Goal: Information Seeking & Learning: Find contact information

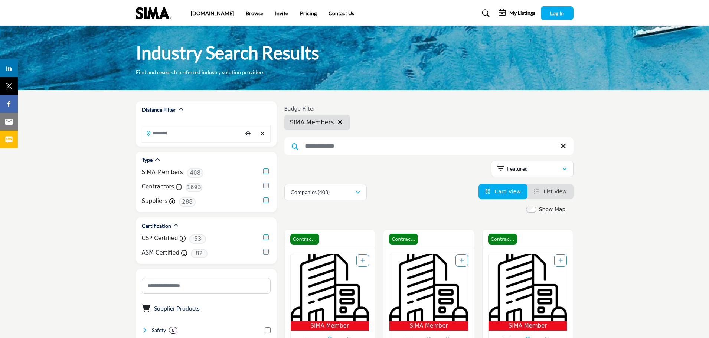
click at [558, 193] on span "List View" at bounding box center [554, 192] width 23 height 6
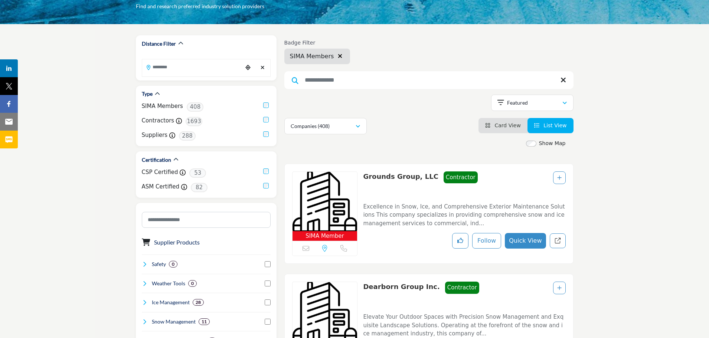
scroll to position [74, 0]
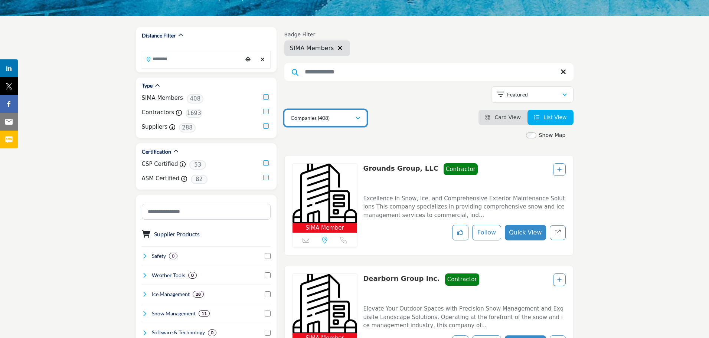
click at [305, 119] on p "Companies (408)" at bounding box center [310, 117] width 39 height 7
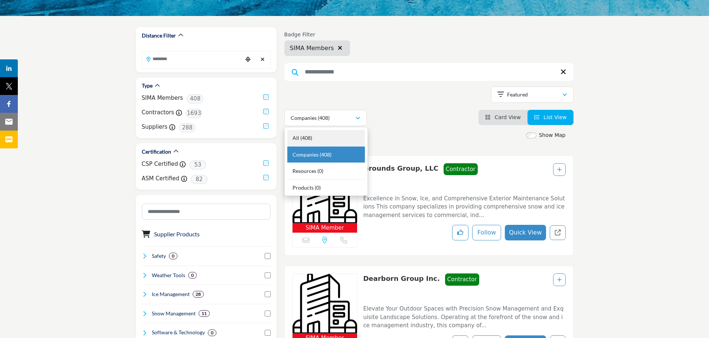
click at [313, 136] on div "All (408)" at bounding box center [326, 138] width 78 height 17
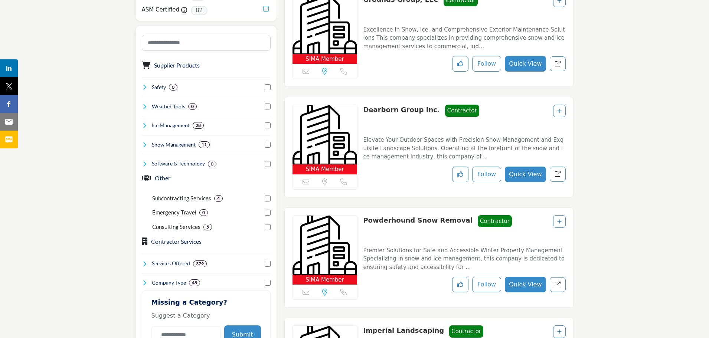
scroll to position [260, 0]
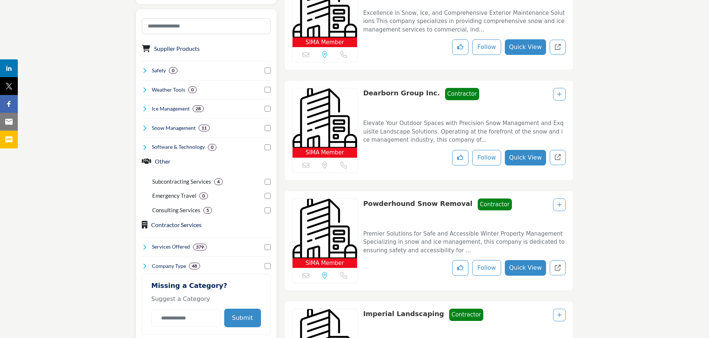
click at [146, 144] on icon at bounding box center [145, 147] width 6 height 6
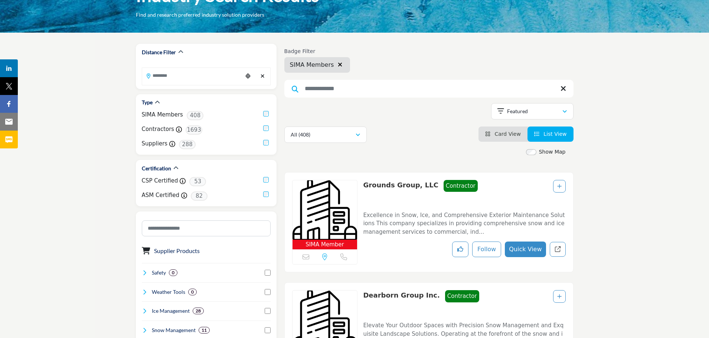
scroll to position [0, 0]
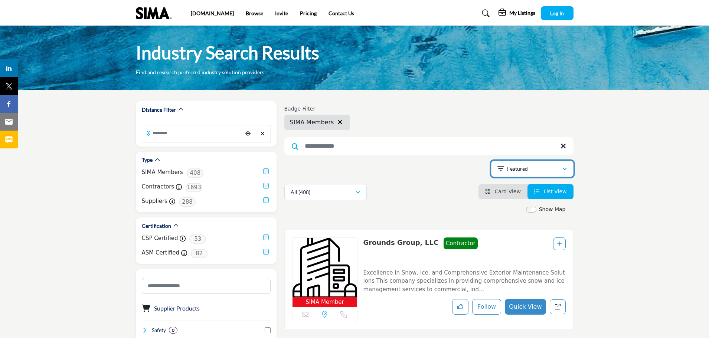
click at [552, 172] on div "Featured" at bounding box center [529, 168] width 65 height 9
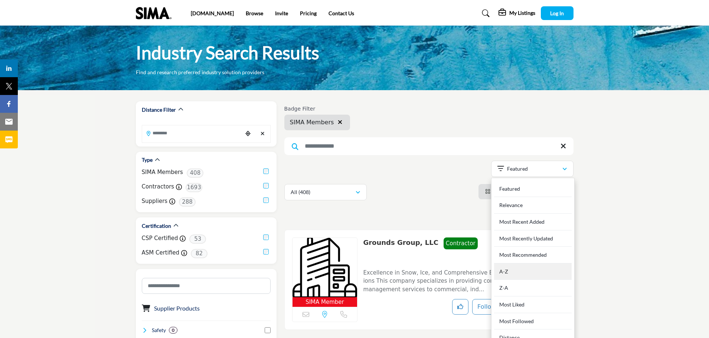
click at [520, 269] on div "A-Z" at bounding box center [533, 272] width 78 height 17
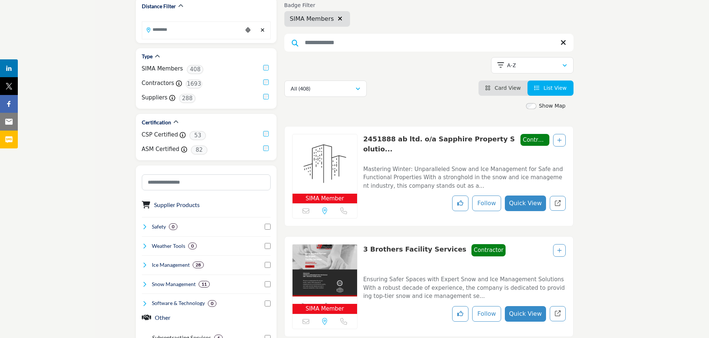
scroll to position [111, 0]
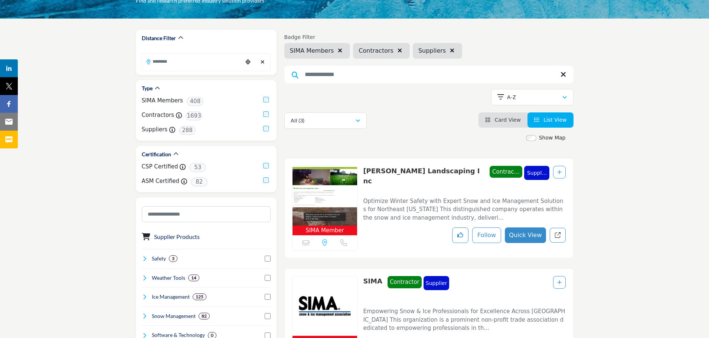
scroll to position [74, 0]
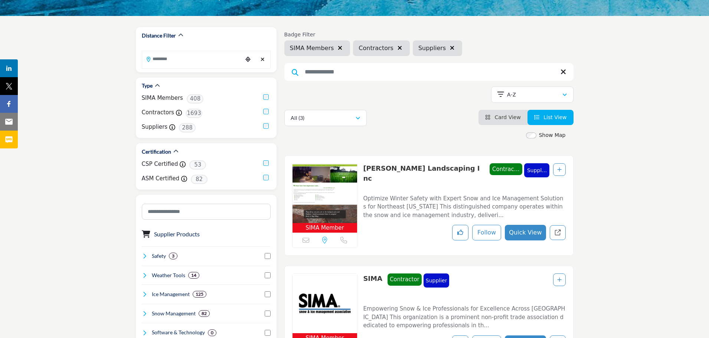
click at [489, 117] on li "Card View" at bounding box center [503, 117] width 49 height 15
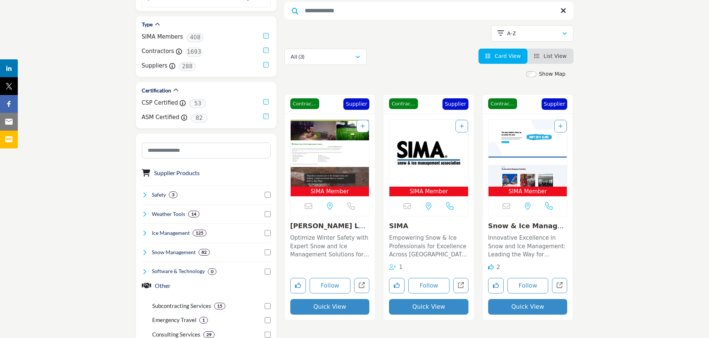
scroll to position [148, 0]
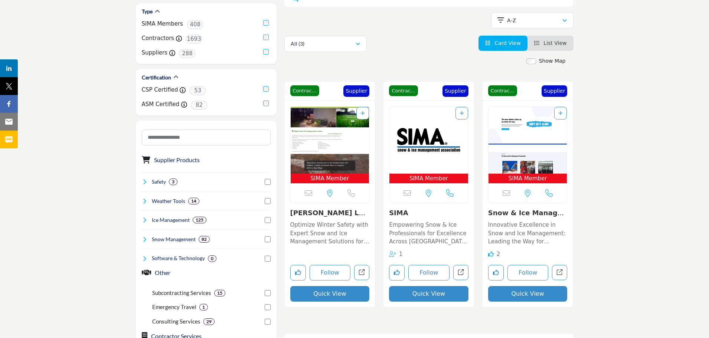
click at [539, 45] on icon "View List" at bounding box center [536, 42] width 5 height 5
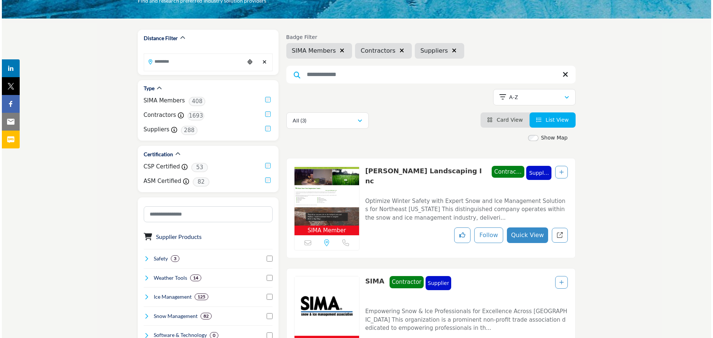
scroll to position [74, 0]
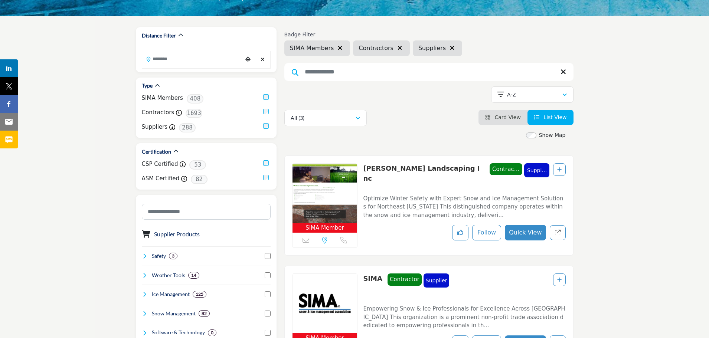
click at [527, 232] on button "Quick View" at bounding box center [525, 233] width 41 height 16
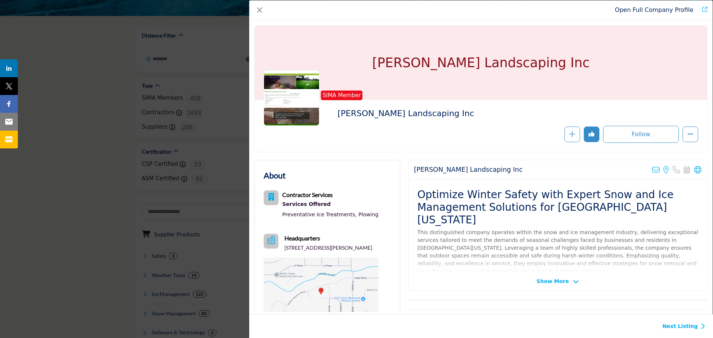
click at [564, 280] on span "Show More" at bounding box center [552, 282] width 32 height 8
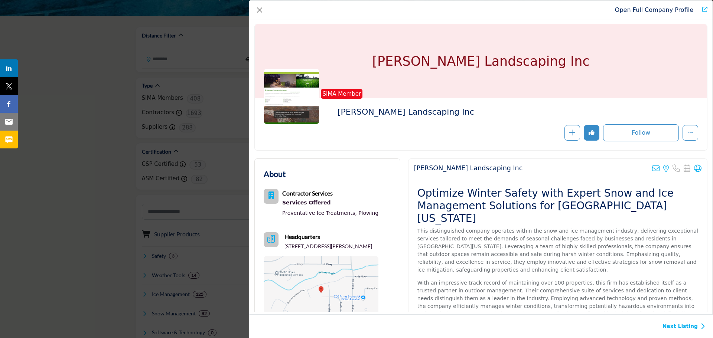
scroll to position [0, 0]
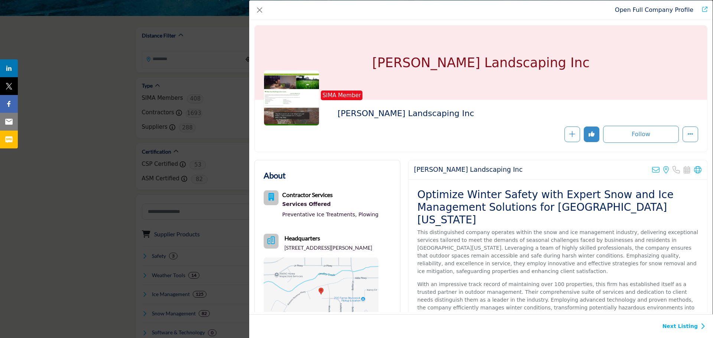
drag, startPoint x: 694, startPoint y: 168, endPoint x: 556, endPoint y: 219, distance: 146.7
click at [556, 229] on p "This distinguished company operates within the snow and ice management industry…" at bounding box center [557, 252] width 281 height 47
drag, startPoint x: 420, startPoint y: 112, endPoint x: 346, endPoint y: 119, distance: 73.4
click at [346, 119] on div "SIMA Member Kern Landscaping Inc" at bounding box center [481, 126] width 434 height 34
copy div "Kern Landscaping Inc"
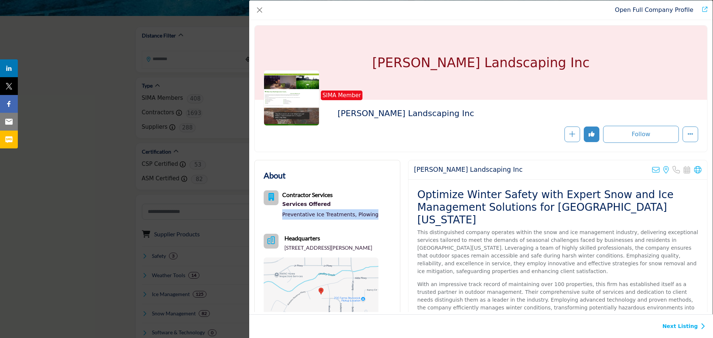
drag, startPoint x: 373, startPoint y: 218, endPoint x: 283, endPoint y: 217, distance: 89.8
click at [283, 217] on div "Contractor Services Services Offered Preventative Ice Treatments, Plowing" at bounding box center [321, 206] width 115 height 32
copy div "Preventative Ice Treatments, Plowing"
drag, startPoint x: 298, startPoint y: 256, endPoint x: 282, endPoint y: 250, distance: 17.5
click at [282, 250] on div "Headquarters 3051 Ethan Ct, Brunswick, OH 44212-1490, USA" at bounding box center [321, 243] width 115 height 18
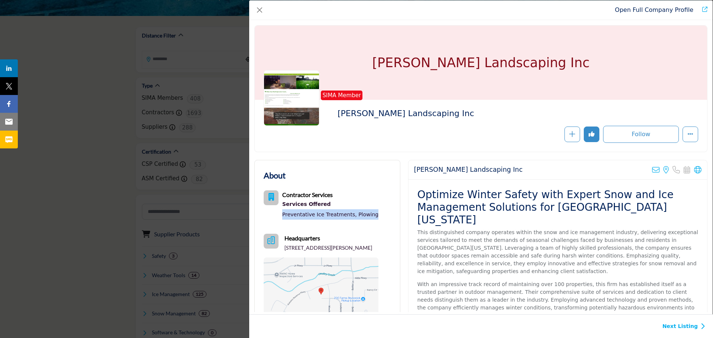
copy p "3051 Ethan Ct, Brunswick, OH 44212-1490, USA"
click at [694, 167] on icon "Company Data Modal" at bounding box center [697, 169] width 7 height 7
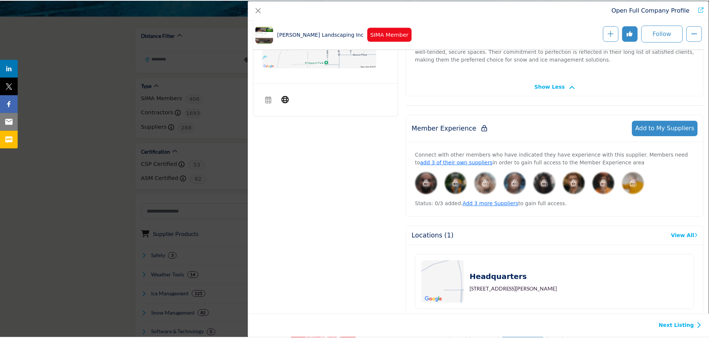
scroll to position [295, 0]
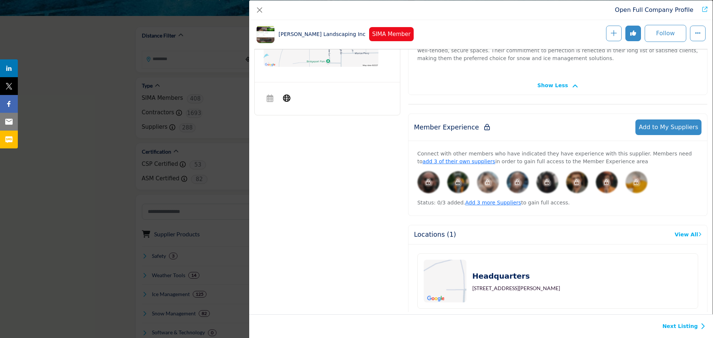
click at [675, 325] on link "Next Listing" at bounding box center [683, 327] width 43 height 8
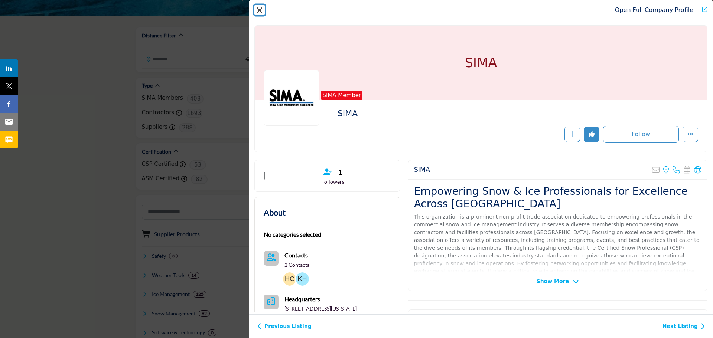
click at [264, 7] on button "Close" at bounding box center [259, 10] width 10 height 10
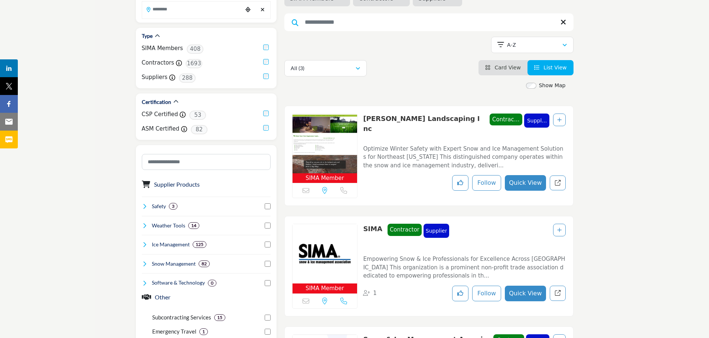
scroll to position [0, 0]
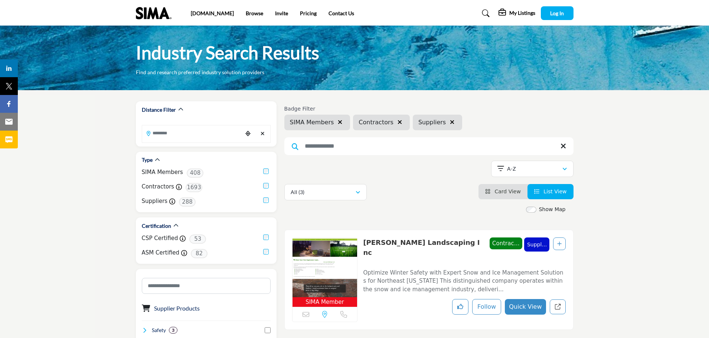
drag, startPoint x: 392, startPoint y: 122, endPoint x: 432, endPoint y: 123, distance: 40.9
click at [398, 122] on icon "button" at bounding box center [400, 122] width 4 height 6
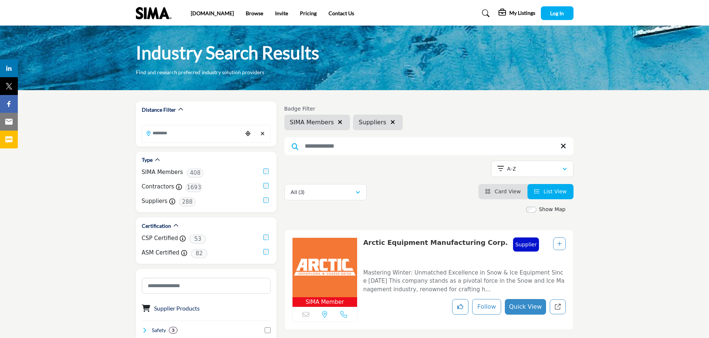
click at [440, 123] on div "Badge Filter SIMA Members Suppliers" at bounding box center [428, 118] width 289 height 25
click at [388, 119] on button "button" at bounding box center [392, 123] width 9 height 10
click at [388, 121] on div "Badge Filter SIMA Members Suppliers" at bounding box center [428, 118] width 289 height 25
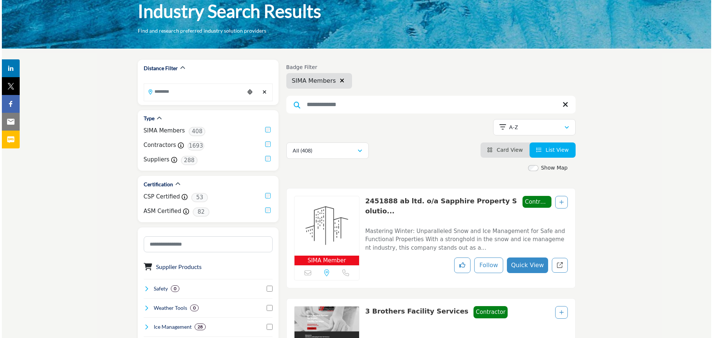
scroll to position [37, 0]
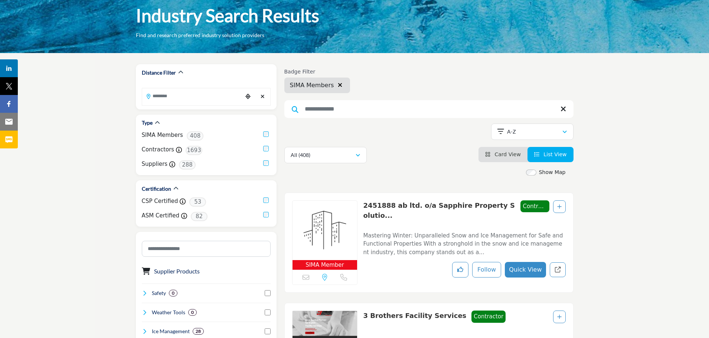
click at [398, 215] on p "2451888 ab ltd. o/a Sapphire Property Solutio..." at bounding box center [439, 212] width 152 height 25
click at [530, 274] on button "Quick View" at bounding box center [525, 270] width 41 height 16
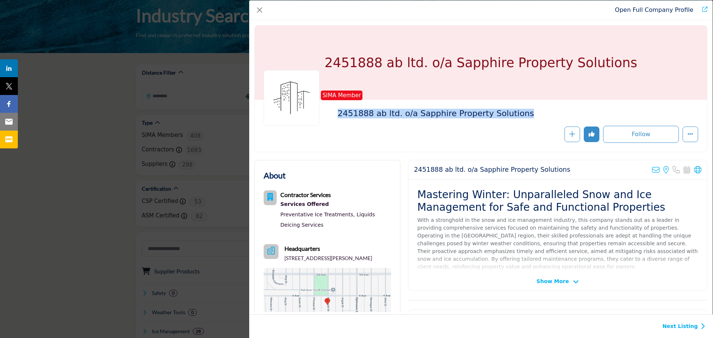
drag, startPoint x: 337, startPoint y: 115, endPoint x: 525, endPoint y: 122, distance: 187.6
click at [528, 123] on div "SIMA Member 2451888 ab ltd. o/a Sapphire Property Solutions" at bounding box center [481, 126] width 434 height 34
copy div "2451888 ab ltd. o/a Sapphire Property Solutions"
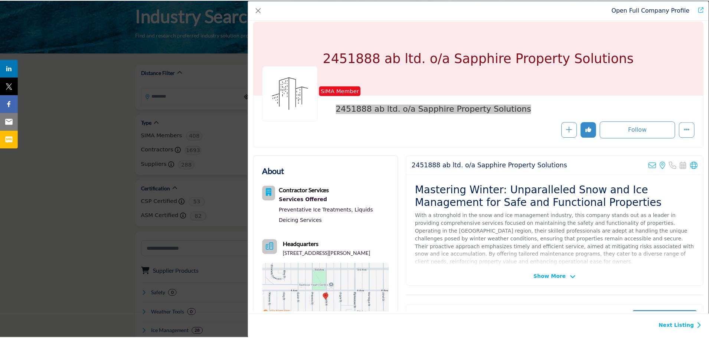
scroll to position [0, 0]
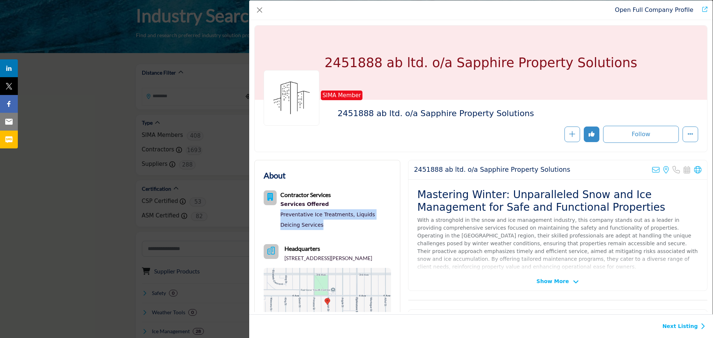
drag, startPoint x: 308, startPoint y: 223, endPoint x: 278, endPoint y: 216, distance: 30.8
click at [278, 216] on div "Contractor Services Services Offered Preventative Ice Treatments, Liquids Deici…" at bounding box center [327, 210] width 127 height 40
copy div "Preventative Ice Treatments, Liquids Deicing Services"
drag, startPoint x: 386, startPoint y: 258, endPoint x: 284, endPoint y: 261, distance: 102.1
click at [284, 261] on div "Headquarters 1034 Mctavish St, Regina, SK S4T-3V3, CAN" at bounding box center [327, 253] width 127 height 18
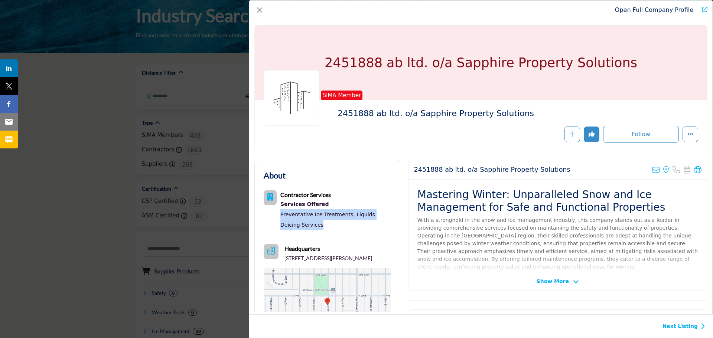
copy p "1034 Mctavish St, Regina, SK S4T-3V3, CAN"
click at [694, 170] on icon "Company Data Modal" at bounding box center [697, 169] width 7 height 7
click at [481, 129] on div "Follow Following" at bounding box center [571, 134] width 252 height 17
click at [257, 4] on div "Open Full Company Profile" at bounding box center [480, 10] width 463 height 20
click at [258, 10] on button "Close" at bounding box center [259, 10] width 10 height 10
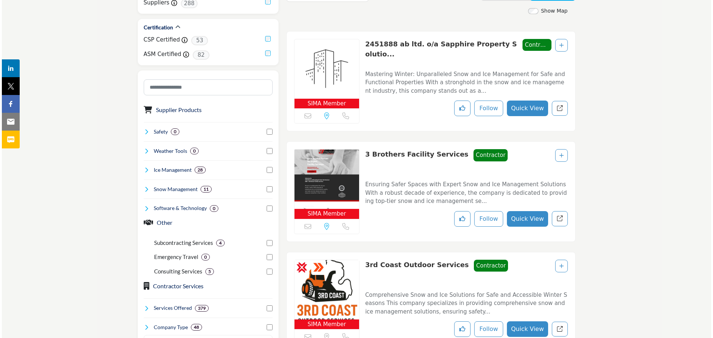
scroll to position [186, 0]
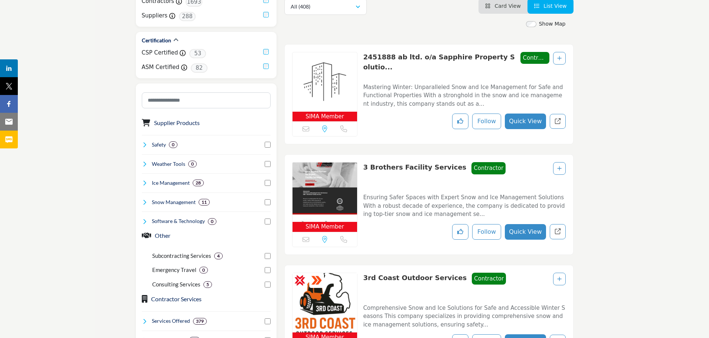
click at [529, 232] on button "Quick View" at bounding box center [525, 232] width 41 height 16
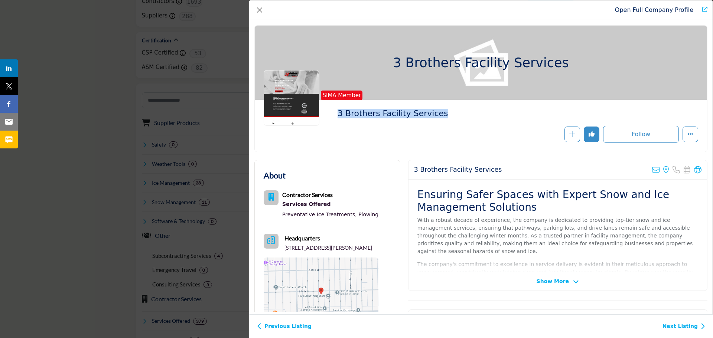
drag, startPoint x: 426, startPoint y: 112, endPoint x: 342, endPoint y: 118, distance: 83.7
click at [342, 118] on div "SIMA Member 3 Brothers Facility Services" at bounding box center [481, 126] width 434 height 34
copy div "3 Brothers Facility Services"
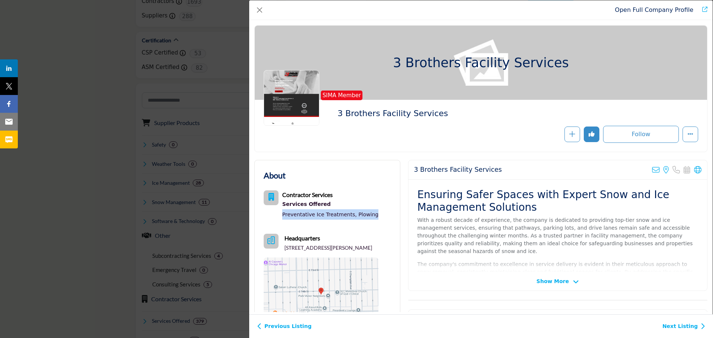
drag, startPoint x: 372, startPoint y: 215, endPoint x: 282, endPoint y: 217, distance: 90.2
click at [282, 217] on div "Contractor Services Services Offered Preventative Ice Treatments, Plowing" at bounding box center [321, 206] width 115 height 32
copy div "Preventative Ice Treatments, Plowing"
drag, startPoint x: 327, startPoint y: 258, endPoint x: 281, endPoint y: 248, distance: 47.3
click at [281, 248] on div "Headquarters 7407 South Eberhart Avenue, Chicago, IL 60619-1811, USA" at bounding box center [321, 243] width 115 height 18
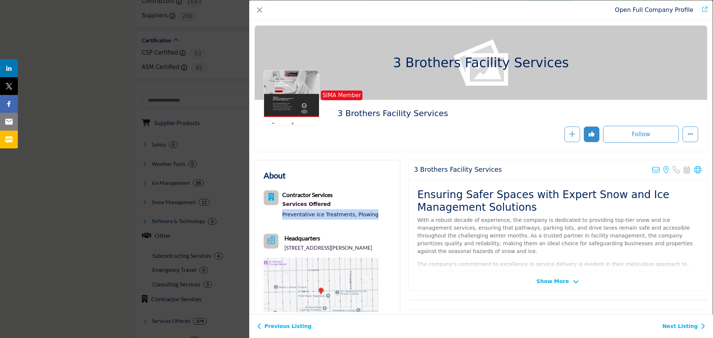
copy p "7407 South Eberhart Avenue, Chicago, IL 60619-1811, USA"
click at [694, 169] on icon "Company Data Modal" at bounding box center [697, 169] width 7 height 7
click at [446, 132] on div "Follow Following" at bounding box center [571, 134] width 252 height 17
click at [680, 327] on link "Next Listing" at bounding box center [683, 327] width 43 height 8
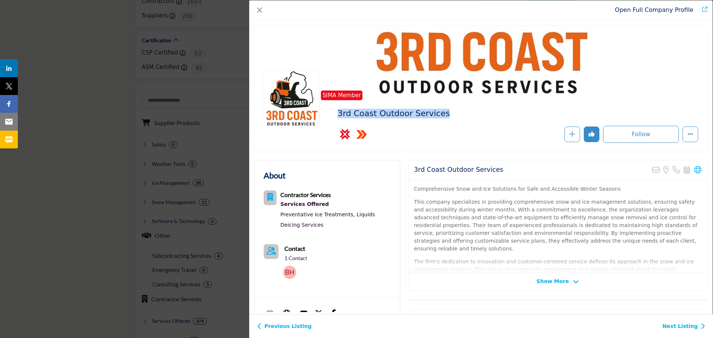
drag, startPoint x: 437, startPoint y: 117, endPoint x: 347, endPoint y: 113, distance: 90.3
click at [347, 113] on div "SIMA Member 3rd Coast Outdoor Services CSP Staff Certified" at bounding box center [481, 126] width 434 height 34
copy div "3rd Coast Outdoor Services"
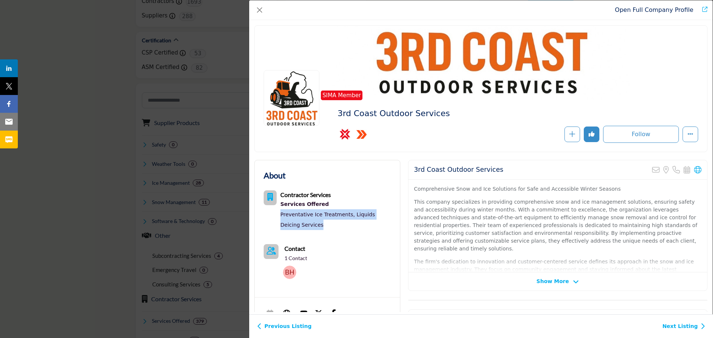
drag, startPoint x: 306, startPoint y: 226, endPoint x: 281, endPoint y: 216, distance: 26.0
click at [281, 216] on div "Preventative Ice Treatments, Liquids Deicing Services" at bounding box center [335, 219] width 111 height 21
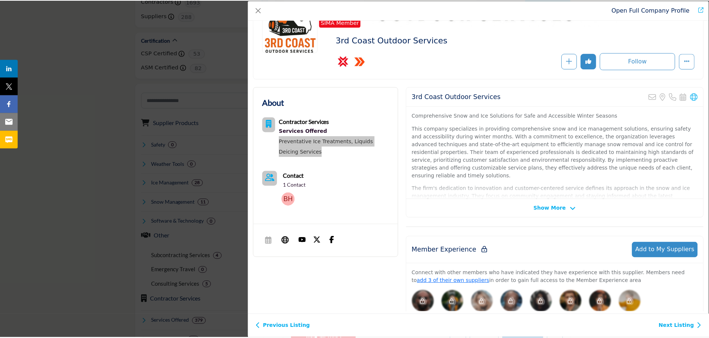
scroll to position [37, 0]
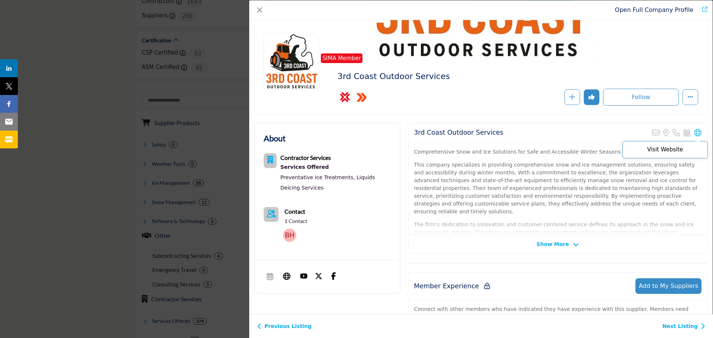
click at [694, 130] on icon "Company Data Modal" at bounding box center [697, 132] width 7 height 7
click at [692, 327] on link "Next Listing" at bounding box center [683, 327] width 43 height 8
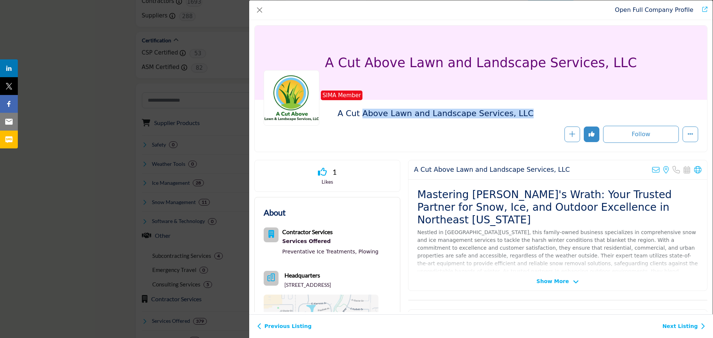
drag, startPoint x: 487, startPoint y: 112, endPoint x: 362, endPoint y: 112, distance: 125.1
click at [362, 112] on h2 "A Cut Above Lawn and Landscape Services, LLC" at bounding box center [439, 114] width 204 height 10
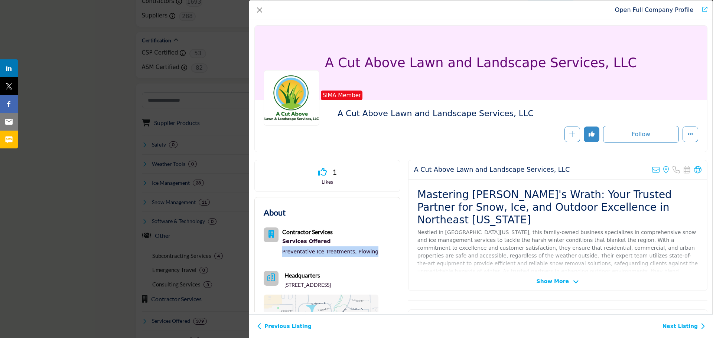
drag, startPoint x: 371, startPoint y: 251, endPoint x: 283, endPoint y: 255, distance: 88.4
click at [283, 255] on div "Contractor Services Services Offered Preventative Ice Treatments, Plowing" at bounding box center [321, 244] width 115 height 32
drag, startPoint x: 329, startPoint y: 294, endPoint x: 283, endPoint y: 287, distance: 46.5
click at [284, 287] on p "4320 South Fresno Street, Chandler, AZ 85249-3084, USA" at bounding box center [307, 284] width 46 height 7
click at [694, 169] on icon "Company Data Modal" at bounding box center [697, 169] width 7 height 7
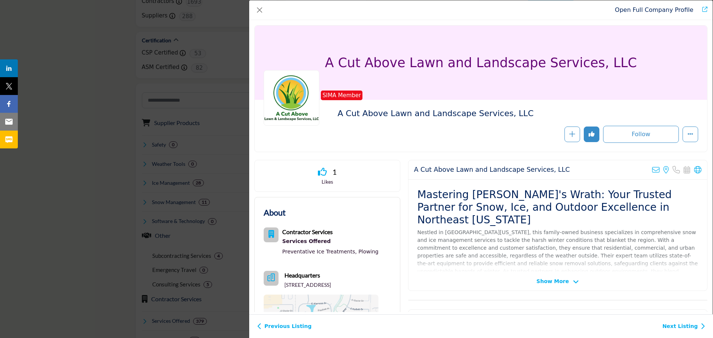
click at [698, 326] on link "Next Listing" at bounding box center [683, 327] width 43 height 8
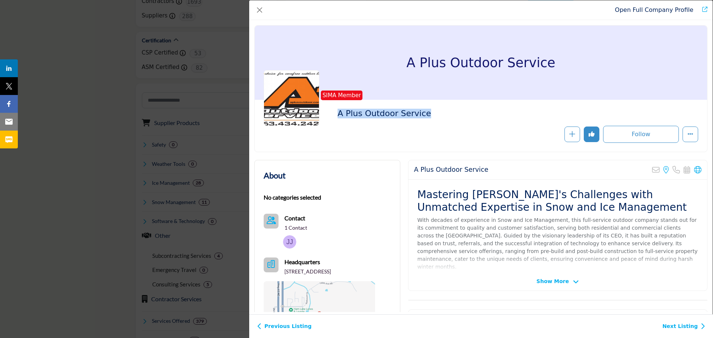
drag, startPoint x: 399, startPoint y: 115, endPoint x: 335, endPoint y: 115, distance: 64.2
click at [335, 115] on div "SIMA Member A Plus Outdoor Service" at bounding box center [481, 126] width 434 height 34
drag, startPoint x: 298, startPoint y: 280, endPoint x: 281, endPoint y: 274, distance: 19.0
click at [281, 274] on div "Headquarters 1551 164th Ln Ne, Andover, MN 55304-5428, USA" at bounding box center [319, 267] width 111 height 18
click at [694, 171] on icon "Company Data Modal" at bounding box center [697, 169] width 7 height 7
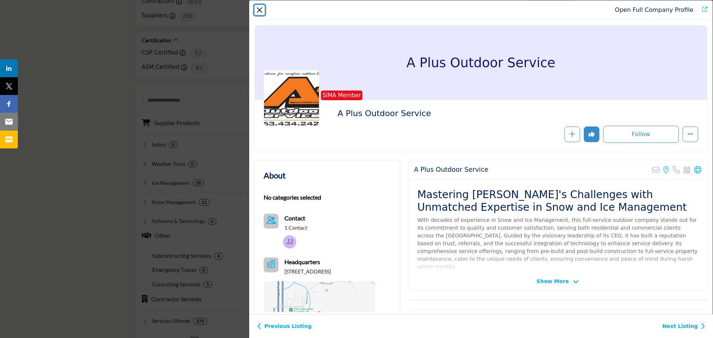
click at [260, 10] on button "Close" at bounding box center [259, 10] width 10 height 10
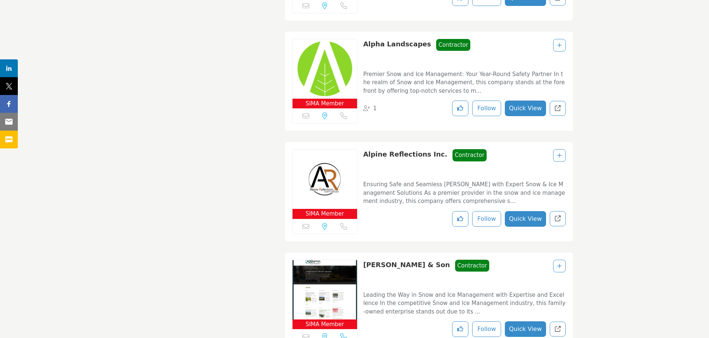
scroll to position [1782, 0]
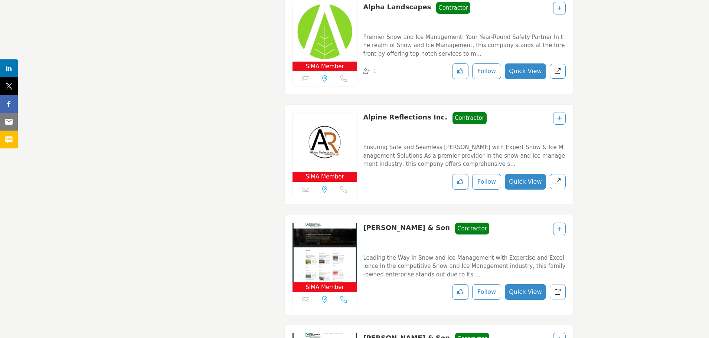
drag, startPoint x: 434, startPoint y: 112, endPoint x: 368, endPoint y: 116, distance: 65.9
click at [368, 116] on div "Alpine Reflections Inc. Contractor Contractor" at bounding box center [425, 124] width 124 height 25
drag, startPoint x: 438, startPoint y: 222, endPoint x: 368, endPoint y: 226, distance: 69.6
click at [368, 226] on div "Alvin J. Coleman & Son Contractor Contractor" at bounding box center [426, 235] width 126 height 25
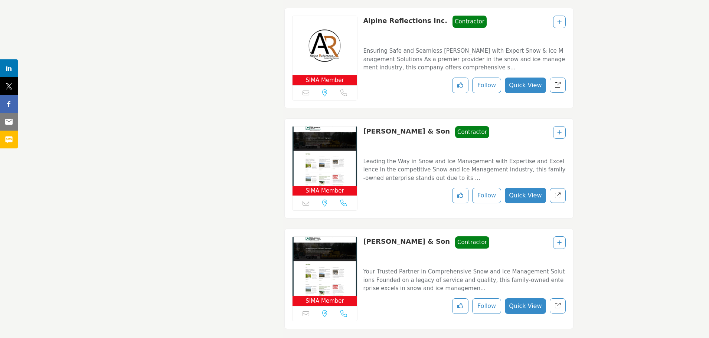
scroll to position [1893, 0]
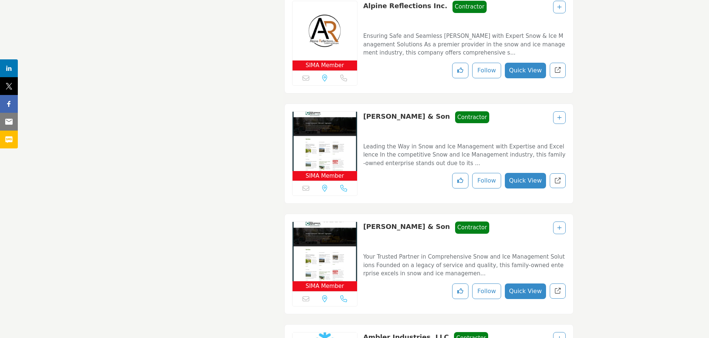
drag, startPoint x: 438, startPoint y: 221, endPoint x: 365, endPoint y: 225, distance: 73.6
click at [365, 225] on div "Alvin J. Coleman & Son Contractor Contractor" at bounding box center [426, 234] width 126 height 25
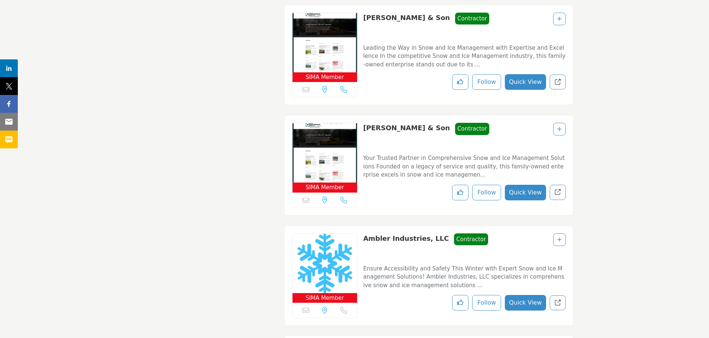
scroll to position [2005, 0]
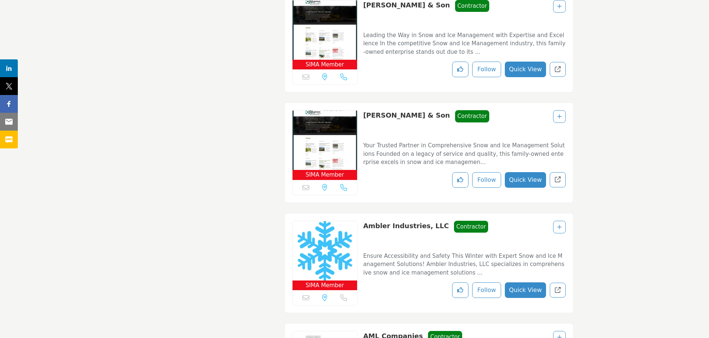
drag, startPoint x: 434, startPoint y: 218, endPoint x: 365, endPoint y: 224, distance: 69.3
click at [365, 224] on div "Ambler Industries, LLC Contractor Contractor" at bounding box center [425, 233] width 125 height 25
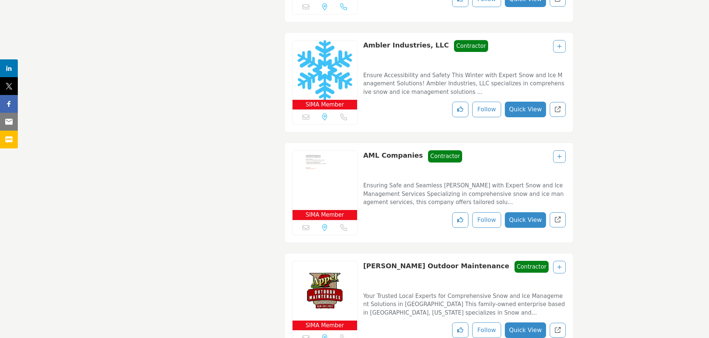
scroll to position [2190, 0]
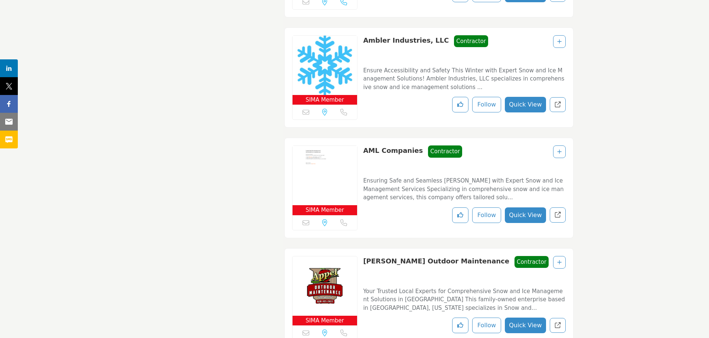
drag, startPoint x: 415, startPoint y: 144, endPoint x: 365, endPoint y: 146, distance: 50.9
click at [365, 146] on div "AML Companies Contractor Contractor" at bounding box center [412, 158] width 99 height 25
drag, startPoint x: 454, startPoint y: 254, endPoint x: 364, endPoint y: 257, distance: 89.9
click at [364, 257] on div "Appel Outdoor Maintenance Contractor Contractor" at bounding box center [455, 268] width 185 height 25
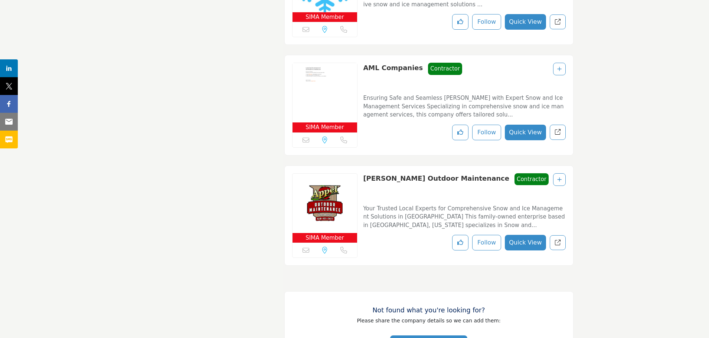
scroll to position [2339, 0]
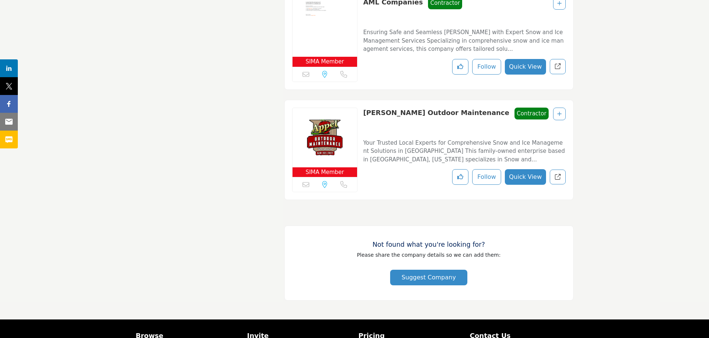
click at [437, 252] on span "Please share the company details so we can add them:" at bounding box center [429, 255] width 144 height 6
click at [497, 226] on div "Not found what you're looking for? Please share the company details so we can a…" at bounding box center [428, 263] width 289 height 75
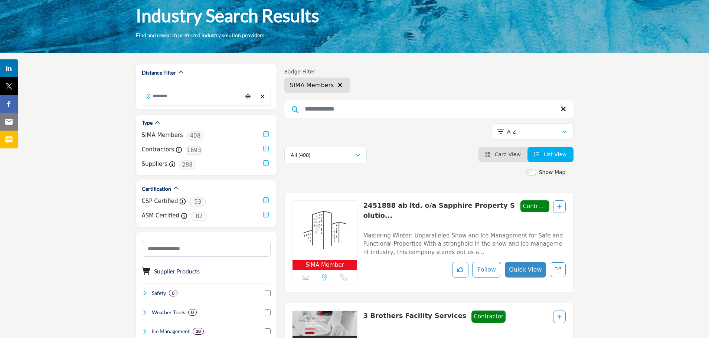
scroll to position [0, 0]
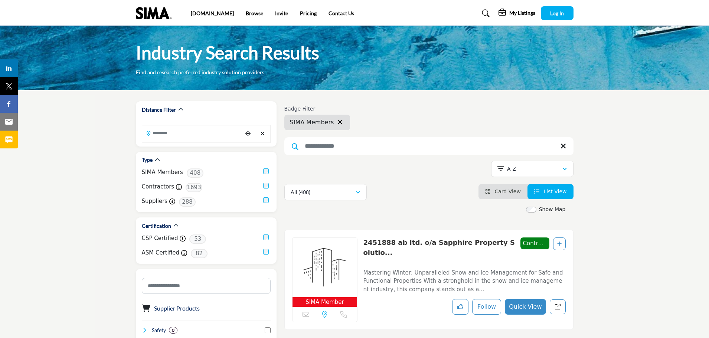
click at [348, 146] on input "Search Keyword" at bounding box center [428, 146] width 289 height 18
click at [338, 123] on icon "button" at bounding box center [340, 122] width 4 height 6
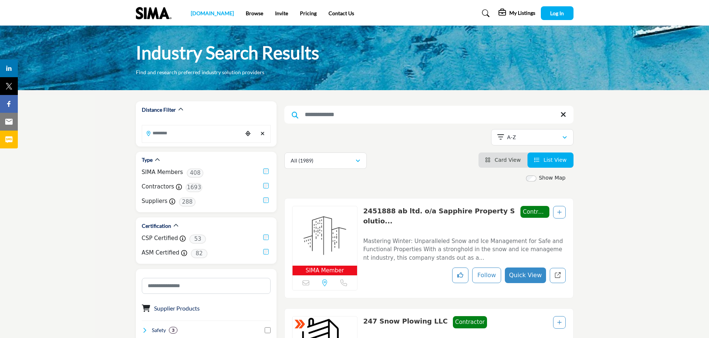
click at [193, 16] on link "[DOMAIN_NAME]" at bounding box center [212, 13] width 43 height 6
click at [559, 12] on span "Log In" at bounding box center [557, 13] width 14 height 6
click at [554, 15] on h5 "Megan Bowman" at bounding box center [552, 14] width 41 height 7
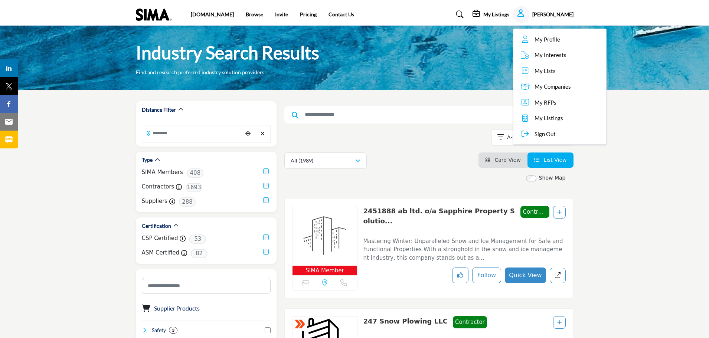
click at [554, 38] on span "My Profile" at bounding box center [548, 39] width 26 height 9
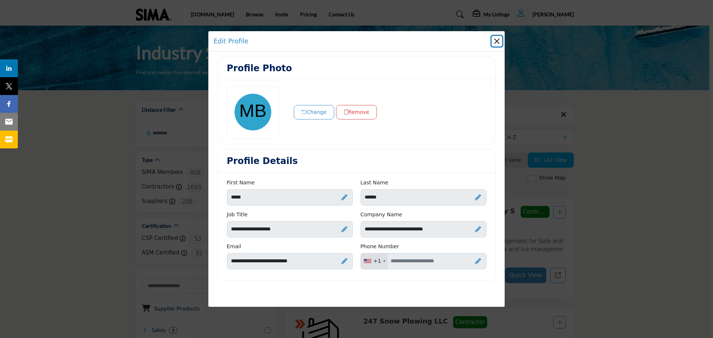
click at [498, 39] on button "Close" at bounding box center [497, 41] width 10 height 10
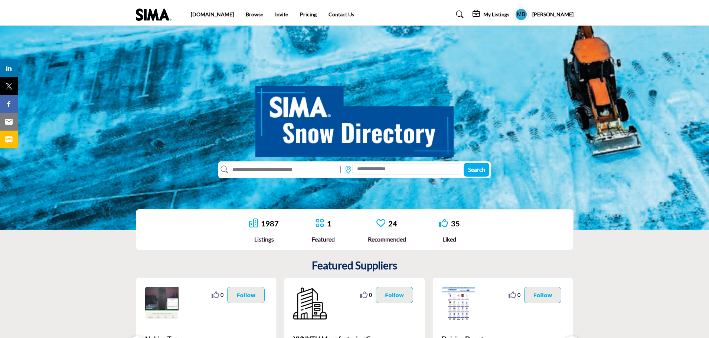
click at [502, 16] on h5 "My Listings" at bounding box center [496, 14] width 26 height 7
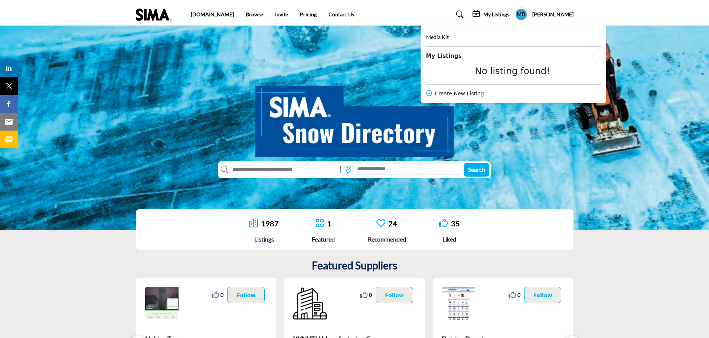
click at [552, 16] on h5 "[PERSON_NAME]" at bounding box center [552, 14] width 41 height 7
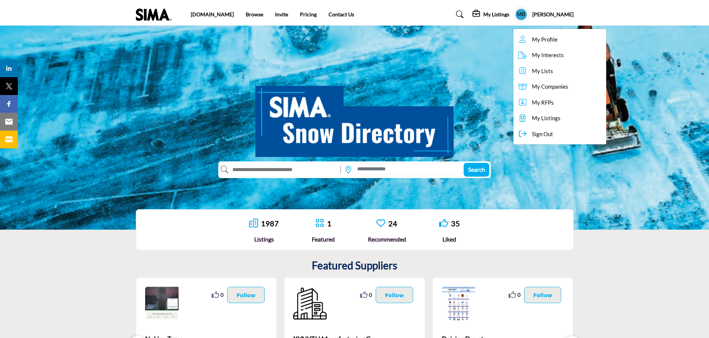
click at [549, 73] on span "My Lists" at bounding box center [542, 71] width 21 height 9
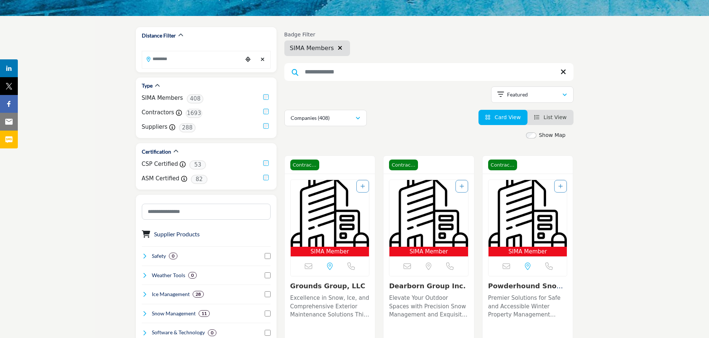
click at [553, 113] on li "List View" at bounding box center [551, 117] width 46 height 15
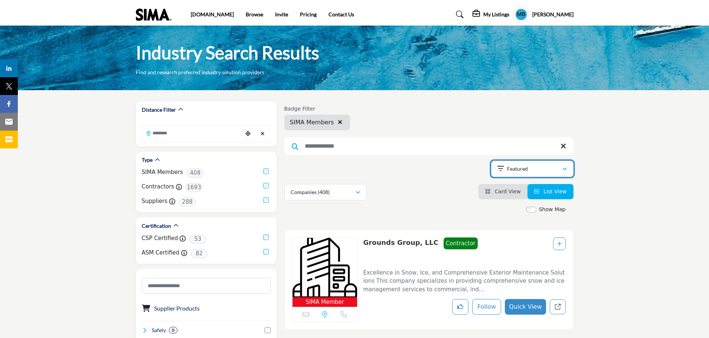
click at [529, 169] on div "Featured" at bounding box center [529, 168] width 65 height 9
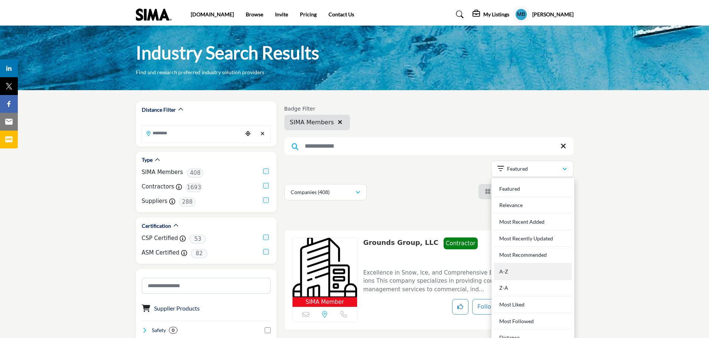
click at [533, 272] on div "A-Z" at bounding box center [533, 272] width 78 height 17
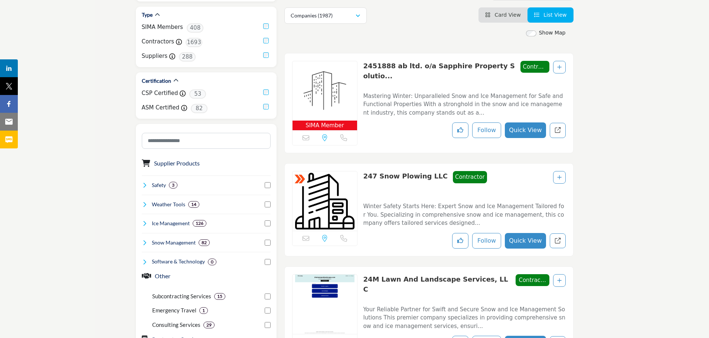
scroll to position [148, 0]
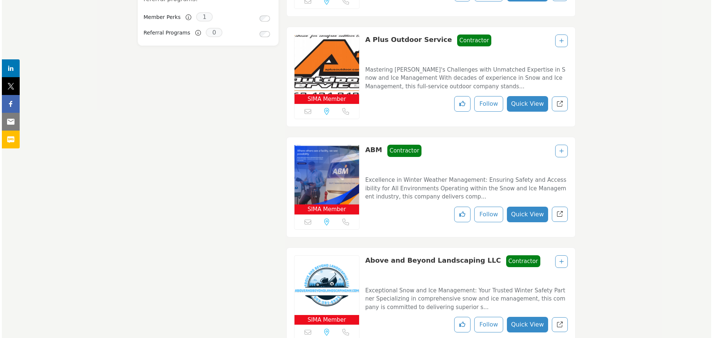
scroll to position [668, 0]
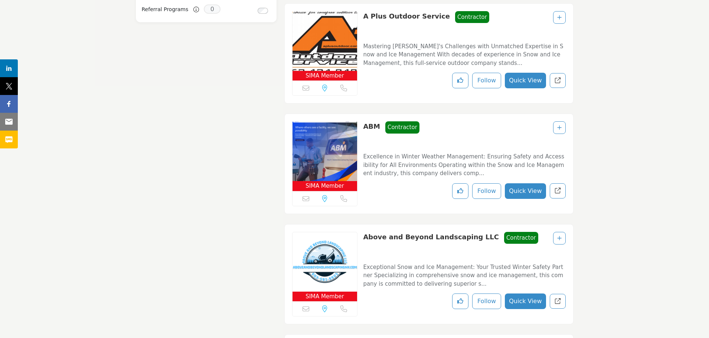
click at [533, 190] on button "Quick View" at bounding box center [525, 191] width 41 height 16
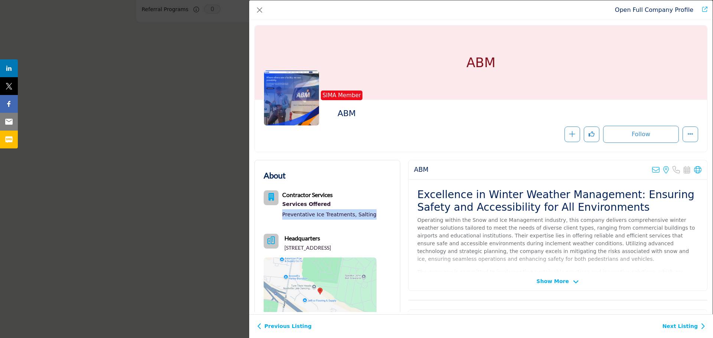
drag, startPoint x: 373, startPoint y: 213, endPoint x: 282, endPoint y: 218, distance: 90.7
click at [282, 218] on div "Contractor Services Services Offered Preventative Ice Treatments, Salting" at bounding box center [320, 206] width 113 height 32
copy div "Preventative Ice Treatments, Salting"
drag, startPoint x: 333, startPoint y: 254, endPoint x: 284, endPoint y: 248, distance: 49.7
click at [284, 248] on p "830 Fesslers Pkwy, Suite 124, Nashville, TN 37210-7210, USA" at bounding box center [307, 247] width 46 height 7
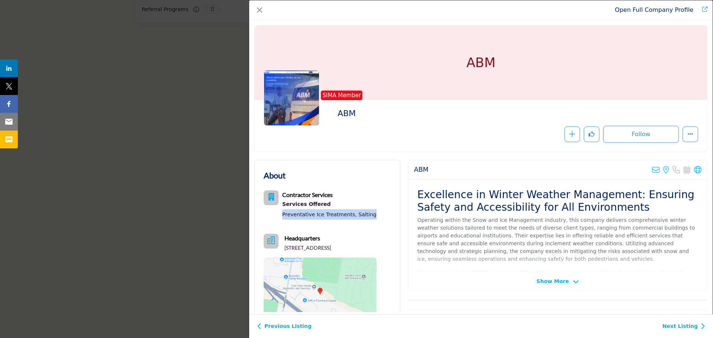
copy p "830 Fesslers Pkwy, Suite 124, Nashville, TN 37210-7210, USA"
click at [694, 172] on icon "Company Data Modal" at bounding box center [697, 169] width 7 height 7
click at [682, 328] on link "Next Listing" at bounding box center [683, 327] width 43 height 8
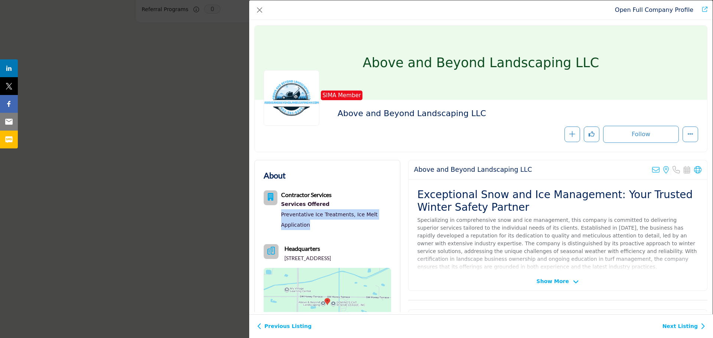
drag, startPoint x: 310, startPoint y: 224, endPoint x: 280, endPoint y: 216, distance: 31.3
click at [280, 216] on div "Contractor Services Services Offered Preventative Ice Treatments, Ice Melt Appl…" at bounding box center [327, 210] width 127 height 40
copy div "Preventative Ice Treatments, Ice Melt Application"
drag, startPoint x: 310, startPoint y: 265, endPoint x: 284, endPoint y: 259, distance: 26.3
click at [284, 259] on p "4656 SW Honey Ter, Palm City, FL 34990-5643, USA" at bounding box center [307, 258] width 46 height 7
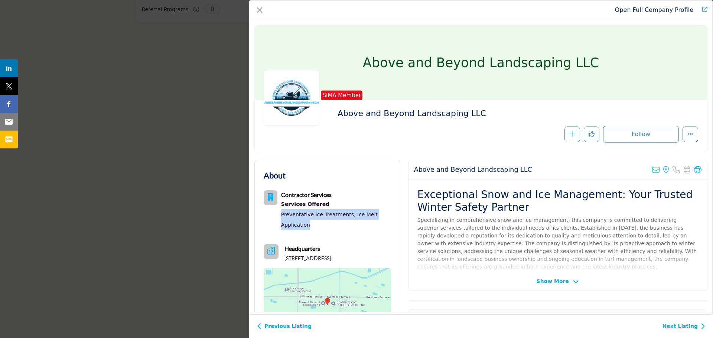
copy p "4656 SW Honey Ter, Palm City, FL 34990-5643, USA"
click at [694, 171] on icon "Company Data Modal" at bounding box center [697, 169] width 7 height 7
click at [674, 328] on link "Next Listing" at bounding box center [683, 327] width 43 height 8
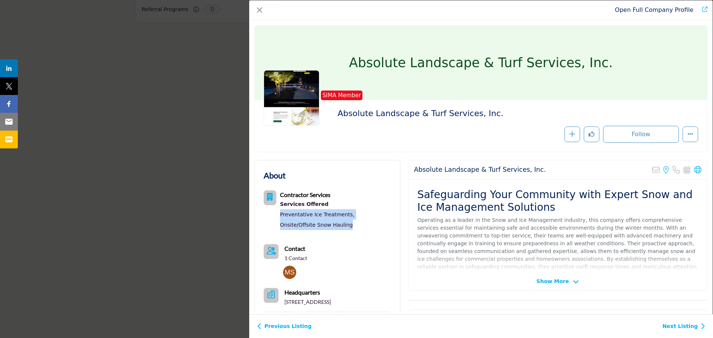
drag, startPoint x: 316, startPoint y: 225, endPoint x: 278, endPoint y: 217, distance: 38.1
click at [278, 217] on div "Contractor Services Services Offered Preventative Ice Treatments, Onsite/Offsit…" at bounding box center [327, 210] width 127 height 40
copy div "Preventative Ice Treatments, Onsite/Offsite Snow Hauling"
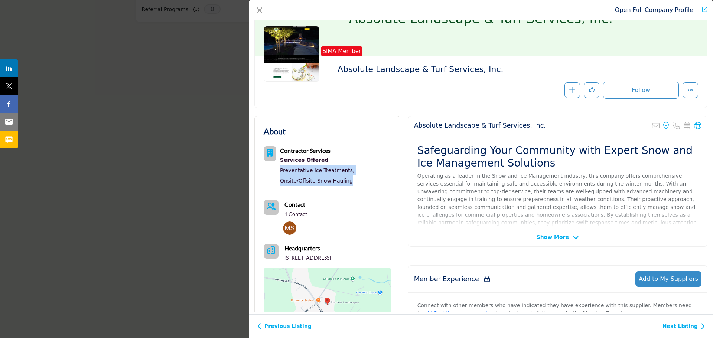
scroll to position [46, 0]
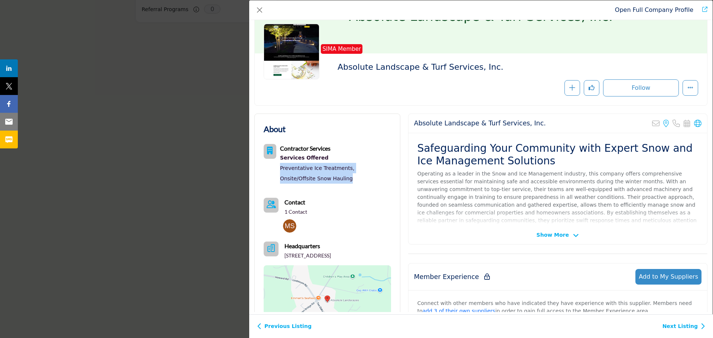
drag, startPoint x: 295, startPoint y: 311, endPoint x: 284, endPoint y: 255, distance: 57.2
click at [284, 255] on p "4781 10 Oaks Rd, Dayton, MD 21036-1124, USA" at bounding box center [307, 255] width 46 height 7
copy p "4781 10 Oaks Rd, Dayton, MD 21036-1124, USA"
click at [290, 228] on img "Company Data Modal" at bounding box center [289, 225] width 13 height 13
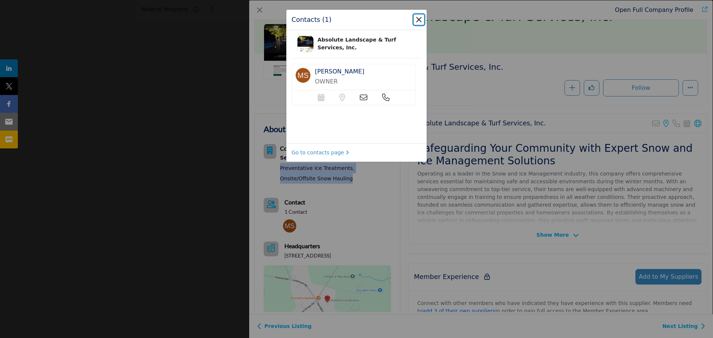
click at [416, 22] on button "Close" at bounding box center [419, 19] width 10 height 10
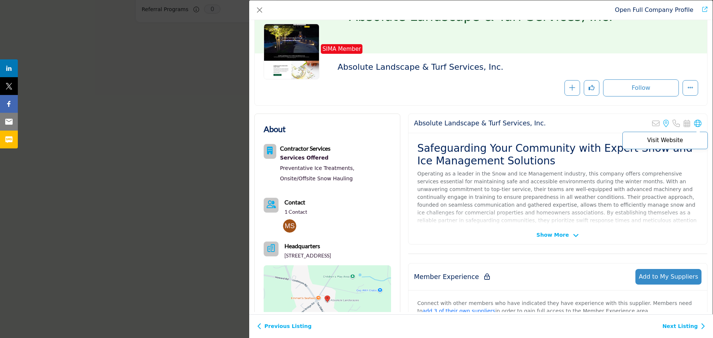
click at [694, 122] on icon "Company Data Modal" at bounding box center [697, 123] width 7 height 7
click at [290, 222] on img "Company Data Modal" at bounding box center [289, 225] width 13 height 13
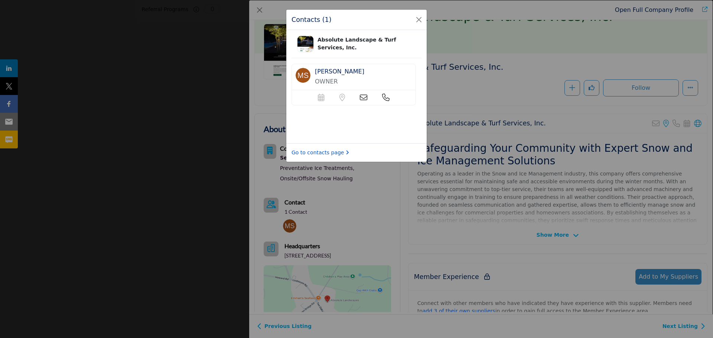
click at [313, 154] on link "Go to contacts page" at bounding box center [320, 153] width 58 height 8
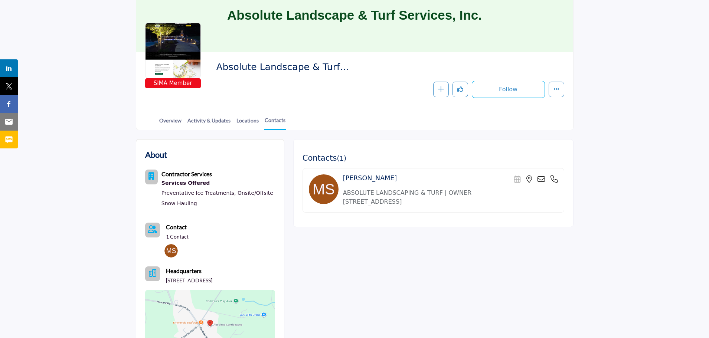
scroll to position [74, 0]
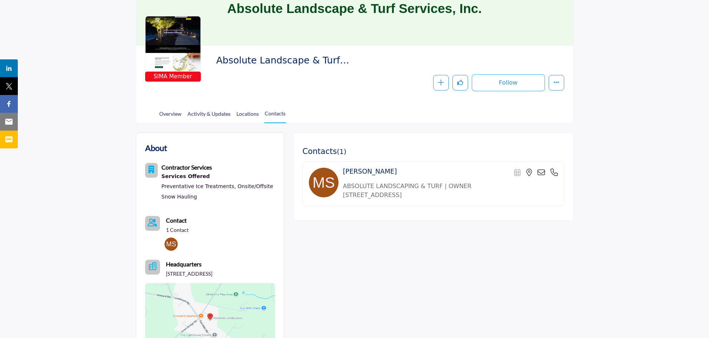
click at [554, 173] on icon at bounding box center [554, 172] width 7 height 7
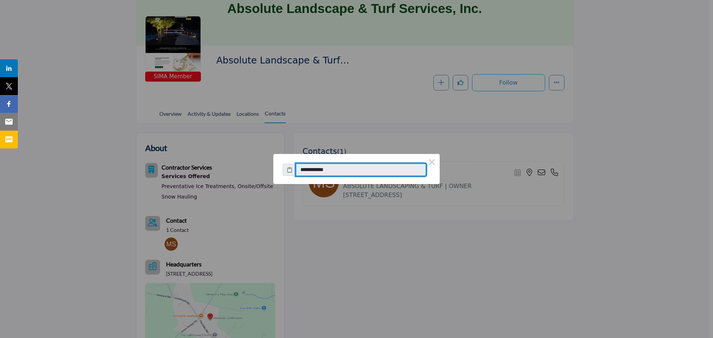
drag, startPoint x: 346, startPoint y: 169, endPoint x: 303, endPoint y: 167, distance: 42.7
click at [303, 167] on input "**********" at bounding box center [361, 170] width 130 height 13
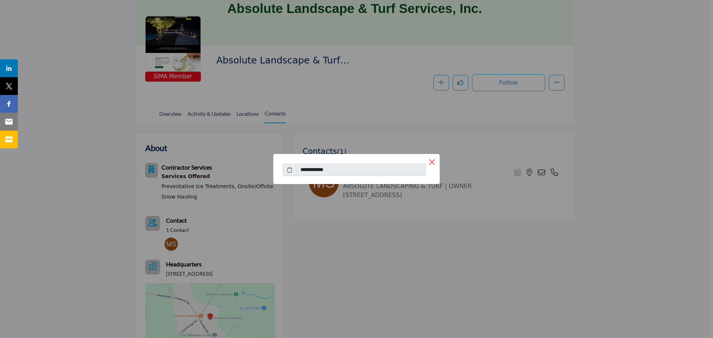
click at [431, 161] on button "×" at bounding box center [432, 162] width 16 height 16
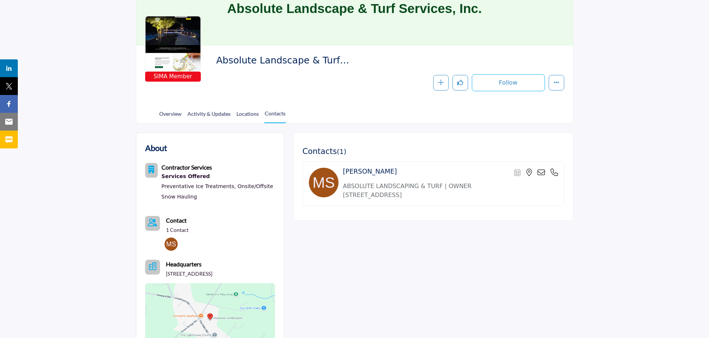
click at [542, 174] on icon at bounding box center [541, 172] width 7 height 7
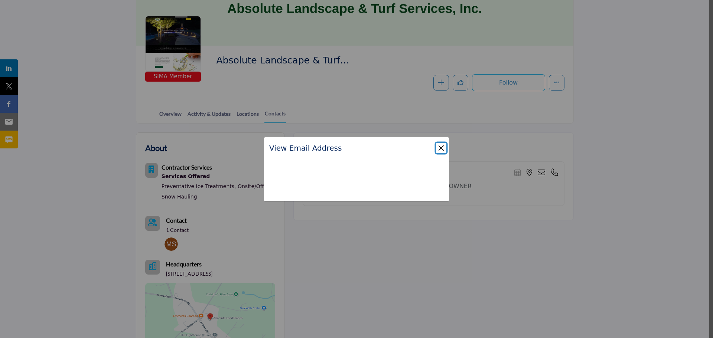
click at [444, 148] on button "Close" at bounding box center [441, 148] width 10 height 10
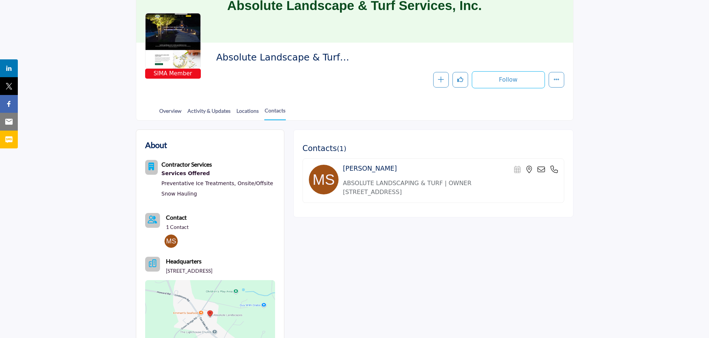
scroll to position [0, 0]
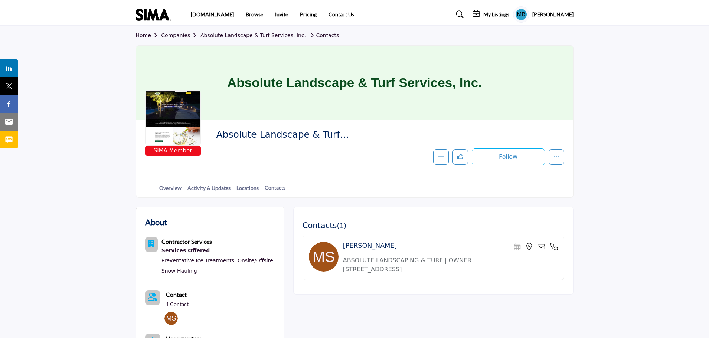
click at [542, 247] on icon at bounding box center [541, 246] width 7 height 7
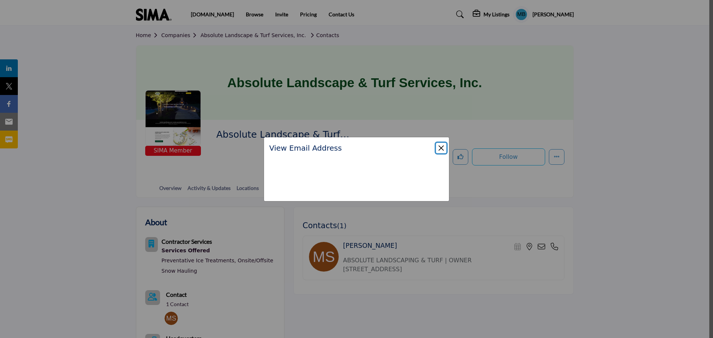
click at [439, 148] on button "Close" at bounding box center [441, 148] width 10 height 10
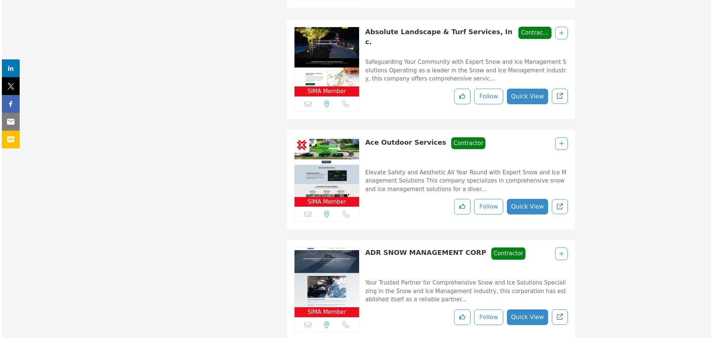
scroll to position [1002, 0]
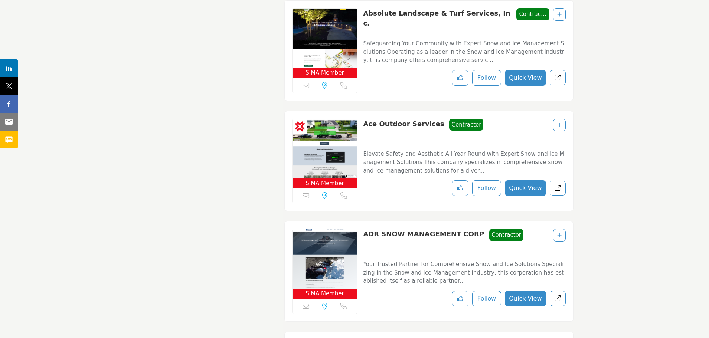
click at [383, 124] on link "Ace Outdoor Services" at bounding box center [403, 124] width 81 height 8
click at [515, 185] on button "Quick View" at bounding box center [525, 188] width 41 height 16
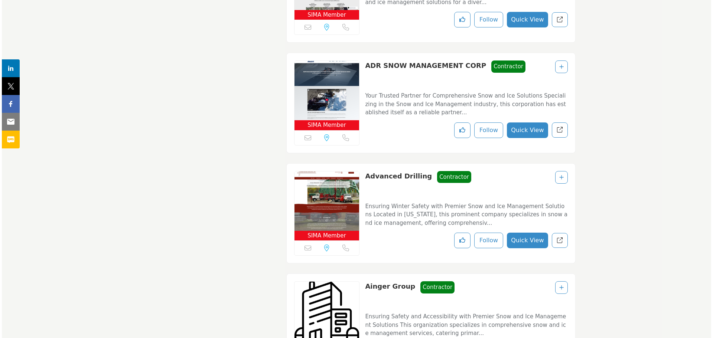
scroll to position [1077, 0]
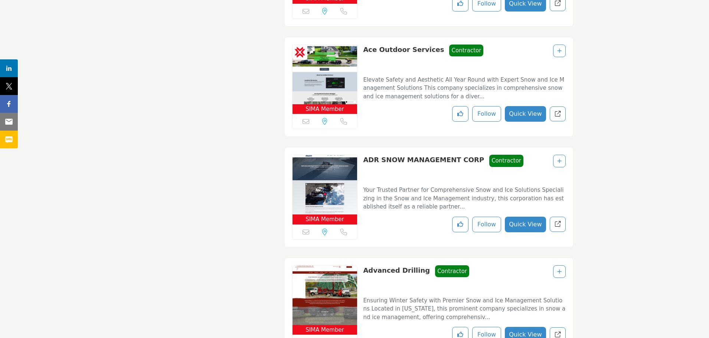
click at [518, 107] on button "Quick View" at bounding box center [525, 114] width 41 height 16
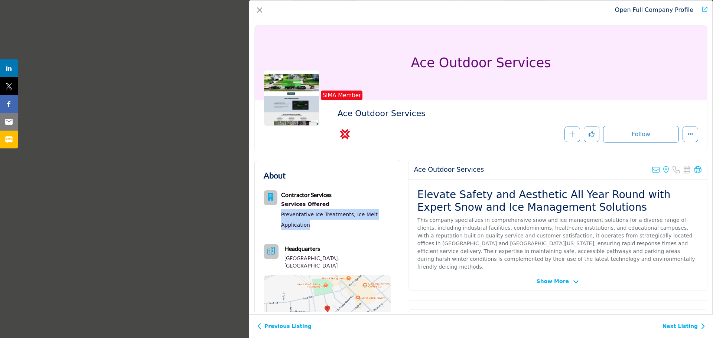
drag, startPoint x: 311, startPoint y: 227, endPoint x: 281, endPoint y: 219, distance: 31.3
click at [281, 219] on div "Contractor Services Services Offered Preventative Ice Treatments, Ice Melt Appl…" at bounding box center [327, 210] width 127 height 40
copy div "Preventative Ice Treatments, Ice Melt Application"
drag, startPoint x: 351, startPoint y: 256, endPoint x: 284, endPoint y: 259, distance: 67.6
click at [284, 259] on div "Headquarters Grand Blanc, MI 48480, USA" at bounding box center [327, 256] width 127 height 25
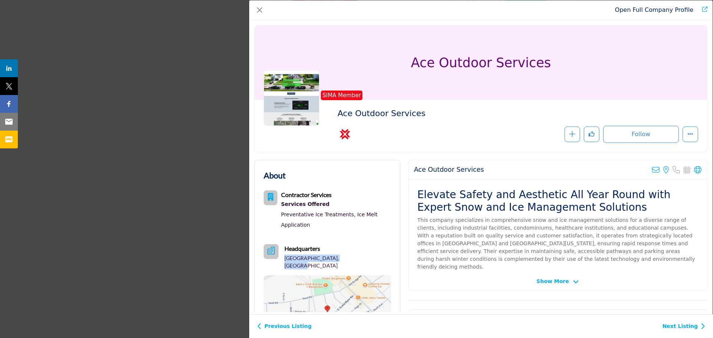
copy p "Grand Blanc, MI 48480, USA"
click at [697, 171] on icon "Company Data Modal" at bounding box center [697, 169] width 7 height 7
click at [695, 327] on link "Next Listing" at bounding box center [683, 327] width 43 height 8
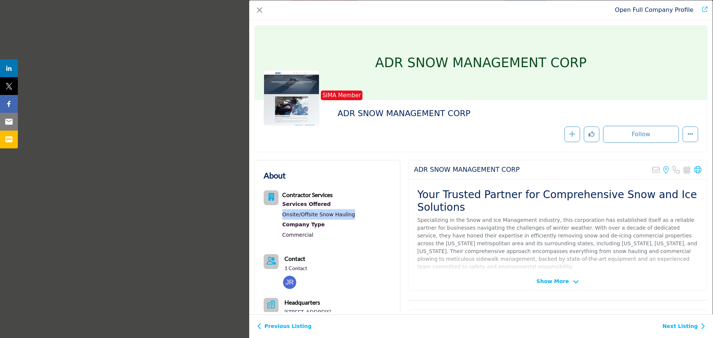
drag, startPoint x: 352, startPoint y: 216, endPoint x: 282, endPoint y: 213, distance: 70.6
click at [282, 213] on div "Contractor Services Services Offered Onsite/Offsite Snow Hauling Company Type" at bounding box center [319, 216] width 111 height 52
copy link "Onsite/Offsite Snow Hauling"
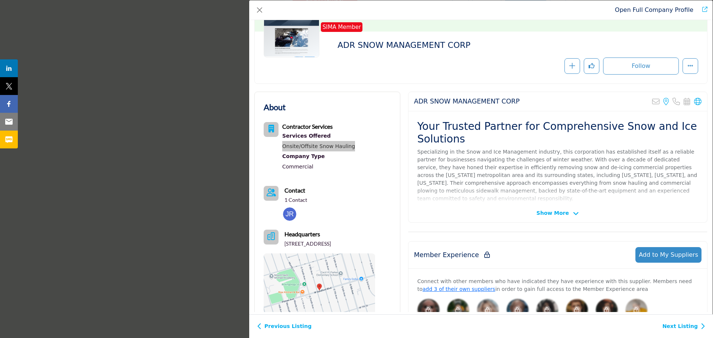
scroll to position [74, 0]
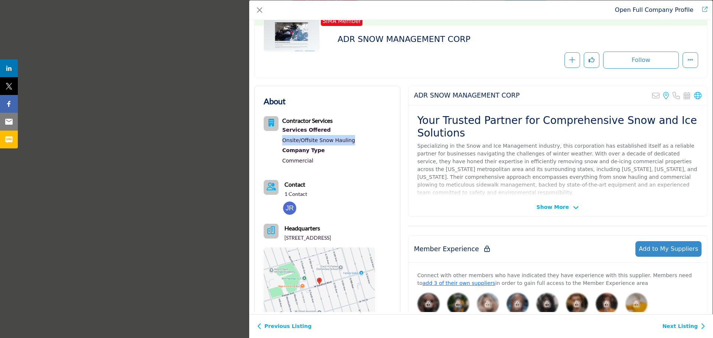
drag, startPoint x: 321, startPoint y: 247, endPoint x: 284, endPoint y: 239, distance: 38.2
click at [284, 239] on p "111 W Sandford Blvd, Mount Vernon, NY 10550, USA" at bounding box center [307, 237] width 46 height 7
copy p "111 W Sandford Blvd, Mount Vernon, NY 10550, USA"
click at [694, 95] on icon "Company Data Modal" at bounding box center [697, 95] width 7 height 7
click at [294, 193] on p "1 Contact" at bounding box center [295, 193] width 23 height 7
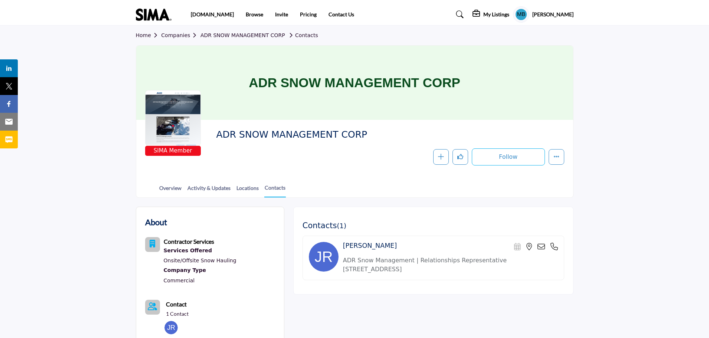
click at [558, 248] on icon at bounding box center [554, 246] width 7 height 7
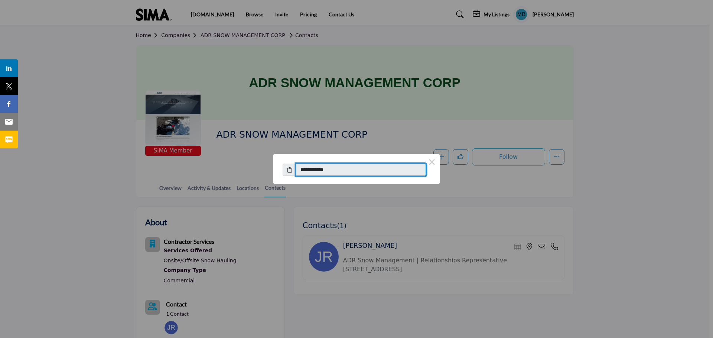
drag, startPoint x: 337, startPoint y: 172, endPoint x: 304, endPoint y: 173, distance: 33.1
click at [304, 173] on input "**********" at bounding box center [361, 170] width 130 height 13
click at [688, 153] on div "**********" at bounding box center [356, 169] width 713 height 338
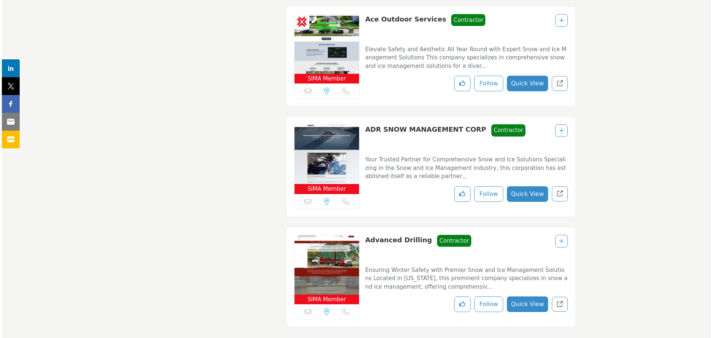
scroll to position [1262, 0]
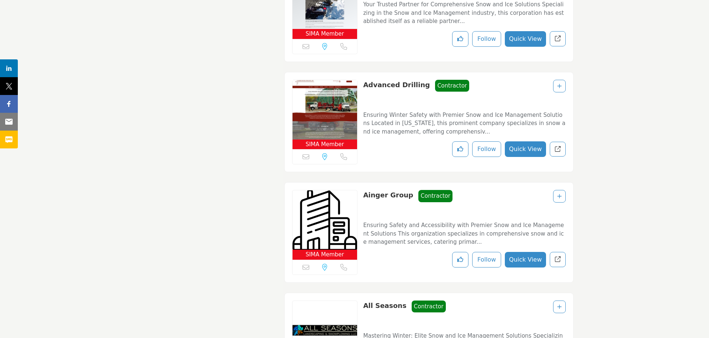
click at [523, 145] on button "Quick View" at bounding box center [525, 149] width 41 height 16
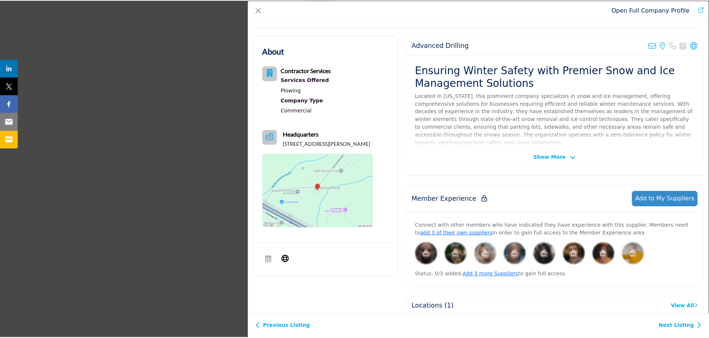
scroll to position [0, 0]
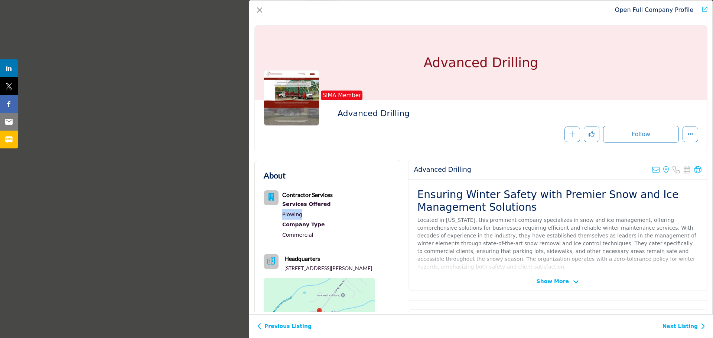
drag, startPoint x: 301, startPoint y: 216, endPoint x: 283, endPoint y: 216, distance: 17.8
click at [283, 216] on div "Plowing" at bounding box center [307, 214] width 50 height 10
copy link "Plowing"
drag, startPoint x: 316, startPoint y: 275, endPoint x: 284, endPoint y: 271, distance: 32.9
click at [284, 271] on p "[STREET_ADDRESS][PERSON_NAME]" at bounding box center [328, 268] width 88 height 7
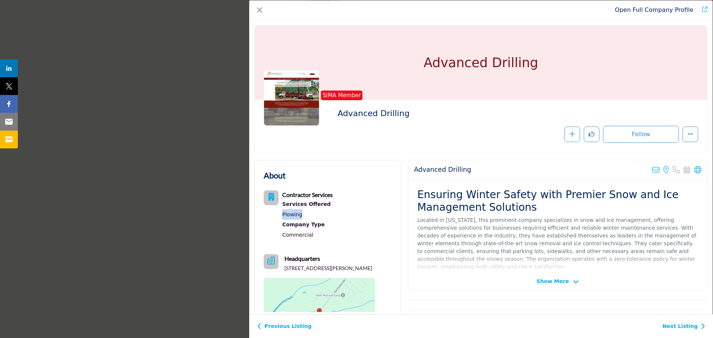
copy p "[STREET_ADDRESS][PERSON_NAME]"
click at [694, 169] on icon "Company Data Modal" at bounding box center [697, 169] width 7 height 7
click at [681, 329] on link "Next Listing" at bounding box center [683, 327] width 43 height 8
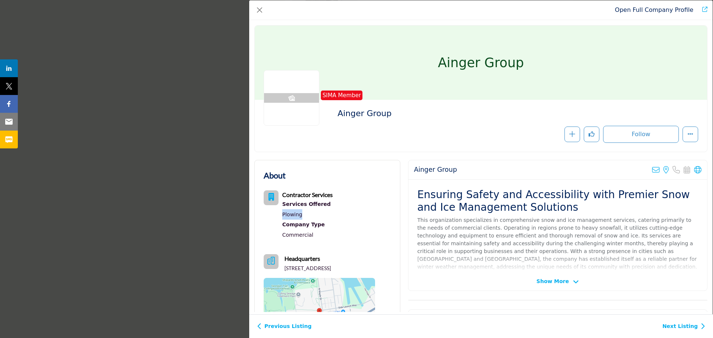
drag, startPoint x: 303, startPoint y: 215, endPoint x: 282, endPoint y: 217, distance: 21.0
click at [282, 217] on div "Plowing" at bounding box center [307, 214] width 50 height 10
copy link "Plowing"
drag, startPoint x: 312, startPoint y: 275, endPoint x: 283, endPoint y: 270, distance: 29.4
click at [284, 270] on p "115 1st St, Suite 402, Collingwood, ON L9Y-4W3, CAN" at bounding box center [307, 268] width 46 height 7
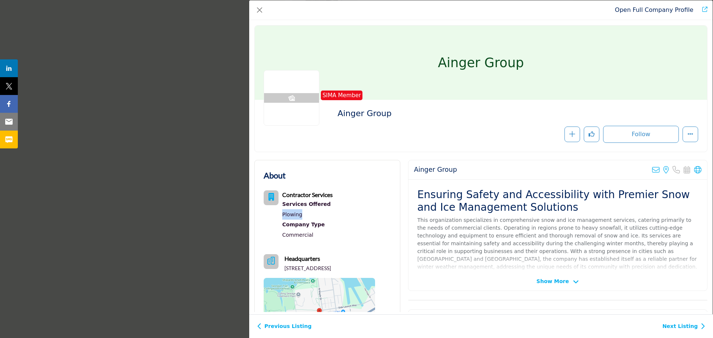
copy p "115 1st St, Suite 402, Collingwood, ON L9Y-4W3, CAN"
click at [696, 170] on icon "Company Data Modal" at bounding box center [697, 169] width 7 height 7
click at [695, 171] on icon "Company Data Modal" at bounding box center [697, 169] width 7 height 7
click at [259, 10] on button "Close" at bounding box center [259, 10] width 10 height 10
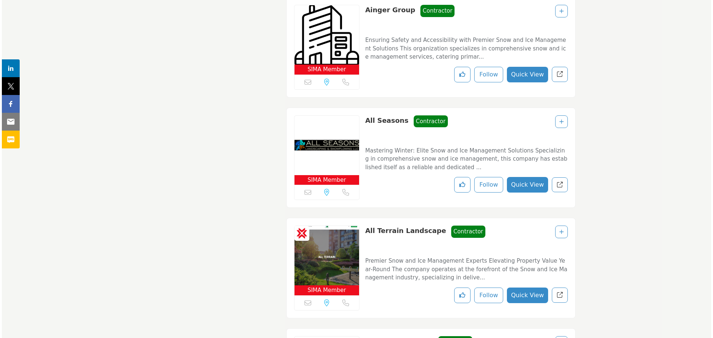
scroll to position [1448, 0]
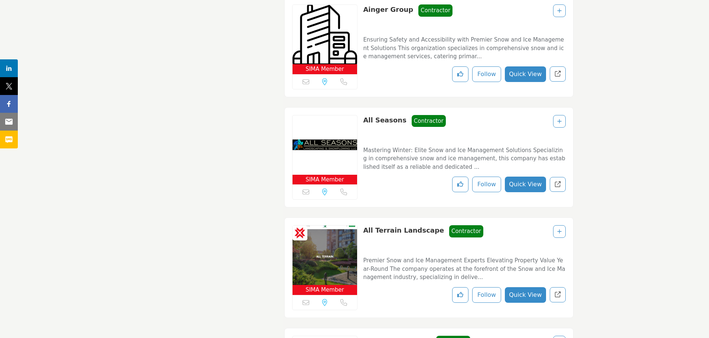
click at [522, 183] on button "Quick View" at bounding box center [525, 185] width 41 height 16
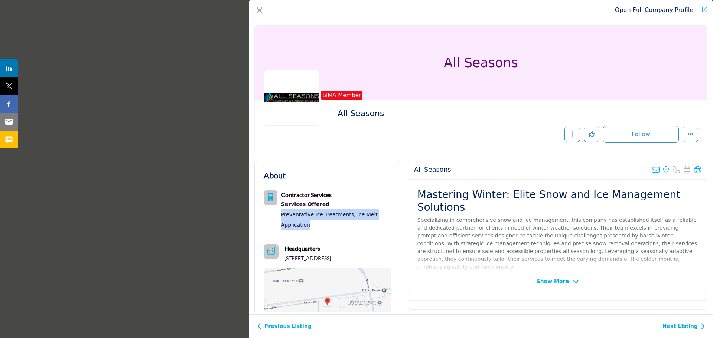
drag, startPoint x: 310, startPoint y: 225, endPoint x: 282, endPoint y: 217, distance: 29.5
click at [282, 217] on div "Preventative Ice Treatments, Ice Melt Application" at bounding box center [336, 219] width 110 height 21
copy div "Preventative Ice Treatments, Ice Melt Application"
drag, startPoint x: 393, startPoint y: 258, endPoint x: 285, endPoint y: 259, distance: 107.7
click at [285, 259] on div "About Contractor Services Services Offered Preventative Ice Treatments," at bounding box center [327, 256] width 145 height 192
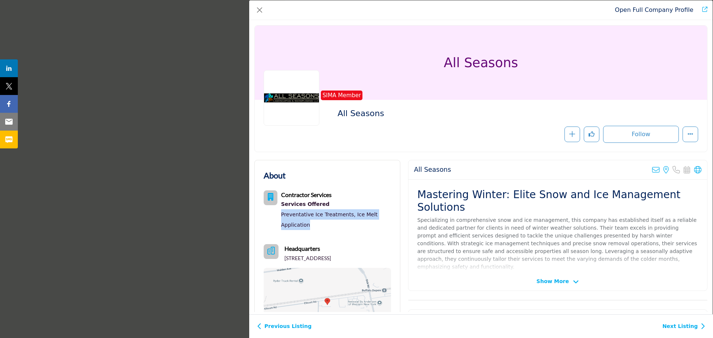
copy p "5 Old Indian Rd, Buffalo, NY 14227-1137, USA"
click at [694, 170] on icon "Company Data Modal" at bounding box center [697, 169] width 7 height 7
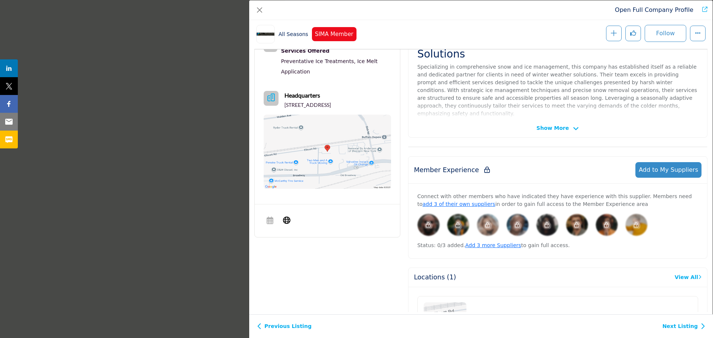
scroll to position [246, 0]
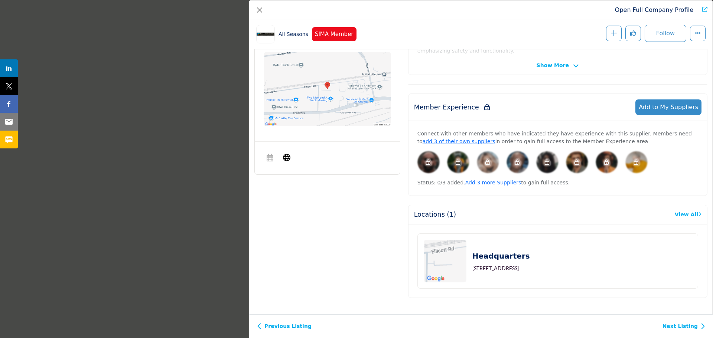
click at [702, 331] on div "Previous Listing Next Listing" at bounding box center [481, 326] width 464 height 24
click at [699, 327] on link "Next Listing" at bounding box center [683, 327] width 43 height 8
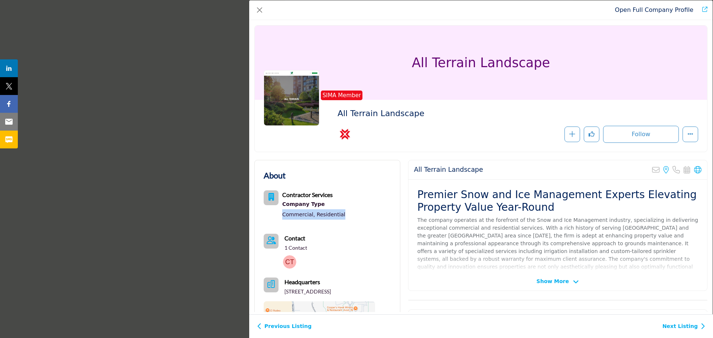
drag, startPoint x: 342, startPoint y: 217, endPoint x: 284, endPoint y: 218, distance: 58.3
click at [284, 218] on div "Contractor Services Company Type Commercial, Residential" at bounding box center [319, 206] width 111 height 32
copy div "Commercial, Residential"
drag, startPoint x: 381, startPoint y: 292, endPoint x: 284, endPoint y: 295, distance: 97.0
click at [284, 295] on div "About Contractor Services Company Type Commercial, Residential" at bounding box center [327, 272] width 127 height 206
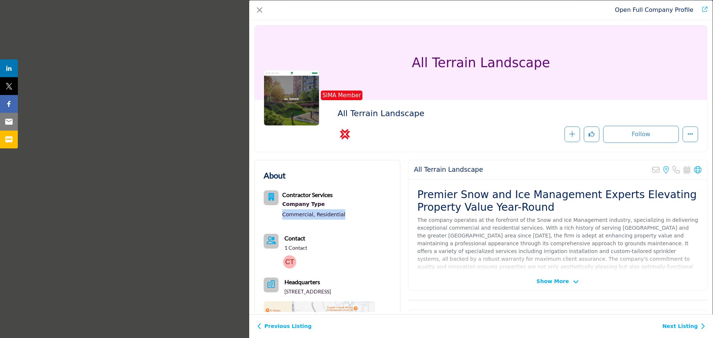
copy p "136 Casco Dr, Avon, IN 46123-5428, USA"
click at [694, 173] on icon "Company Data Modal" at bounding box center [697, 169] width 7 height 7
click at [288, 260] on img "Company Data Modal" at bounding box center [289, 261] width 13 height 13
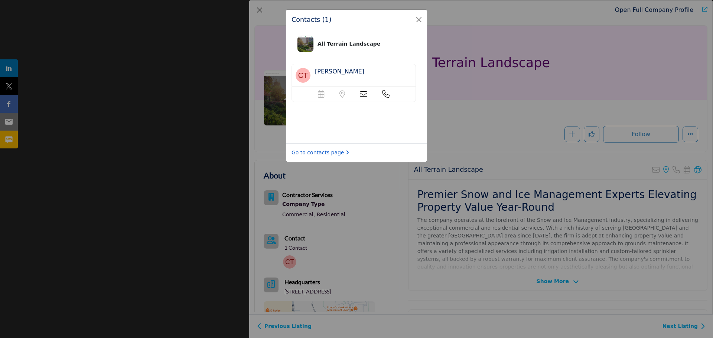
click at [333, 153] on link "Go to contacts page" at bounding box center [320, 153] width 58 height 8
click at [417, 19] on button "Close" at bounding box center [419, 19] width 10 height 10
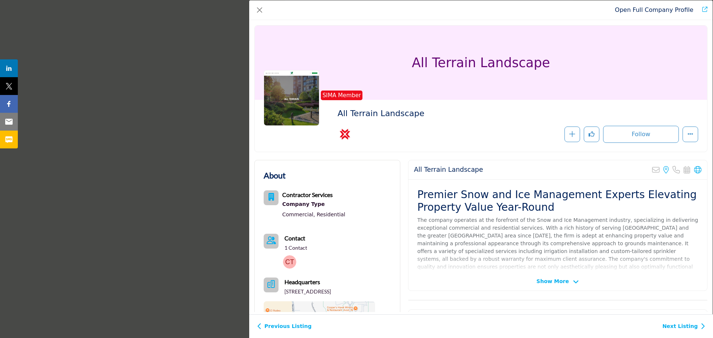
click at [673, 326] on link "Next Listing" at bounding box center [683, 327] width 43 height 8
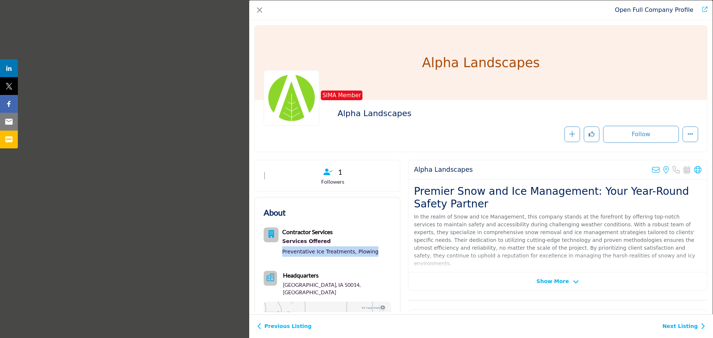
drag, startPoint x: 371, startPoint y: 253, endPoint x: 282, endPoint y: 254, distance: 88.7
click at [282, 254] on div "Contractor Services Services Offered Preventative Ice Treatments, Plowing" at bounding box center [327, 244] width 127 height 32
copy div "Preventative Ice Treatments, Plowing"
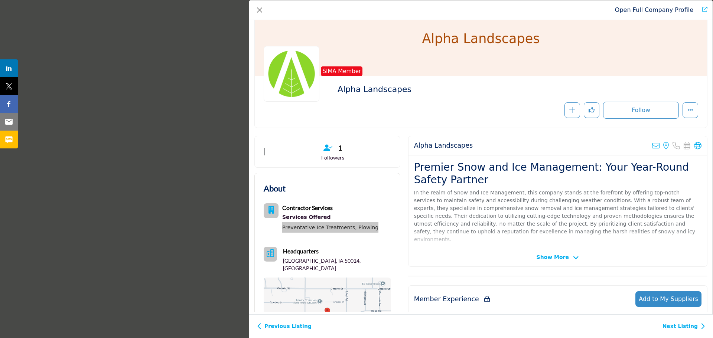
scroll to position [37, 0]
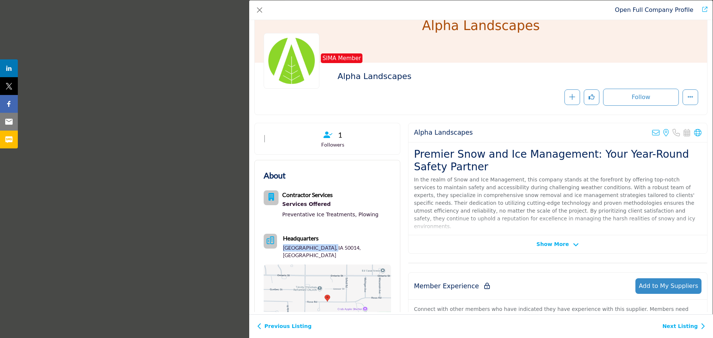
drag, startPoint x: 332, startPoint y: 248, endPoint x: 284, endPoint y: 248, distance: 47.2
click at [284, 248] on p "Ames, IA 50014, USA" at bounding box center [337, 251] width 108 height 14
copy p "Ames, IA 50014, USA"
click at [694, 133] on icon "Company Data Modal" at bounding box center [697, 132] width 7 height 7
click at [652, 132] on icon "Company Data Modal" at bounding box center [655, 132] width 7 height 7
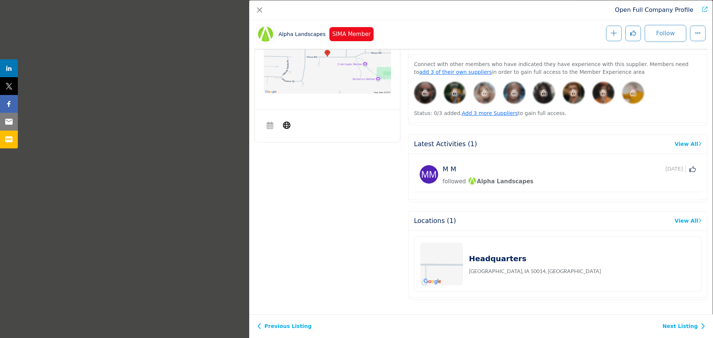
scroll to position [314, 0]
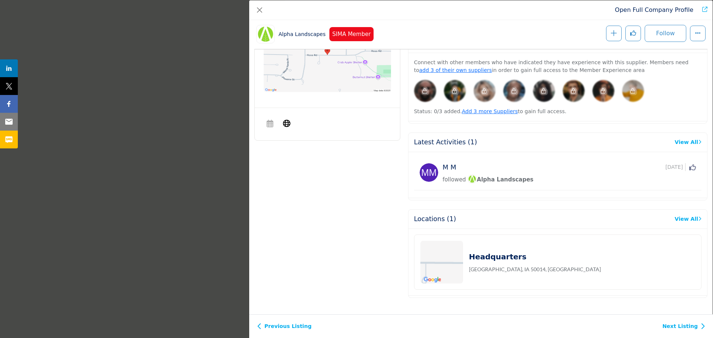
click at [683, 330] on div "Previous Listing Next Listing" at bounding box center [481, 326] width 464 height 24
click at [673, 325] on link "Next Listing" at bounding box center [683, 327] width 43 height 8
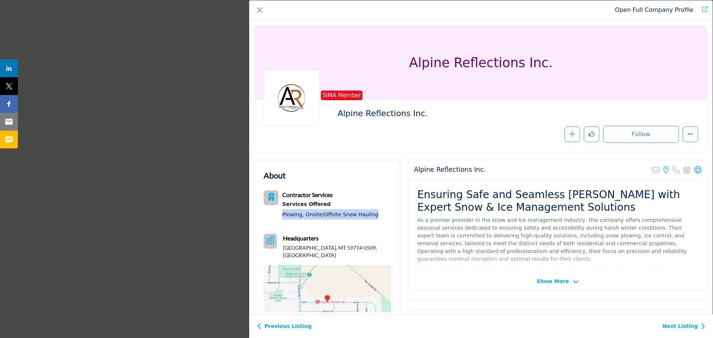
drag, startPoint x: 372, startPoint y: 213, endPoint x: 279, endPoint y: 215, distance: 92.8
click at [279, 215] on div "Contractor Services Services Offered Plowing, Onsite/Offsite Snow Hauling" at bounding box center [327, 206] width 127 height 32
drag, startPoint x: 362, startPoint y: 248, endPoint x: 284, endPoint y: 247, distance: 77.6
click at [284, 247] on div "Headquarters Belgrade, MT 59714-0509, USA" at bounding box center [327, 246] width 127 height 25
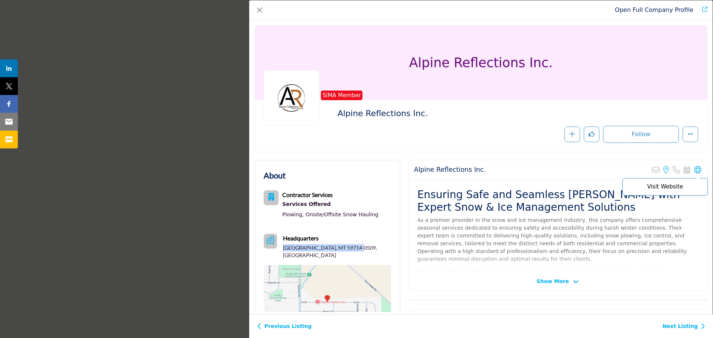
click at [696, 167] on icon "Company Data Modal" at bounding box center [697, 169] width 7 height 7
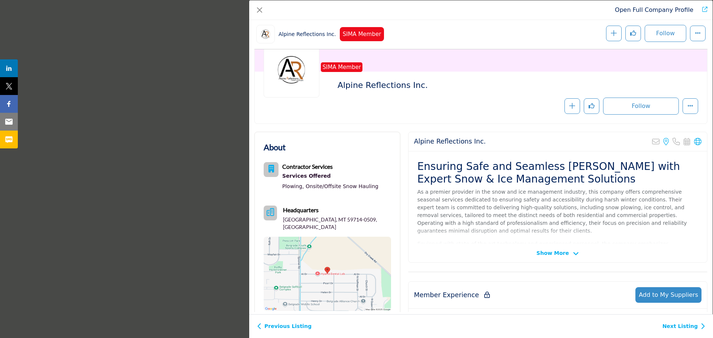
scroll to position [216, 0]
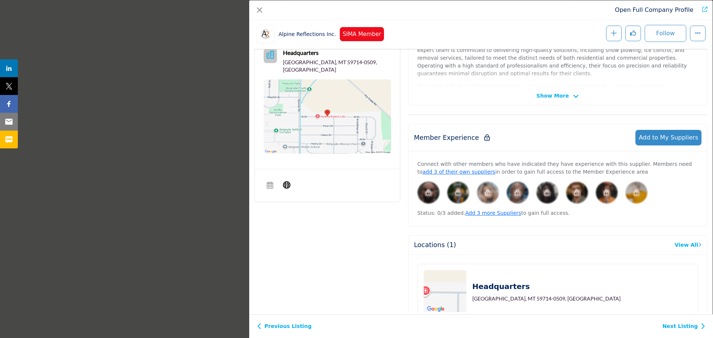
click at [688, 327] on link "Next Listing" at bounding box center [683, 327] width 43 height 8
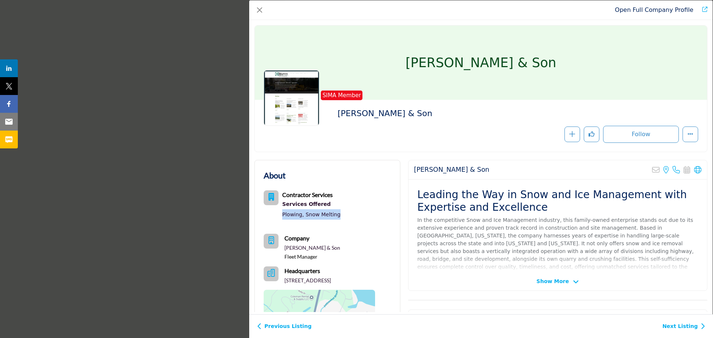
drag, startPoint x: 337, startPoint y: 213, endPoint x: 282, endPoint y: 213, distance: 55.3
click at [282, 213] on div "Contractor Services Services Offered Plowing, Snow Melting" at bounding box center [319, 206] width 111 height 32
drag, startPoint x: 302, startPoint y: 290, endPoint x: 282, endPoint y: 281, distance: 21.6
click at [282, 281] on div "Headquarters 9 Nh Route 113, Albany, NH 03818-7443, USA" at bounding box center [319, 276] width 111 height 18
click at [694, 171] on icon "Company Data Modal" at bounding box center [697, 169] width 7 height 7
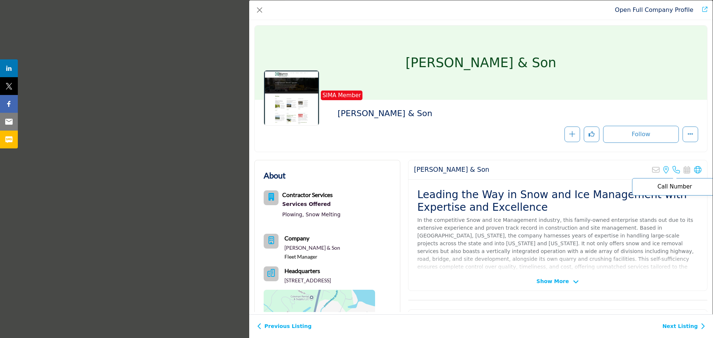
click at [672, 172] on icon "Company Data Modal" at bounding box center [675, 169] width 7 height 7
click at [699, 327] on link "Next Listing" at bounding box center [683, 327] width 43 height 8
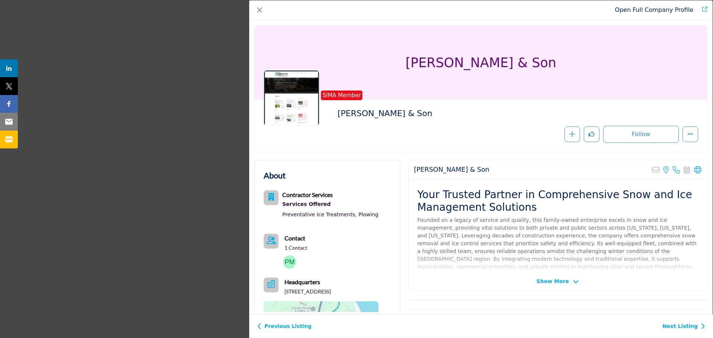
click at [290, 264] on img "Company Data Modal" at bounding box center [289, 261] width 13 height 13
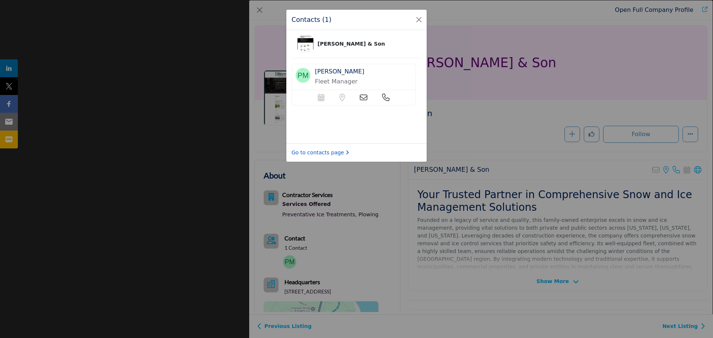
click at [317, 152] on link "Go to contacts page" at bounding box center [320, 153] width 58 height 8
click at [415, 18] on button "Close" at bounding box center [419, 19] width 10 height 10
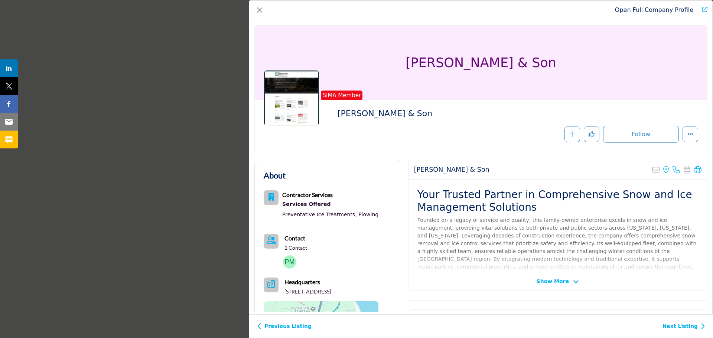
click at [673, 325] on link "Next Listing" at bounding box center [683, 327] width 43 height 8
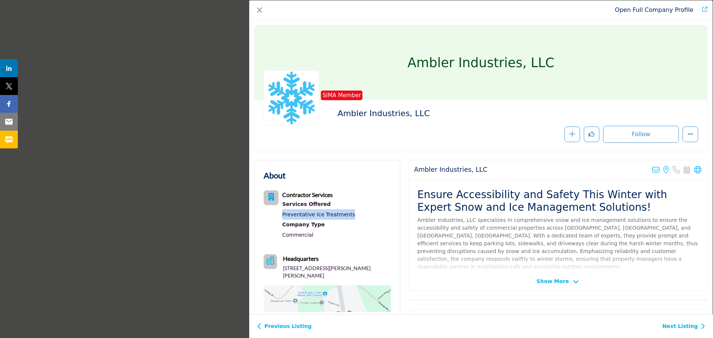
drag, startPoint x: 350, startPoint y: 213, endPoint x: 281, endPoint y: 217, distance: 68.8
click at [281, 217] on div "Contractor Services Services Offered Preventative Ice Treatments Company Type" at bounding box center [327, 216] width 127 height 52
drag, startPoint x: 312, startPoint y: 274, endPoint x: 284, endPoint y: 268, distance: 28.8
click at [284, 268] on p "760 Edison Furlong Rd, Furlong, PA 18925-1047, USA" at bounding box center [337, 272] width 108 height 14
click at [694, 168] on icon "Company Data Modal" at bounding box center [697, 169] width 7 height 7
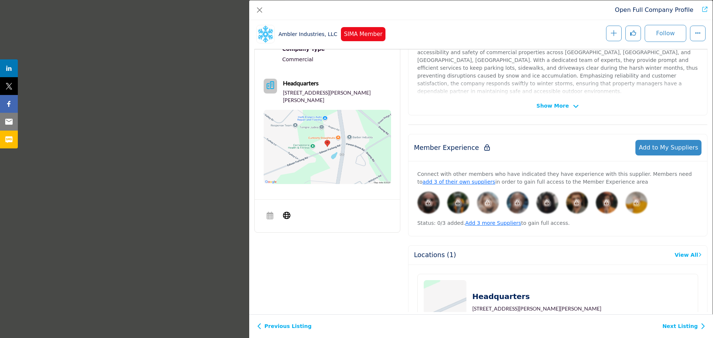
scroll to position [246, 0]
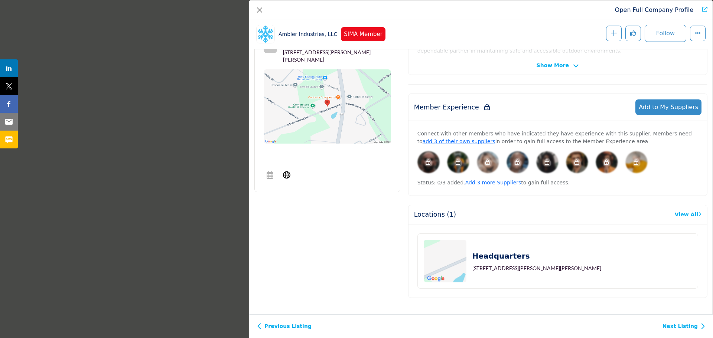
click at [693, 327] on link "Next Listing" at bounding box center [683, 327] width 43 height 8
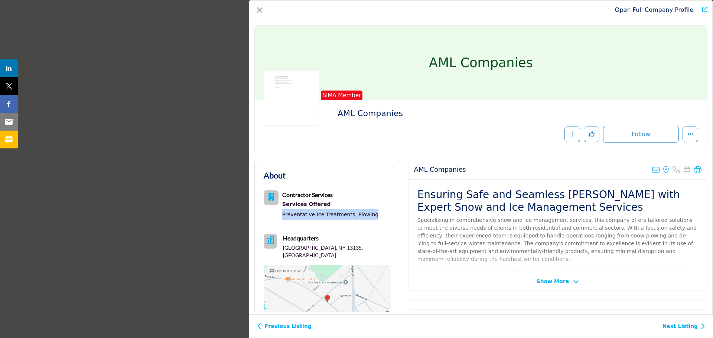
drag, startPoint x: 372, startPoint y: 215, endPoint x: 283, endPoint y: 213, distance: 88.7
click at [283, 213] on div "Contractor Services Services Offered Preventative Ice Treatments, Plowing" at bounding box center [327, 206] width 127 height 32
drag, startPoint x: 343, startPoint y: 247, endPoint x: 283, endPoint y: 246, distance: 60.5
click at [283, 246] on div "Headquarters Phoenix, NY 13135, USA" at bounding box center [327, 246] width 127 height 25
click at [698, 168] on div "AML Companies Sorry, but we don't have an email address for this listing View t…" at bounding box center [557, 169] width 298 height 19
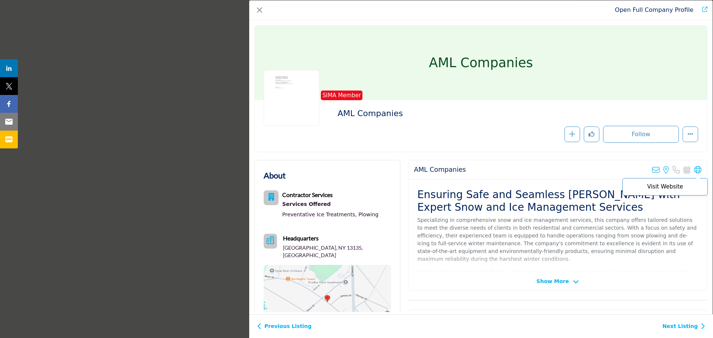
click at [694, 168] on icon "Company Data Modal" at bounding box center [697, 169] width 7 height 7
click at [692, 326] on link "Next Listing" at bounding box center [683, 327] width 43 height 8
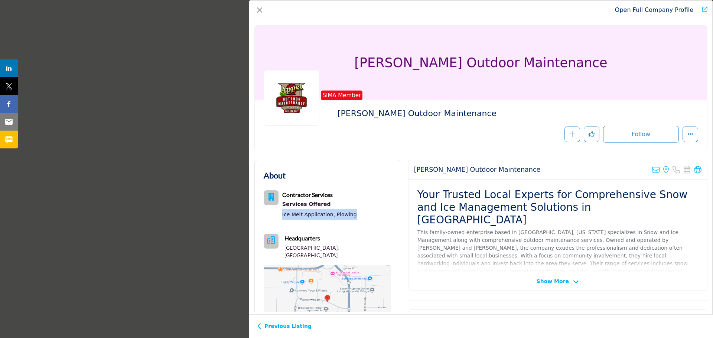
drag, startPoint x: 357, startPoint y: 216, endPoint x: 283, endPoint y: 218, distance: 74.3
click at [283, 218] on div "Contractor Services Services Offered Ice Melt Application, Plowing" at bounding box center [327, 206] width 127 height 32
drag, startPoint x: 347, startPoint y: 248, endPoint x: 283, endPoint y: 250, distance: 64.2
click at [283, 250] on div "Headquarters Sister Bay, WI 54234, USA" at bounding box center [327, 246] width 127 height 25
click at [695, 169] on icon "Company Data Modal" at bounding box center [697, 169] width 7 height 7
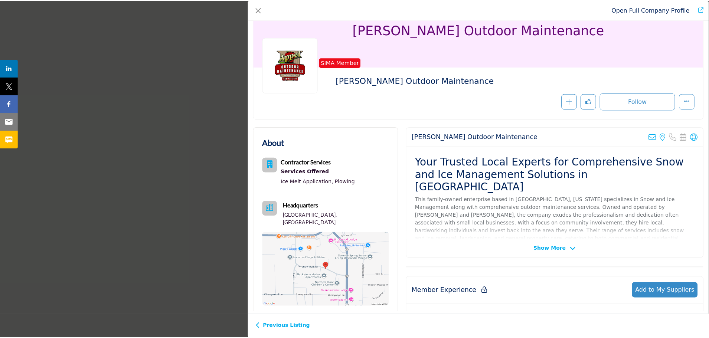
scroll to position [0, 0]
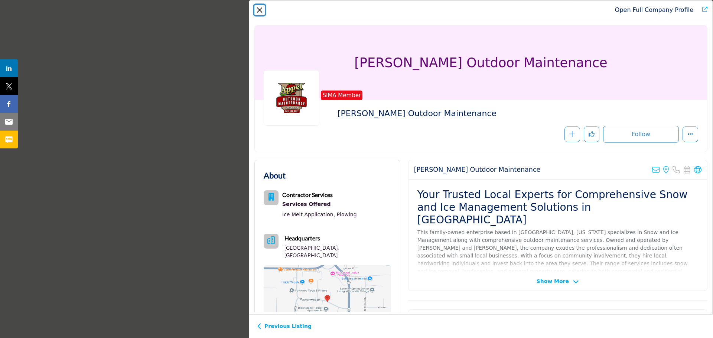
click at [261, 6] on button "Close" at bounding box center [259, 10] width 10 height 10
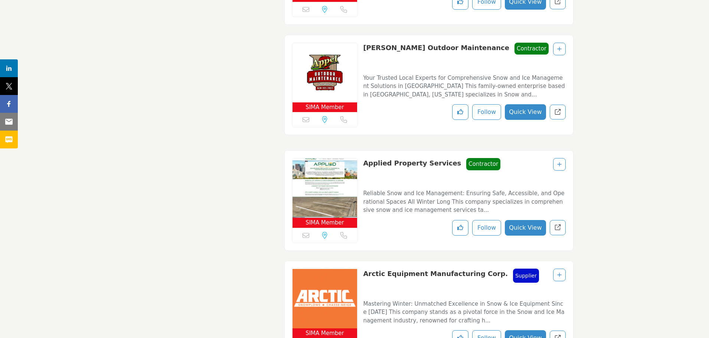
scroll to position [2450, 0]
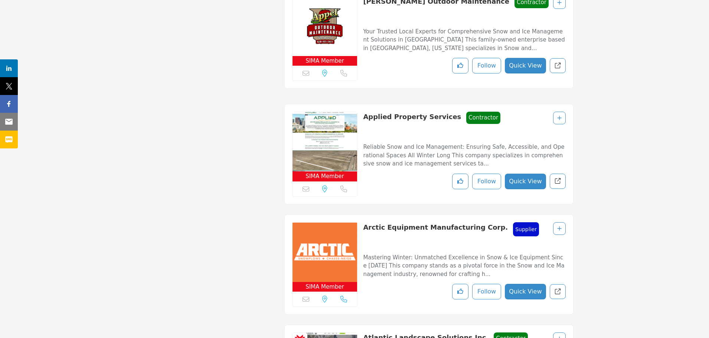
drag, startPoint x: 446, startPoint y: 110, endPoint x: 364, endPoint y: 113, distance: 82.1
click at [364, 113] on div "Applied Property Services Contractor Contractor" at bounding box center [431, 124] width 137 height 25
drag, startPoint x: 486, startPoint y: 218, endPoint x: 361, endPoint y: 217, distance: 124.7
click at [361, 217] on div "SIMA Member Sorry, but this listing is on a subscription plan which does not al…" at bounding box center [428, 265] width 289 height 101
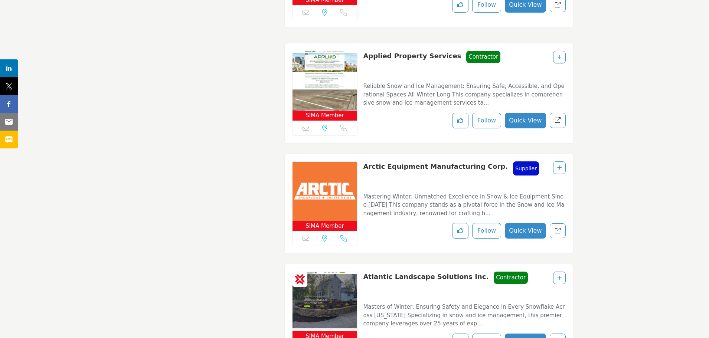
scroll to position [2599, 0]
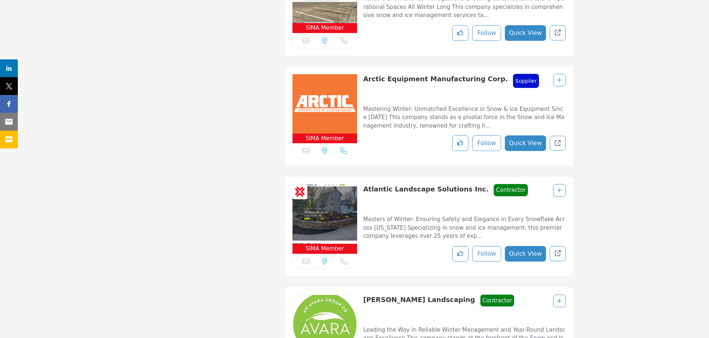
drag, startPoint x: 362, startPoint y: 179, endPoint x: 467, endPoint y: 182, distance: 105.5
click at [467, 182] on div "CSP Staff Certified SIMA Member" at bounding box center [428, 226] width 289 height 101
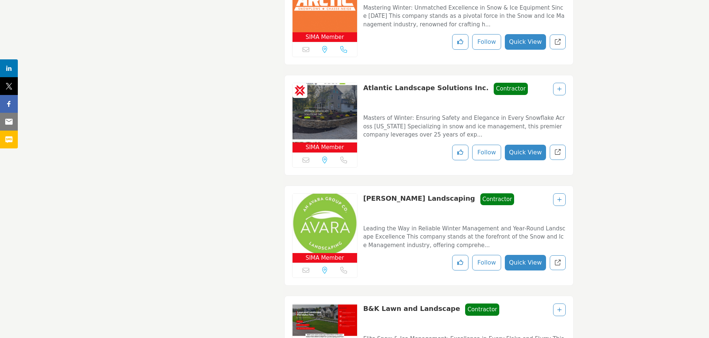
scroll to position [2747, 0]
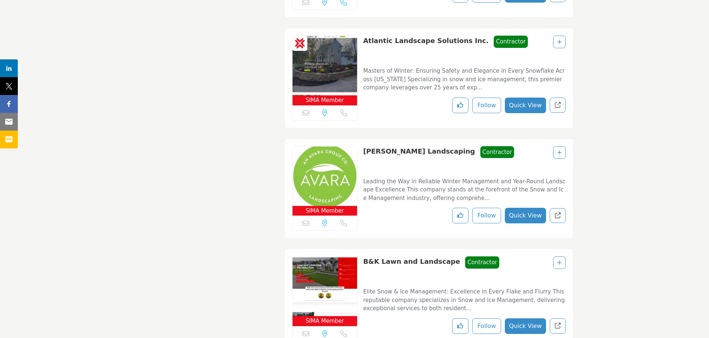
drag, startPoint x: 423, startPoint y: 143, endPoint x: 365, endPoint y: 142, distance: 57.9
click at [365, 146] on div "Avara Landscaping Contractor Contractor" at bounding box center [438, 158] width 151 height 25
drag, startPoint x: 445, startPoint y: 253, endPoint x: 364, endPoint y: 253, distance: 80.9
click at [364, 257] on div "B&K Lawn and Landscape Contractor Contractor" at bounding box center [431, 269] width 136 height 25
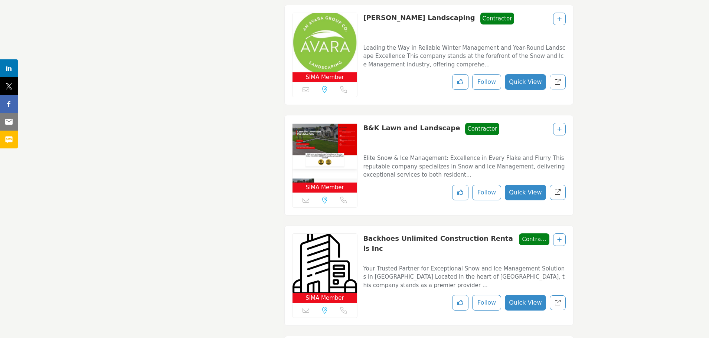
scroll to position [2896, 0]
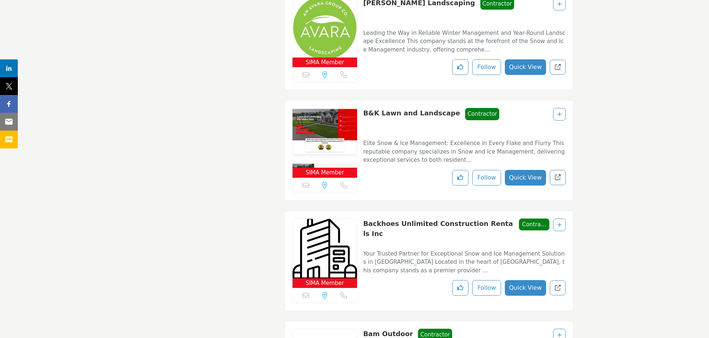
drag, startPoint x: 505, startPoint y: 216, endPoint x: 365, endPoint y: 219, distance: 140.0
click at [365, 219] on div "Backhoes Unlimited Construction Rentals Inc Contractor Contractor" at bounding box center [456, 231] width 186 height 25
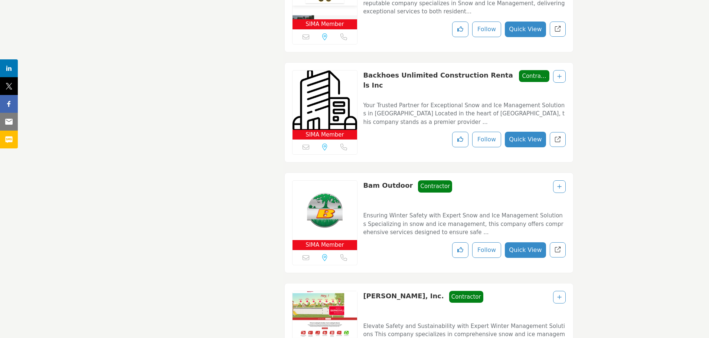
drag, startPoint x: 408, startPoint y: 176, endPoint x: 365, endPoint y: 177, distance: 42.7
click at [365, 180] on div "Bam Outdoor Contractor Contractor" at bounding box center [407, 192] width 89 height 25
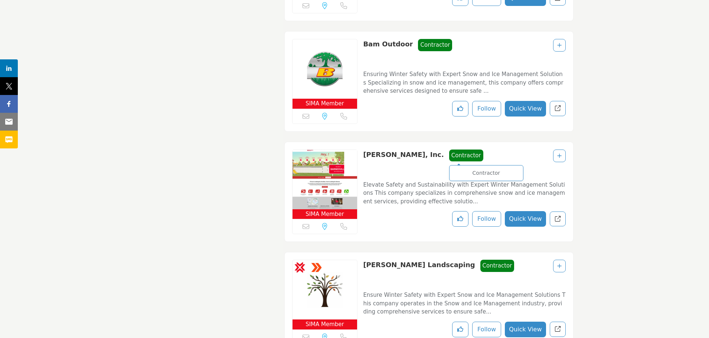
scroll to position [3230, 0]
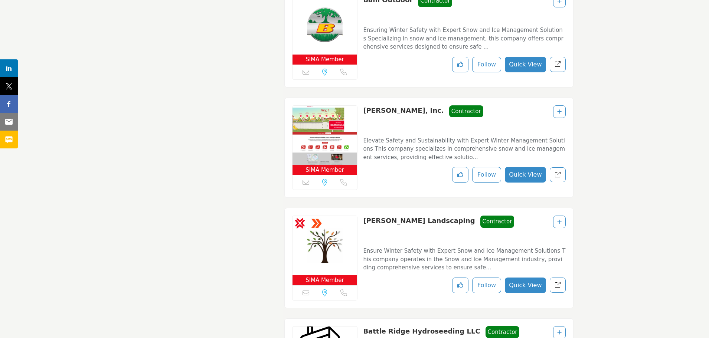
drag, startPoint x: 399, startPoint y: 102, endPoint x: 363, endPoint y: 103, distance: 36.4
click at [363, 105] on div "Barnes, Inc. Contractor Contractor" at bounding box center [423, 117] width 120 height 25
drag, startPoint x: 421, startPoint y: 209, endPoint x: 364, endPoint y: 209, distance: 56.8
click at [364, 216] on div "Bartz Landscaping Contractor Contractor" at bounding box center [438, 228] width 151 height 25
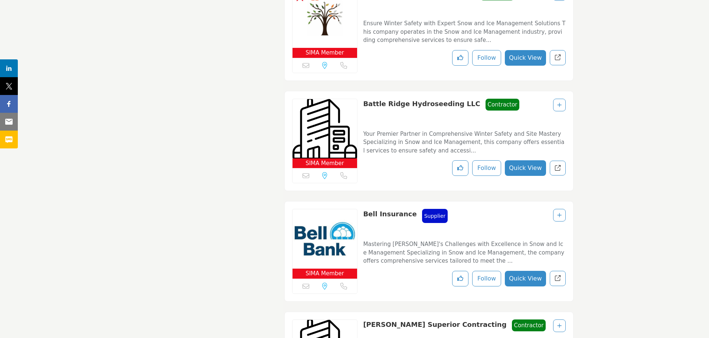
scroll to position [3490, 0]
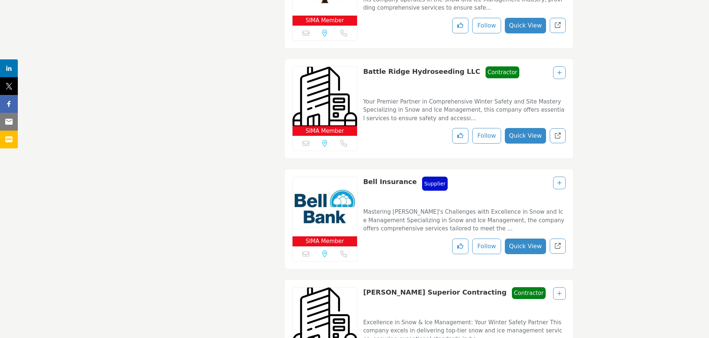
drag, startPoint x: 460, startPoint y: 61, endPoint x: 363, endPoint y: 66, distance: 97.0
click at [363, 66] on div "Battle Ridge Hydroseeding LLC Contractor Contractor" at bounding box center [441, 78] width 156 height 25
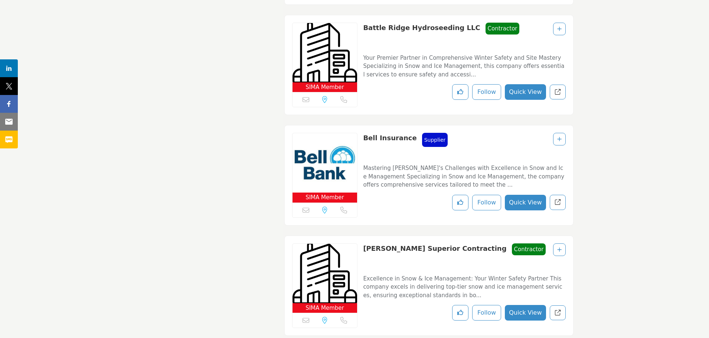
scroll to position [3638, 0]
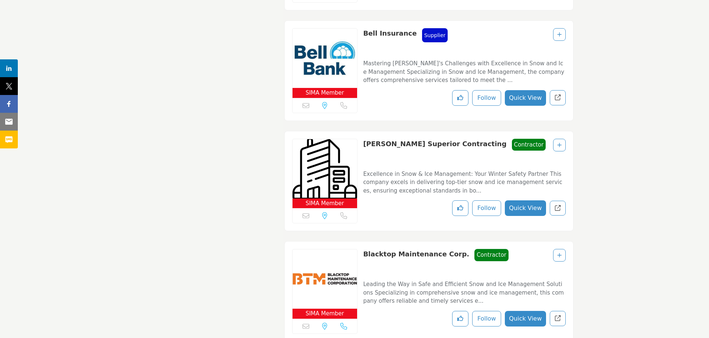
drag, startPoint x: 439, startPoint y: 133, endPoint x: 363, endPoint y: 133, distance: 75.4
click at [363, 139] on div "Bell's Superior Contracting Contractor Contractor" at bounding box center [454, 151] width 183 height 25
drag, startPoint x: 453, startPoint y: 242, endPoint x: 365, endPoint y: 245, distance: 88.0
click at [365, 249] on div "Blacktop Maintenance Corp. Contractor Contractor" at bounding box center [436, 261] width 146 height 25
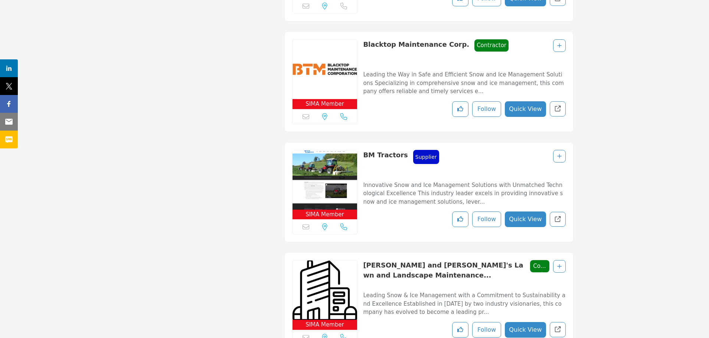
scroll to position [3861, 0]
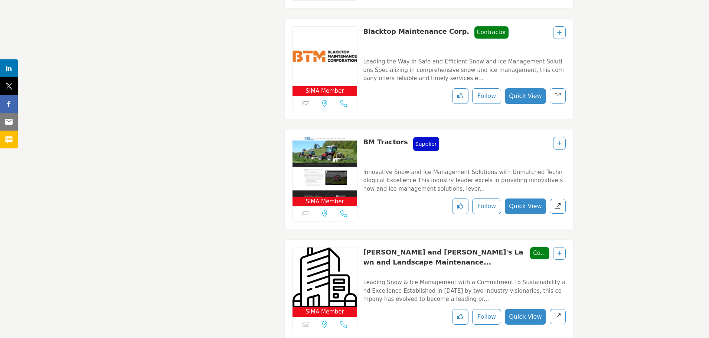
drag, startPoint x: 403, startPoint y: 129, endPoint x: 360, endPoint y: 133, distance: 43.6
click at [360, 133] on div "SIMA Member Sorry, but this listing is on a subscription plan which does not al…" at bounding box center [428, 179] width 289 height 101
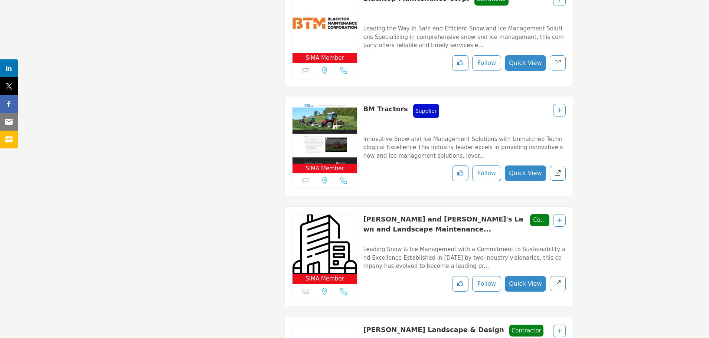
scroll to position [4032, 0]
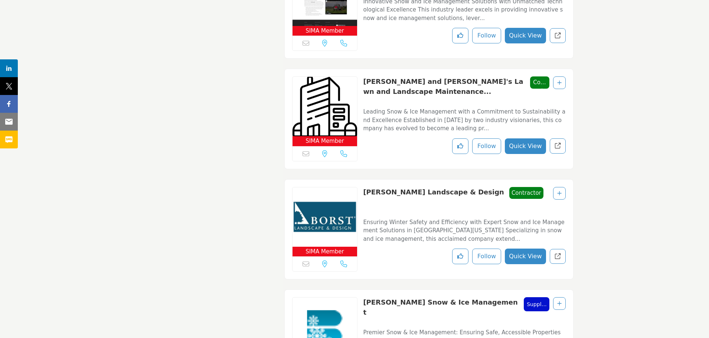
click at [533, 138] on button "Quick View" at bounding box center [525, 146] width 41 height 16
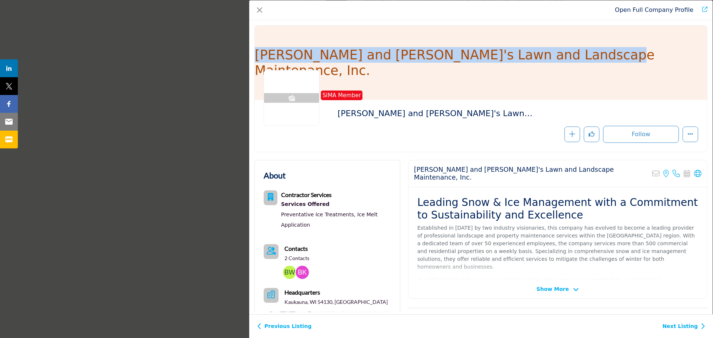
drag, startPoint x: 643, startPoint y: 65, endPoint x: 320, endPoint y: 66, distance: 322.6
click at [320, 66] on div "Bob and Dave's Lawn and Landscape Maintenance, Inc." at bounding box center [481, 63] width 452 height 74
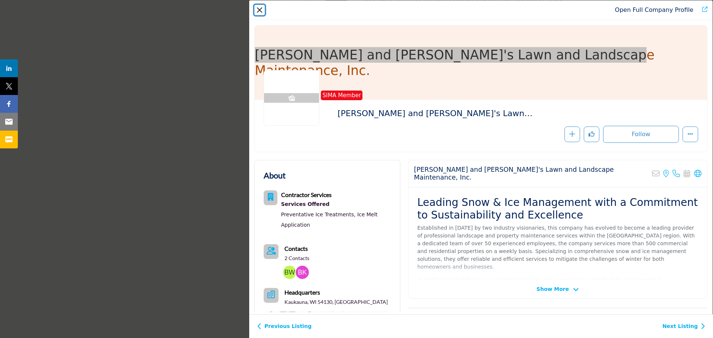
click at [264, 13] on button "Close" at bounding box center [259, 10] width 10 height 10
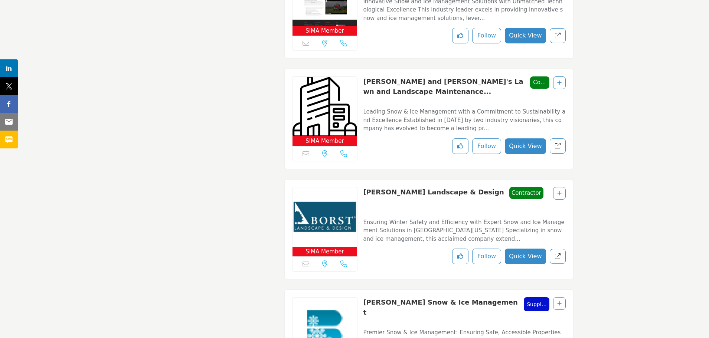
drag, startPoint x: 445, startPoint y: 179, endPoint x: 363, endPoint y: 177, distance: 82.1
click at [363, 187] on div "Borst Landscape & Design Contractor Contractor" at bounding box center [453, 199] width 180 height 25
drag, startPoint x: 475, startPoint y: 290, endPoint x: 365, endPoint y: 298, distance: 110.2
click at [365, 298] on div "Brancato Snow & Ice Management Supplier Supplier" at bounding box center [456, 309] width 186 height 25
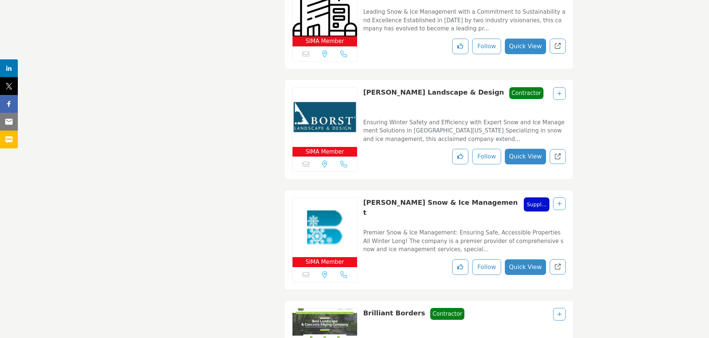
scroll to position [4217, 0]
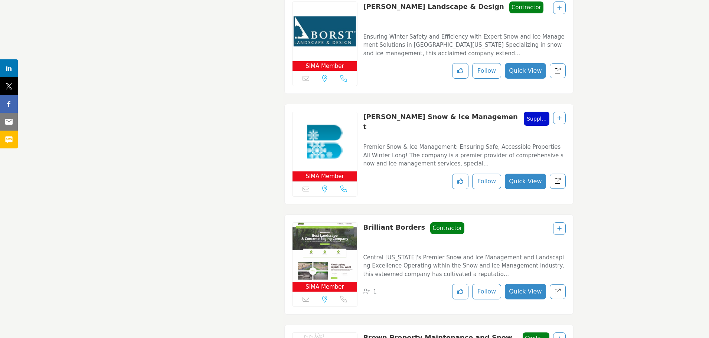
drag, startPoint x: 417, startPoint y: 215, endPoint x: 364, endPoint y: 219, distance: 52.9
click at [364, 222] on div "Brilliant Borders Contractor Contractor" at bounding box center [413, 234] width 101 height 25
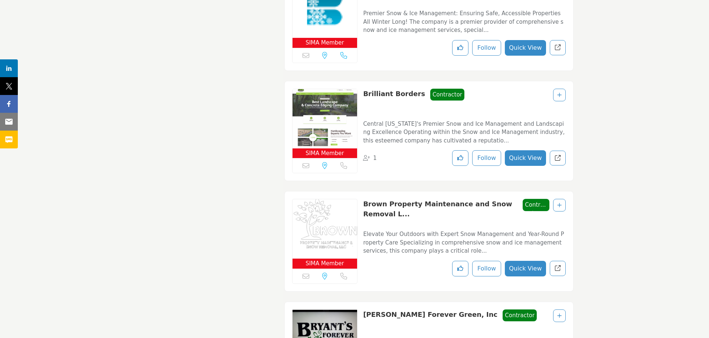
scroll to position [4366, 0]
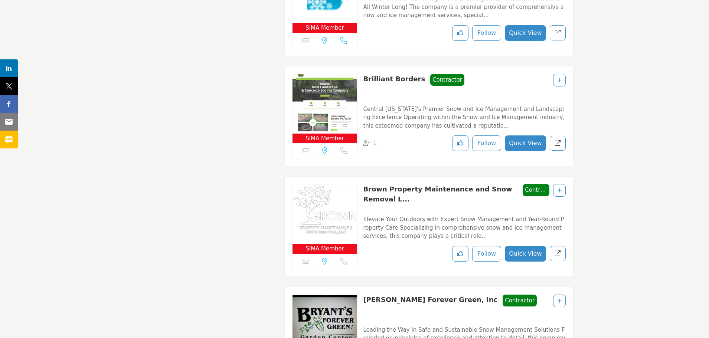
click at [530, 246] on button "Quick View" at bounding box center [525, 254] width 41 height 16
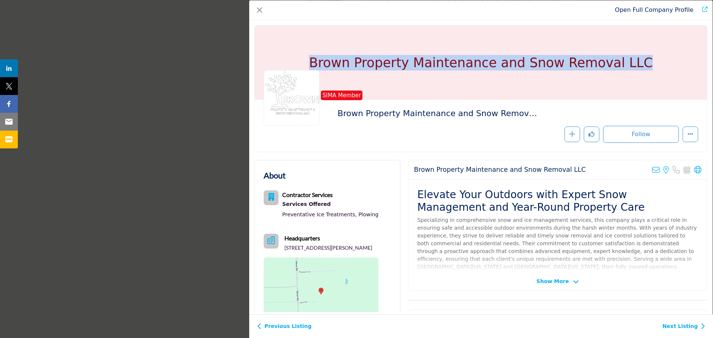
drag, startPoint x: 647, startPoint y: 62, endPoint x: 326, endPoint y: 68, distance: 321.2
click at [326, 68] on div "Brown Property Maintenance and Snow Removal LLC" at bounding box center [481, 63] width 452 height 74
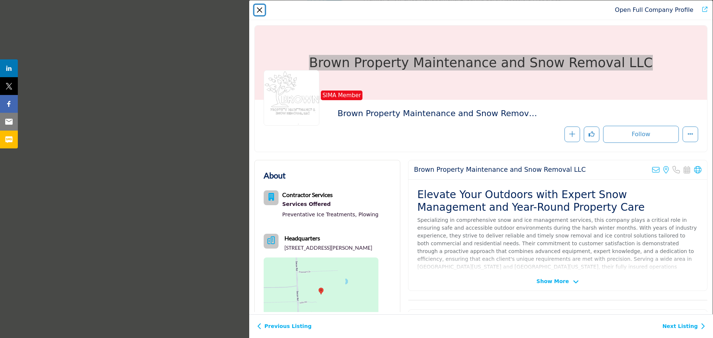
click at [261, 13] on button "Close" at bounding box center [259, 10] width 10 height 10
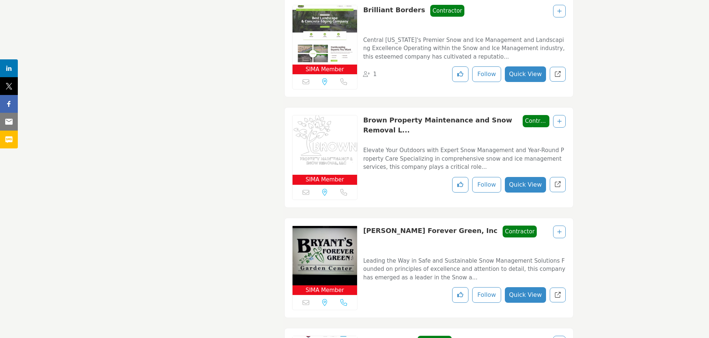
scroll to position [4440, 0]
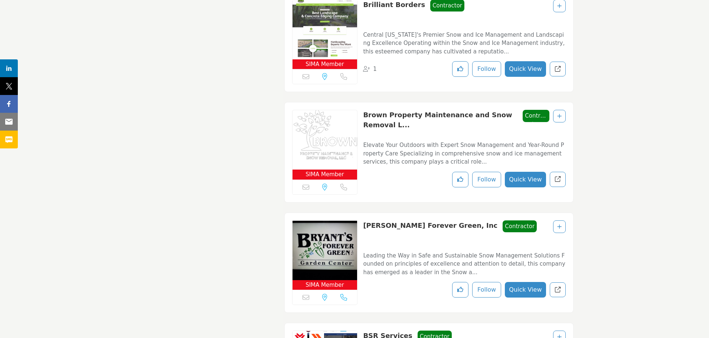
drag, startPoint x: 451, startPoint y: 212, endPoint x: 364, endPoint y: 211, distance: 86.9
click at [364, 221] on div "Bryant's Forever Green, Inc Contractor Contractor" at bounding box center [450, 233] width 174 height 25
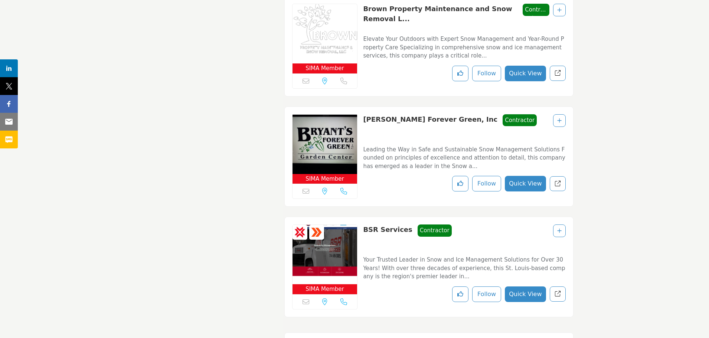
scroll to position [4589, 0]
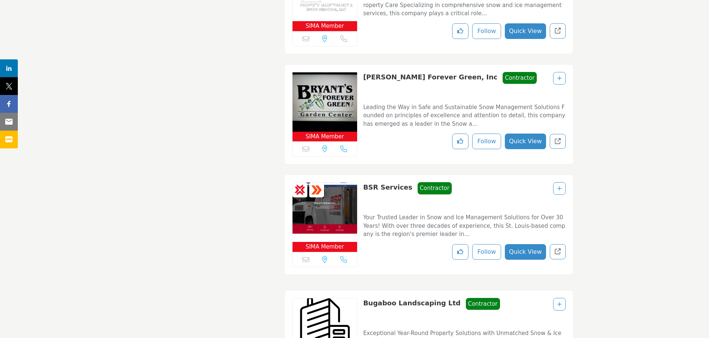
drag, startPoint x: 401, startPoint y: 173, endPoint x: 364, endPoint y: 176, distance: 37.6
click at [364, 182] on div "BSR Services Contractor Contractor" at bounding box center [407, 194] width 88 height 25
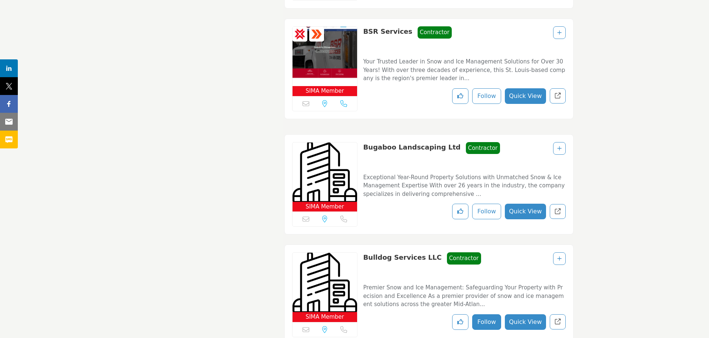
scroll to position [4774, 0]
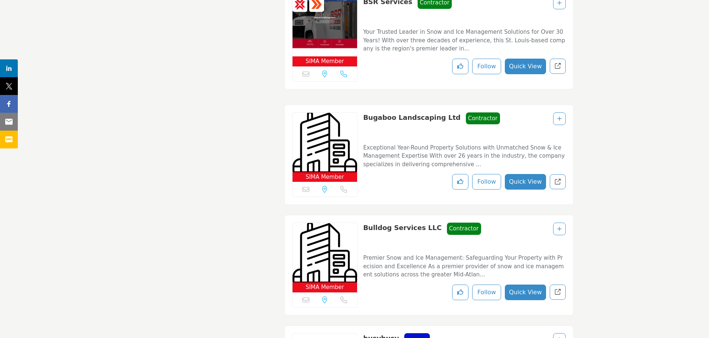
drag, startPoint x: 445, startPoint y: 103, endPoint x: 364, endPoint y: 105, distance: 81.3
click at [364, 112] on div "Bugaboo Landscaping Ltd Contractor Contractor" at bounding box center [431, 124] width 137 height 25
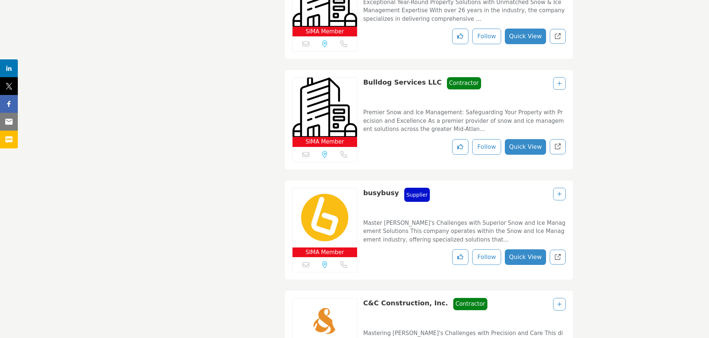
scroll to position [4923, 0]
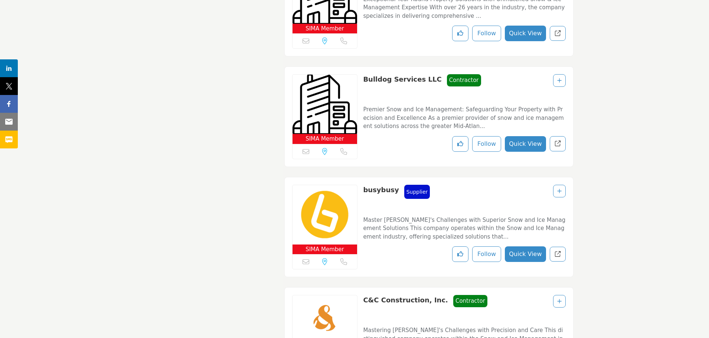
drag, startPoint x: 428, startPoint y: 62, endPoint x: 364, endPoint y: 63, distance: 64.6
click at [365, 74] on div "Bulldog Services LLC Contractor Contractor" at bounding box center [422, 86] width 118 height 25
drag, startPoint x: 393, startPoint y: 173, endPoint x: 364, endPoint y: 174, distance: 29.0
click at [364, 185] on div "busybusy Supplier Supplier" at bounding box center [396, 197] width 67 height 25
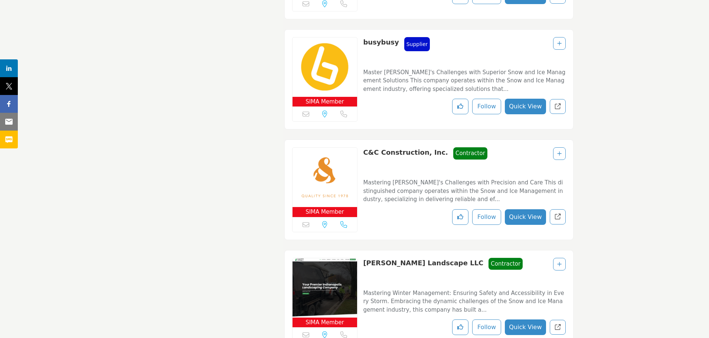
scroll to position [5071, 0]
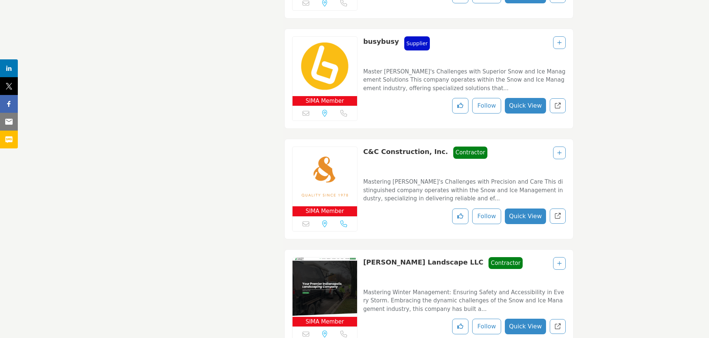
drag, startPoint x: 435, startPoint y: 135, endPoint x: 365, endPoint y: 139, distance: 71.0
click at [365, 147] on div "C&C Construction, Inc. Contractor Contractor" at bounding box center [425, 159] width 124 height 25
drag, startPoint x: 432, startPoint y: 247, endPoint x: 363, endPoint y: 249, distance: 69.1
click at [363, 257] on div "Calvin Landscape LLC Contractor Contractor" at bounding box center [443, 269] width 160 height 25
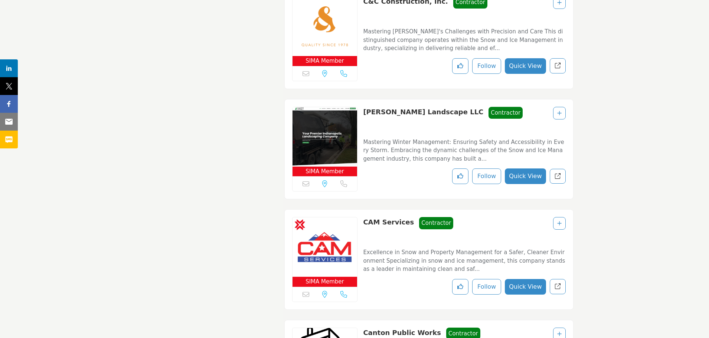
scroll to position [5257, 0]
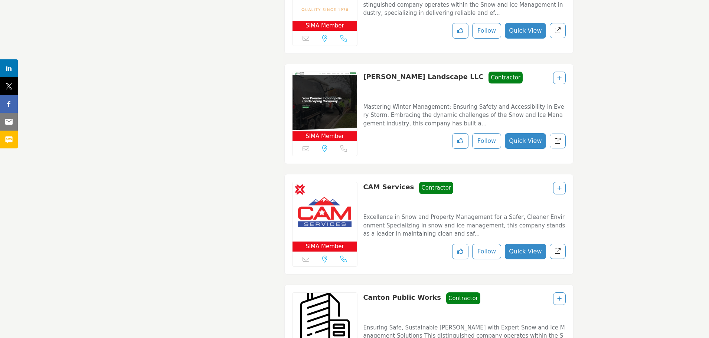
drag, startPoint x: 408, startPoint y: 171, endPoint x: 365, endPoint y: 172, distance: 43.1
click at [365, 182] on div "CAM Services Contractor Contractor" at bounding box center [408, 194] width 90 height 25
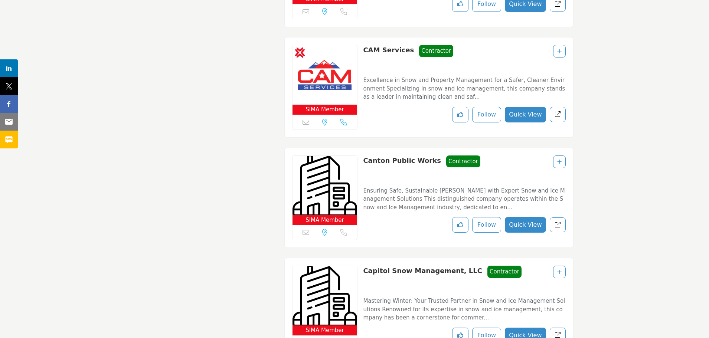
scroll to position [5331, 0]
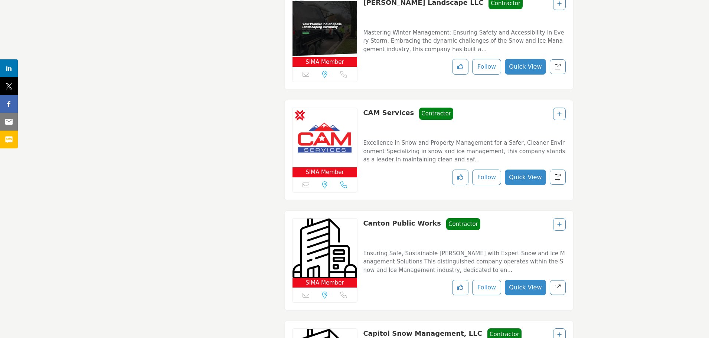
click at [522, 170] on button "Quick View" at bounding box center [525, 178] width 41 height 16
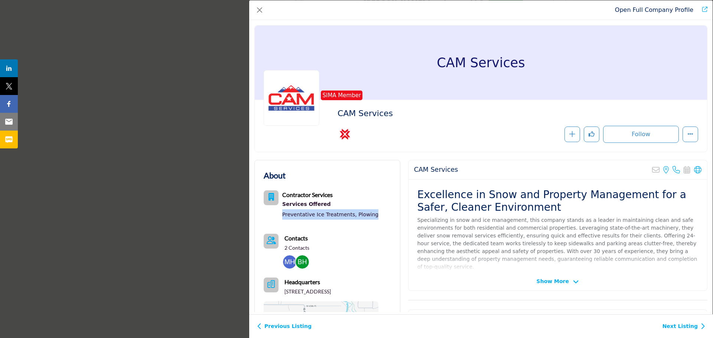
drag, startPoint x: 376, startPoint y: 216, endPoint x: 283, endPoint y: 218, distance: 92.8
click at [283, 218] on div "Contractor Services Services Offered Preventative Ice Treatments, Plowing" at bounding box center [321, 206] width 115 height 32
drag, startPoint x: 300, startPoint y: 303, endPoint x: 284, endPoint y: 294, distance: 17.3
click at [284, 294] on div "Contractor Services Services Offered Preventative Ice Treatments, Plowing Conta…" at bounding box center [321, 282] width 115 height 185
click at [694, 170] on icon "Company Data Modal" at bounding box center [697, 169] width 7 height 7
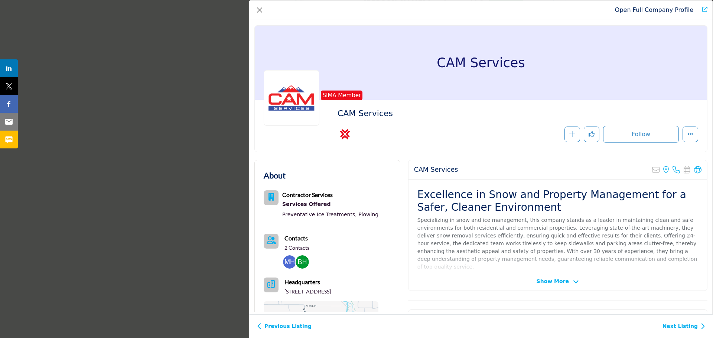
click at [292, 258] on img "Company Data Modal" at bounding box center [289, 261] width 13 height 13
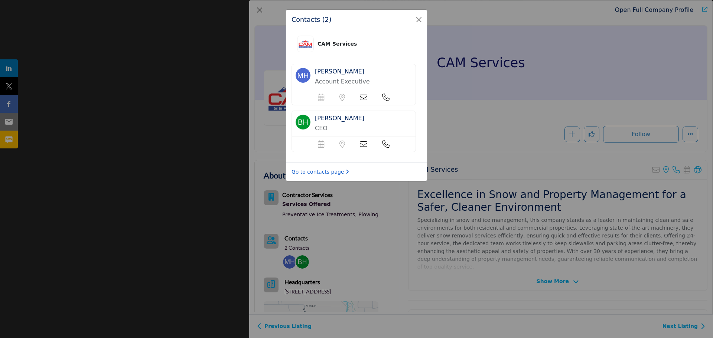
click at [310, 173] on link "Go to contacts page" at bounding box center [320, 172] width 58 height 8
click at [414, 24] on button "Close" at bounding box center [419, 19] width 10 height 10
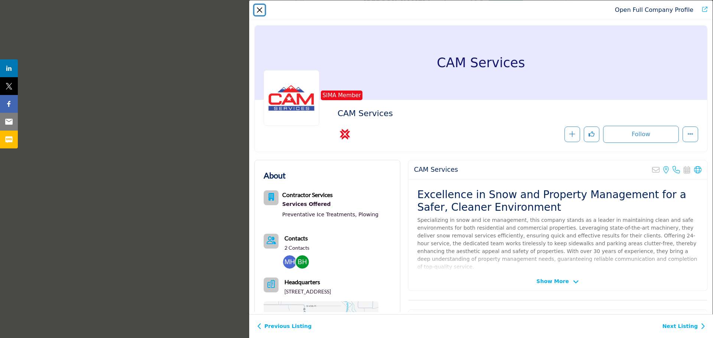
click at [264, 7] on button "Close" at bounding box center [259, 10] width 10 height 10
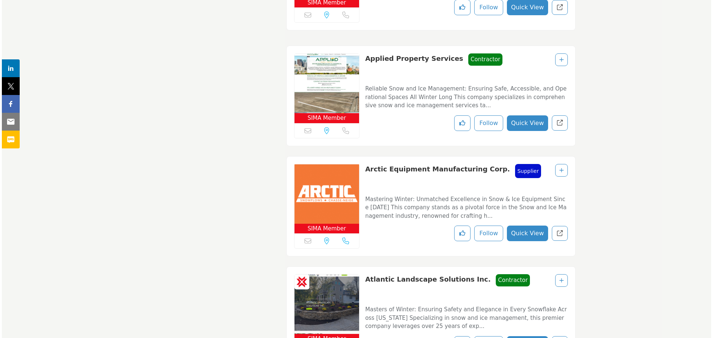
scroll to position [2398, 0]
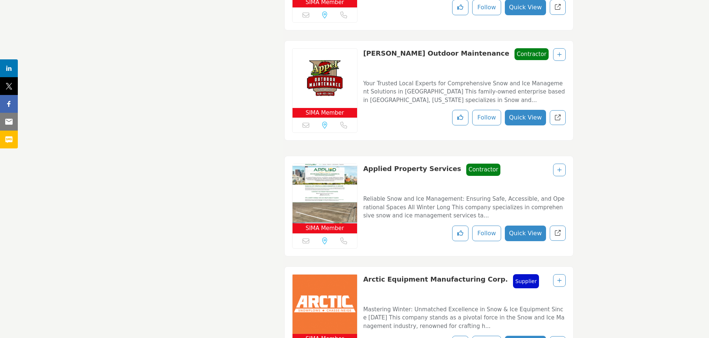
click at [528, 226] on button "Quick View" at bounding box center [525, 234] width 41 height 16
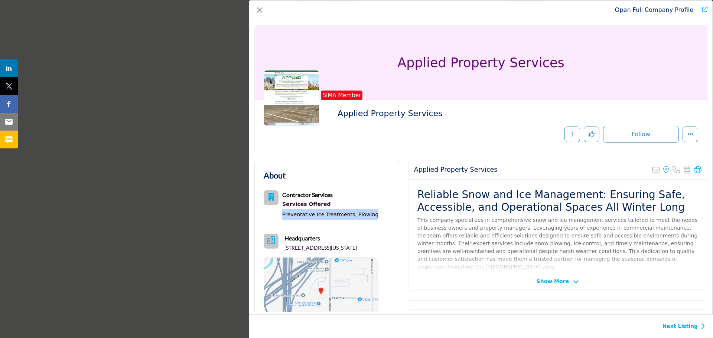
drag, startPoint x: 374, startPoint y: 215, endPoint x: 282, endPoint y: 221, distance: 92.3
click at [282, 221] on div "Contractor Services Services Offered Preventative Ice Treatments, Plowing" at bounding box center [321, 206] width 115 height 32
drag, startPoint x: 296, startPoint y: 258, endPoint x: 283, endPoint y: 251, distance: 14.8
click at [283, 251] on div "Headquarters 6625 Washington St, Denver, CO 80229-7014, USA" at bounding box center [321, 243] width 115 height 18
click at [694, 168] on icon "Company Data Modal" at bounding box center [697, 169] width 7 height 7
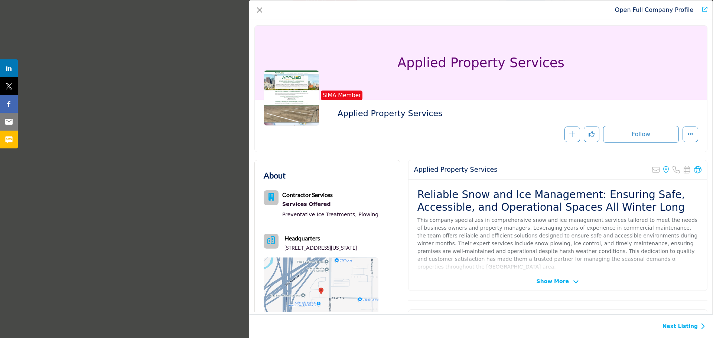
click at [679, 322] on div "Previous Listing Next Listing" at bounding box center [481, 326] width 464 height 24
click at [679, 326] on link "Next Listing" at bounding box center [683, 327] width 43 height 8
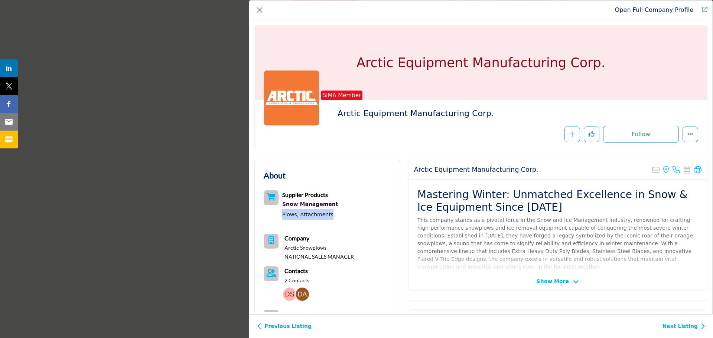
drag, startPoint x: 333, startPoint y: 213, endPoint x: 282, endPoint y: 212, distance: 51.6
click at [282, 212] on div "Supplier Products Snow Management Plows, Attachments" at bounding box center [319, 206] width 111 height 32
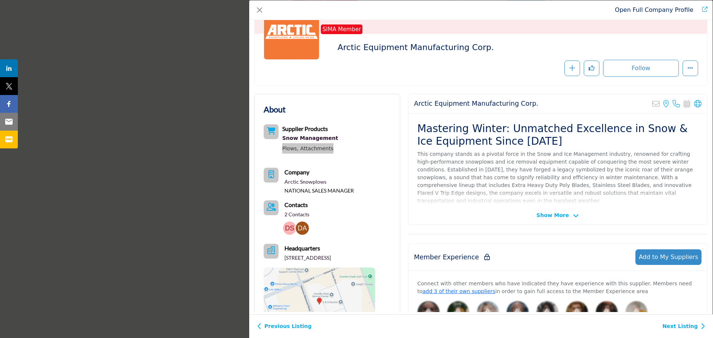
scroll to position [74, 0]
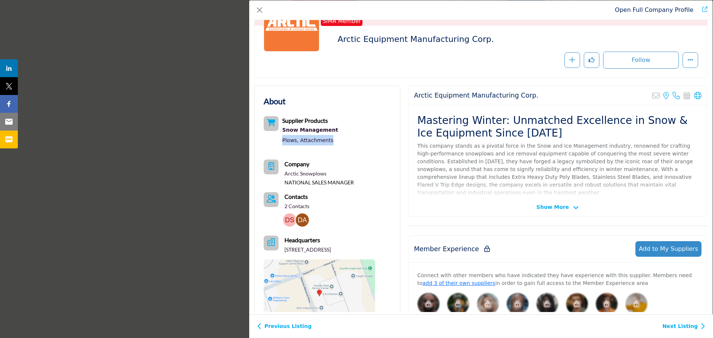
drag, startPoint x: 389, startPoint y: 249, endPoint x: 283, endPoint y: 249, distance: 105.8
click at [283, 249] on div "About Supplier Products Snow Management Plows, Attachments" at bounding box center [327, 214] width 127 height 238
click at [694, 94] on icon "Company Data Modal" at bounding box center [697, 95] width 7 height 7
drag, startPoint x: 306, startPoint y: 219, endPoint x: 313, endPoint y: 218, distance: 7.1
click at [306, 219] on img "Company Data Modal" at bounding box center [302, 219] width 13 height 13
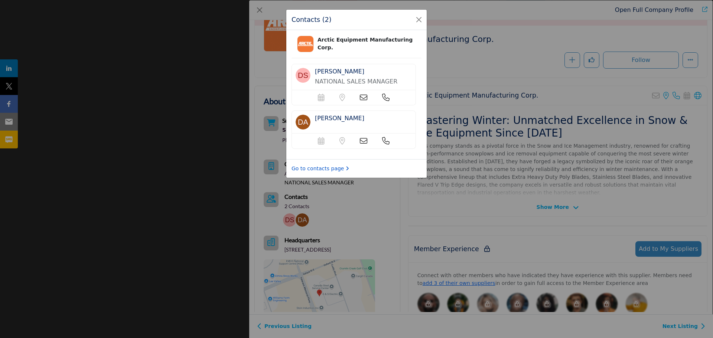
click at [322, 168] on link "Go to contacts page" at bounding box center [320, 169] width 58 height 8
click at [332, 170] on link "Go to contacts page" at bounding box center [320, 169] width 58 height 8
click at [416, 21] on button "Close" at bounding box center [419, 19] width 10 height 10
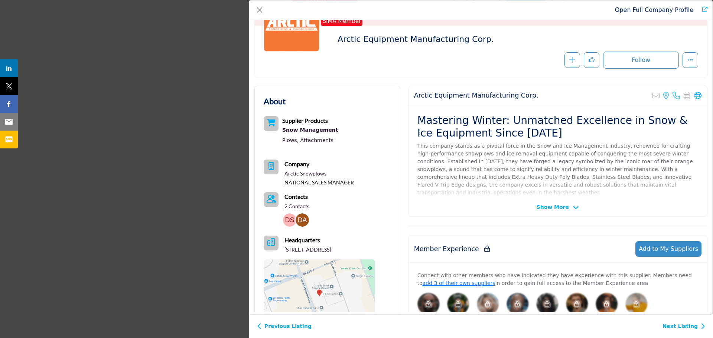
click at [680, 325] on link "Next Listing" at bounding box center [683, 327] width 43 height 8
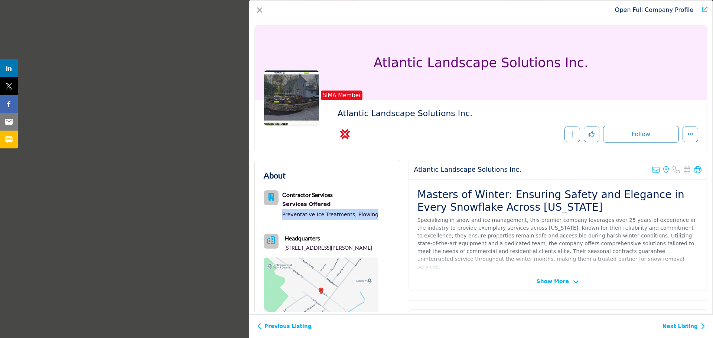
drag, startPoint x: 370, startPoint y: 215, endPoint x: 284, endPoint y: 218, distance: 86.2
click at [284, 218] on div "Contractor Services Services Offered Preventative Ice Treatments, Plowing" at bounding box center [321, 206] width 115 height 32
drag, startPoint x: 313, startPoint y: 256, endPoint x: 283, endPoint y: 249, distance: 30.8
click at [284, 249] on p "1294 Carlisle Rd, North Brunswick, NJ 08902-1467, USA" at bounding box center [328, 247] width 88 height 7
click at [694, 173] on icon "Company Data Modal" at bounding box center [697, 169] width 7 height 7
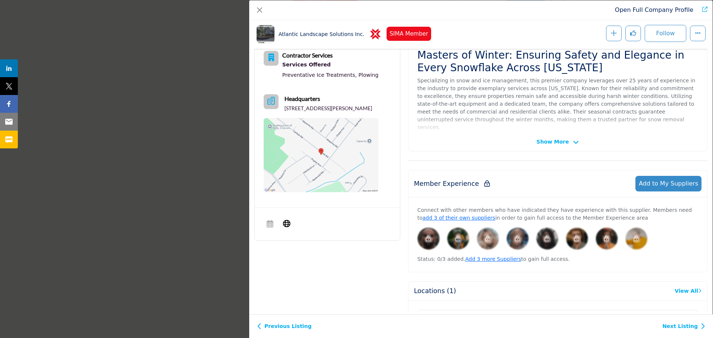
scroll to position [216, 0]
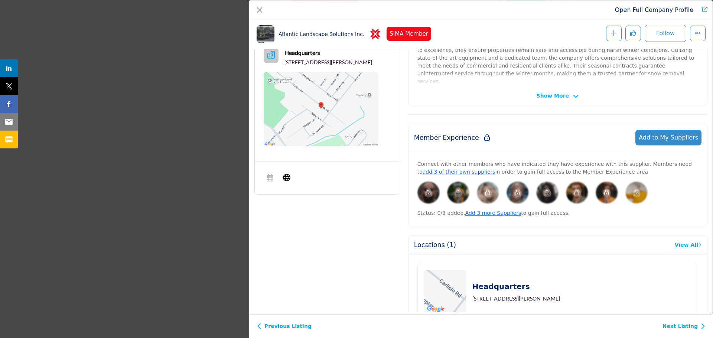
click at [682, 326] on link "Next Listing" at bounding box center [683, 327] width 43 height 8
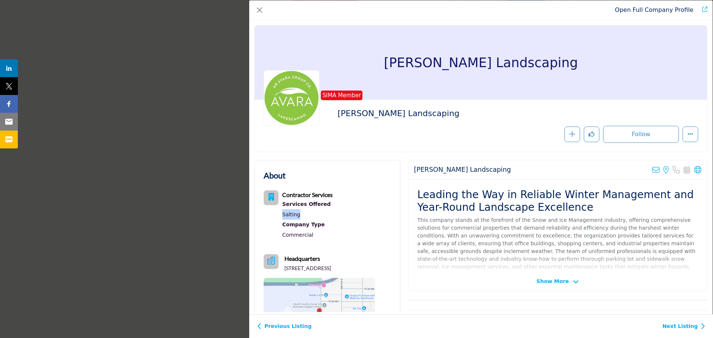
drag, startPoint x: 298, startPoint y: 214, endPoint x: 282, endPoint y: 214, distance: 16.3
click at [282, 214] on div "Contractor Services Services Offered Salting Company Type Commercial" at bounding box center [298, 215] width 69 height 50
drag, startPoint x: 294, startPoint y: 277, endPoint x: 283, endPoint y: 270, distance: 13.2
click at [284, 270] on p "1702 10th Ave SW, Medicine Hat, AB T1A-7T9, CAN" at bounding box center [307, 268] width 46 height 7
click at [694, 168] on icon "Company Data Modal" at bounding box center [697, 169] width 7 height 7
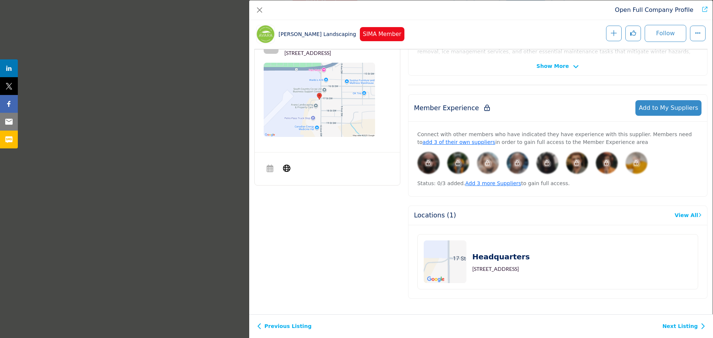
scroll to position [246, 0]
click at [674, 324] on link "Next Listing" at bounding box center [683, 327] width 43 height 8
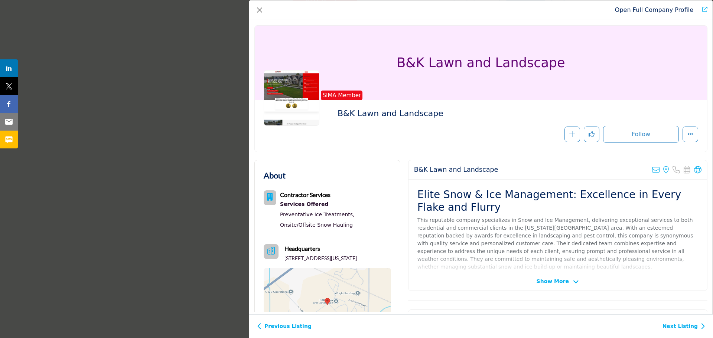
click at [672, 327] on link "Next Listing" at bounding box center [683, 327] width 43 height 8
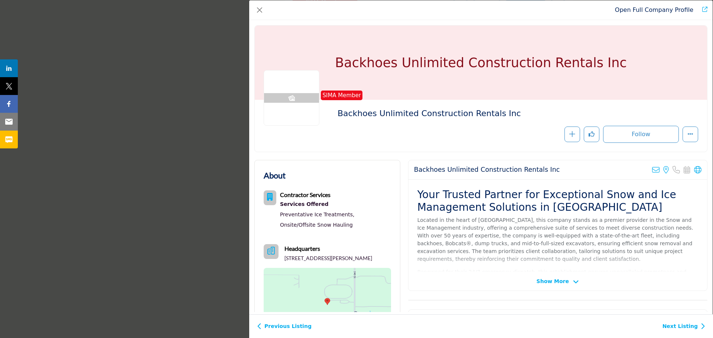
click at [289, 324] on link "Previous Listing" at bounding box center [284, 327] width 55 height 8
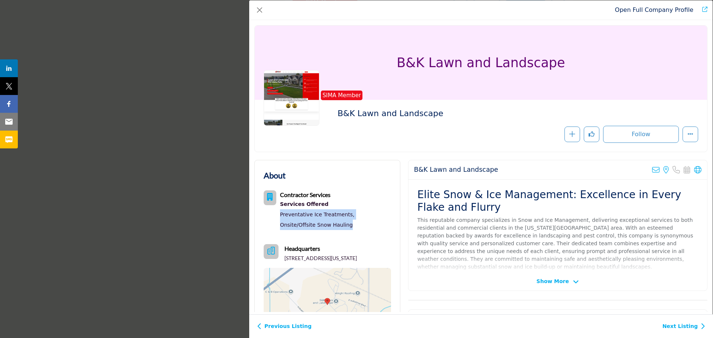
drag, startPoint x: 316, startPoint y: 226, endPoint x: 278, endPoint y: 217, distance: 38.5
click at [278, 217] on div "Contractor Services Services Offered Preventative Ice Treatments, Onsite/Offsit…" at bounding box center [327, 210] width 127 height 40
drag, startPoint x: 302, startPoint y: 265, endPoint x: 284, endPoint y: 258, distance: 19.3
click at [284, 258] on div "Headquarters 2300 E Endeavor St, Idaho Falls, ID 83401, USA" at bounding box center [327, 253] width 127 height 18
click at [694, 170] on icon "Company Data Modal" at bounding box center [697, 169] width 7 height 7
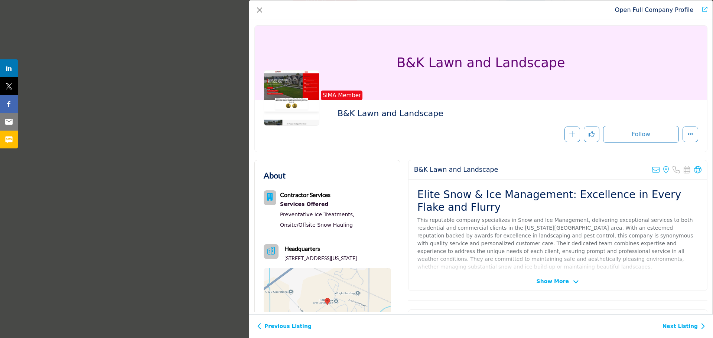
click at [692, 326] on link "Next Listing" at bounding box center [683, 327] width 43 height 8
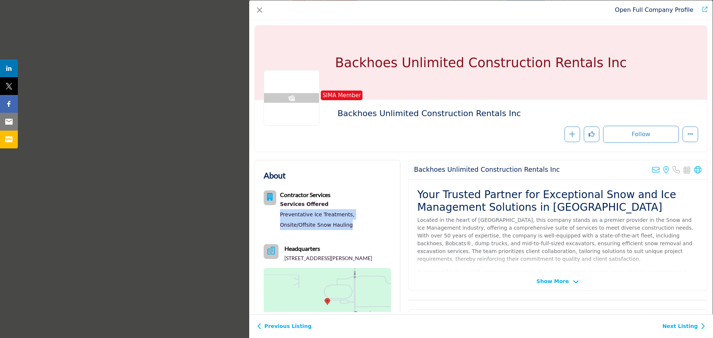
drag, startPoint x: 319, startPoint y: 225, endPoint x: 274, endPoint y: 215, distance: 45.9
click at [274, 215] on div "Contractor Services Services Offered Preventative Ice Treatments, Onsite/Offsit…" at bounding box center [327, 210] width 127 height 40
drag, startPoint x: 388, startPoint y: 258, endPoint x: 283, endPoint y: 259, distance: 105.4
click at [283, 259] on div "Headquarters 1855 240th St, Langley, BC V2Z-3A5, CAN" at bounding box center [327, 253] width 127 height 18
click at [694, 169] on icon "Company Data Modal" at bounding box center [697, 169] width 7 height 7
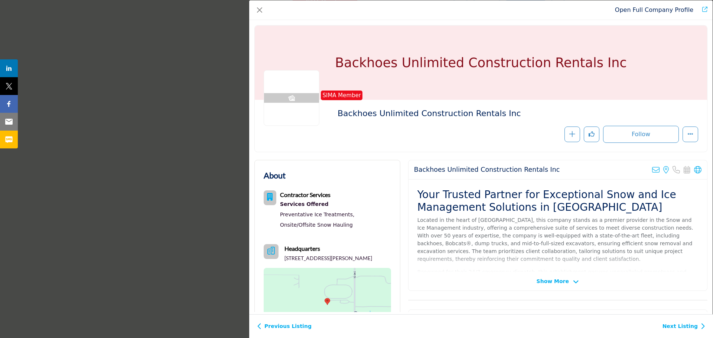
click at [678, 329] on link "Next Listing" at bounding box center [683, 327] width 43 height 8
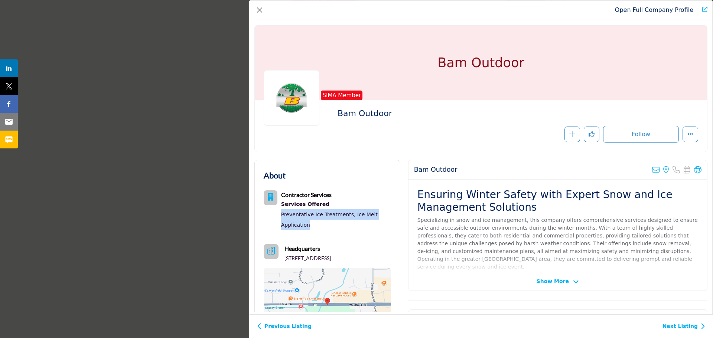
drag, startPoint x: 306, startPoint y: 225, endPoint x: 279, endPoint y: 215, distance: 28.6
click at [279, 215] on div "Contractor Services Services Offered Preventative Ice Treatments, Ice Melt Appl…" at bounding box center [327, 210] width 127 height 40
drag, startPoint x: 312, startPoint y: 267, endPoint x: 283, endPoint y: 258, distance: 29.8
click at [284, 258] on p "2919 State Road 32 E, Westfield, IN 46074-8720, USA" at bounding box center [307, 258] width 46 height 7
click at [694, 168] on icon "Company Data Modal" at bounding box center [697, 169] width 7 height 7
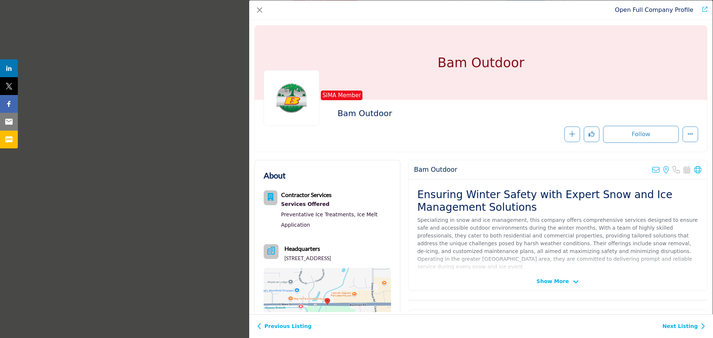
click at [670, 327] on link "Next Listing" at bounding box center [683, 327] width 43 height 8
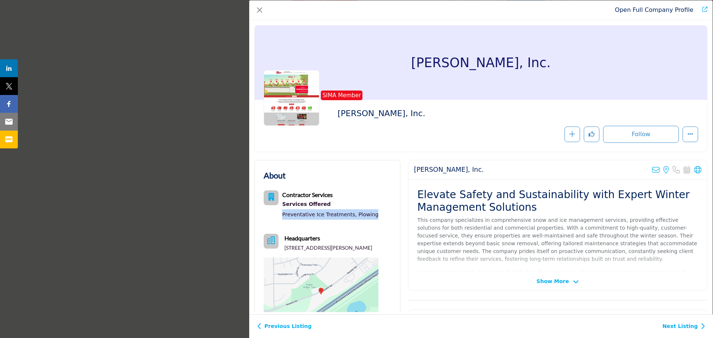
drag, startPoint x: 369, startPoint y: 214, endPoint x: 280, endPoint y: 214, distance: 89.1
click at [280, 214] on div "Contractor Services Services Offered Preventative Ice Treatments, Plowing" at bounding box center [321, 206] width 115 height 32
drag, startPoint x: 302, startPoint y: 253, endPoint x: 284, endPoint y: 248, distance: 18.4
click at [284, 248] on p "6433 Nesbitt Rd, Madison, WI 53719-1822, USA" at bounding box center [328, 247] width 88 height 7
click at [694, 169] on icon "Company Data Modal" at bounding box center [697, 169] width 7 height 7
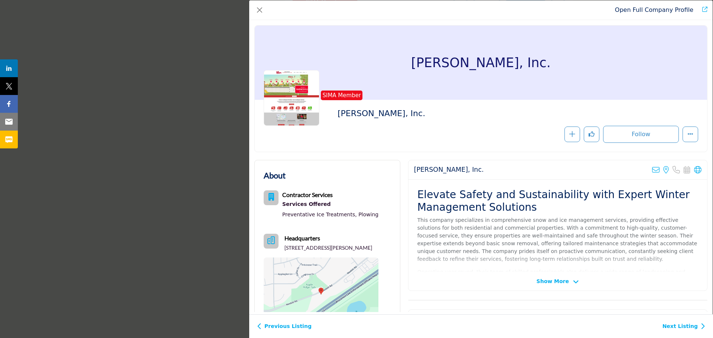
click at [688, 335] on div "Previous Listing Next Listing" at bounding box center [481, 326] width 464 height 24
click at [686, 330] on link "Next Listing" at bounding box center [683, 327] width 43 height 8
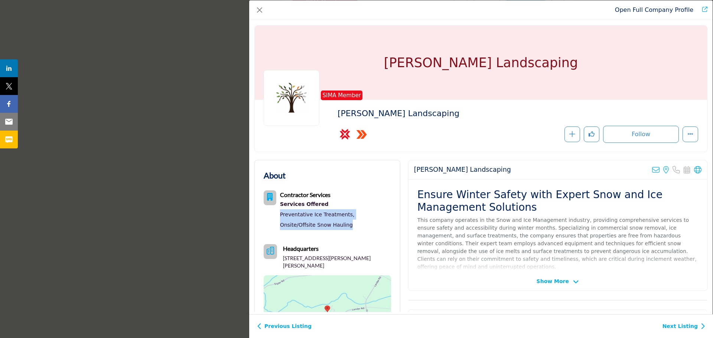
drag, startPoint x: 321, startPoint y: 225, endPoint x: 281, endPoint y: 216, distance: 41.2
click at [281, 216] on div "Preventative Ice Treatments, Onsite/Offsite Snow Hauling" at bounding box center [335, 219] width 111 height 21
drag, startPoint x: 305, startPoint y: 265, endPoint x: 283, endPoint y: 258, distance: 23.0
click at [283, 258] on div "Headquarters 3810 Lander Rd, Jefferson, MD 21755-7819, USA" at bounding box center [327, 256] width 127 height 25
click at [694, 168] on icon "Company Data Modal" at bounding box center [697, 169] width 7 height 7
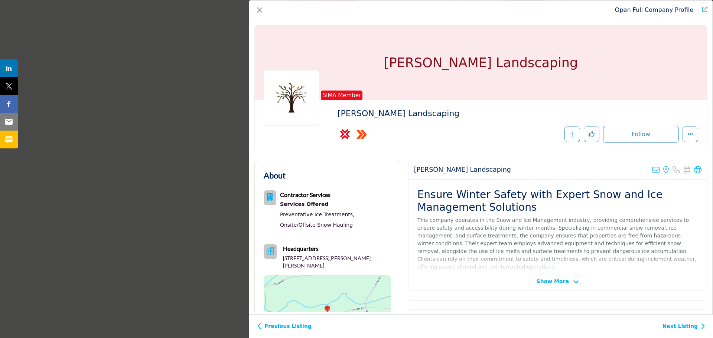
click at [693, 328] on link "Next Listing" at bounding box center [683, 327] width 43 height 8
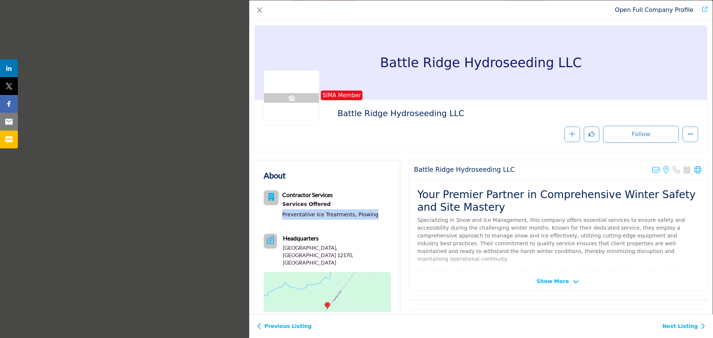
drag, startPoint x: 373, startPoint y: 215, endPoint x: 281, endPoint y: 215, distance: 91.7
click at [281, 215] on div "Contractor Services Services Offered Preventative Ice Treatments, Plowing" at bounding box center [327, 206] width 127 height 32
drag, startPoint x: 352, startPoint y: 246, endPoint x: 285, endPoint y: 249, distance: 66.1
click at [285, 249] on div "Headquarters Stillwater, NY 12170, USA" at bounding box center [327, 250] width 127 height 32
click at [694, 167] on icon "Company Data Modal" at bounding box center [697, 169] width 7 height 7
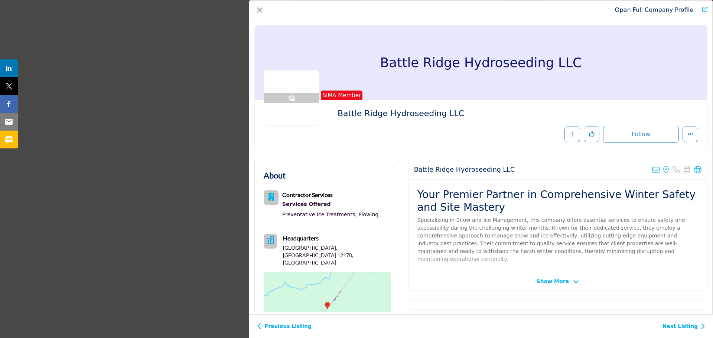
click at [683, 326] on link "Next Listing" at bounding box center [683, 327] width 43 height 8
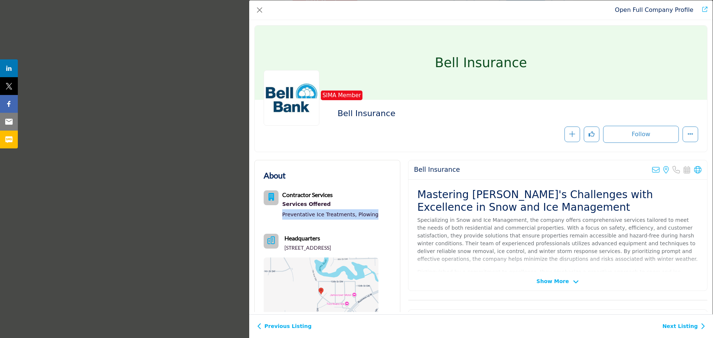
drag, startPoint x: 375, startPoint y: 215, endPoint x: 283, endPoint y: 222, distance: 91.6
click at [283, 222] on div "Contractor Services Services Offered Preventative Ice Treatments, Plowing" at bounding box center [321, 206] width 115 height 32
drag, startPoint x: 300, startPoint y: 257, endPoint x: 285, endPoint y: 248, distance: 17.5
click at [285, 248] on p "1167 7th Ave SW, Jamestown, ND 58401, USA" at bounding box center [307, 247] width 46 height 7
click at [694, 169] on icon "Company Data Modal" at bounding box center [697, 169] width 7 height 7
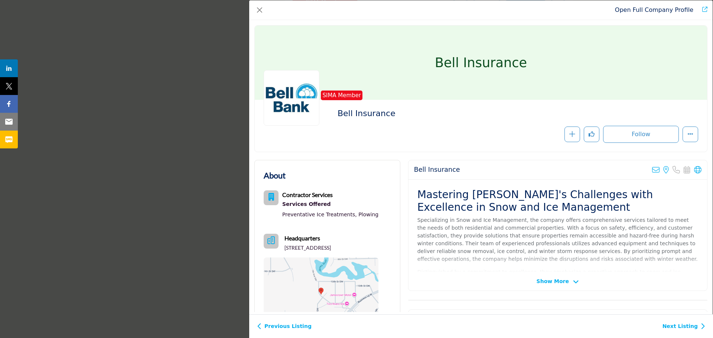
click at [704, 326] on icon "Company Data Modal" at bounding box center [702, 327] width 5 height 8
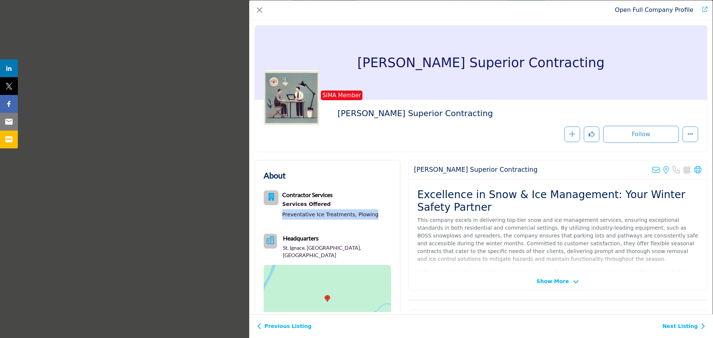
drag, startPoint x: 378, startPoint y: 215, endPoint x: 281, endPoint y: 214, distance: 96.9
click at [281, 214] on div "About Contractor Services Services Offered Preventative Ice Treatments, Plowing" at bounding box center [327, 254] width 127 height 170
drag, startPoint x: 327, startPoint y: 252, endPoint x: 285, endPoint y: 252, distance: 42.0
click at [285, 252] on div "Contractor Services Services Offered Preventative Ice Treatments, Plowing Headq…" at bounding box center [327, 264] width 127 height 148
click at [696, 170] on icon "Company Data Modal" at bounding box center [697, 169] width 7 height 7
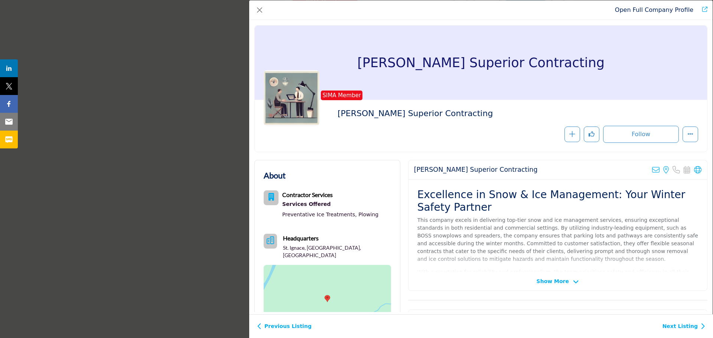
click at [675, 330] on div "Previous Listing Next Listing" at bounding box center [481, 326] width 464 height 24
click at [676, 329] on link "Next Listing" at bounding box center [683, 327] width 43 height 8
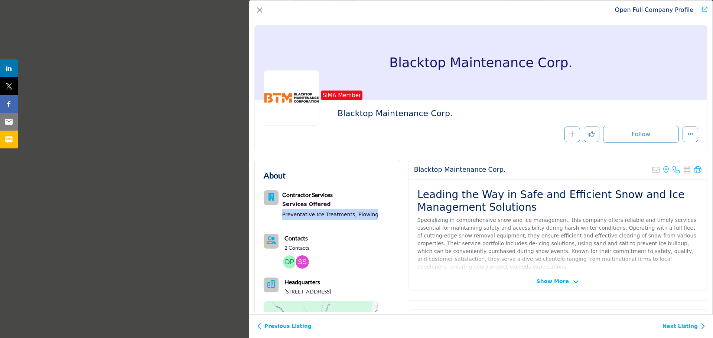
drag, startPoint x: 375, startPoint y: 213, endPoint x: 283, endPoint y: 217, distance: 91.8
click at [283, 217] on div "Contractor Services Services Offered Preventative Ice Treatments, Plowing" at bounding box center [321, 206] width 115 height 32
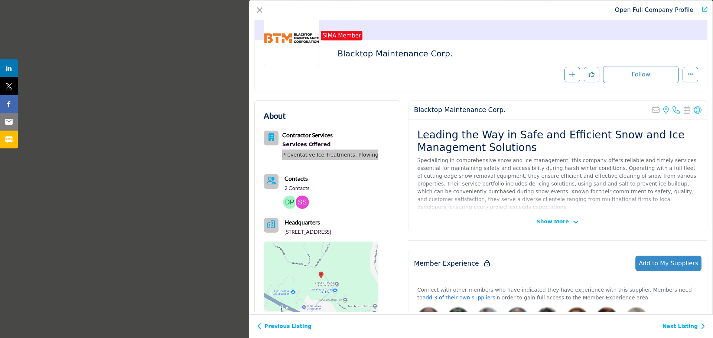
scroll to position [74, 0]
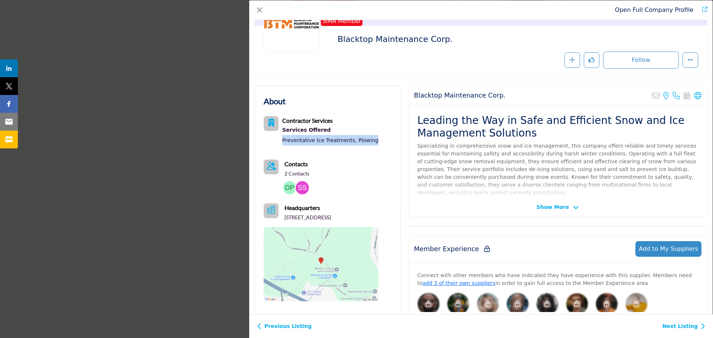
drag, startPoint x: 314, startPoint y: 227, endPoint x: 283, endPoint y: 220, distance: 32.0
click at [284, 220] on p "27 Commerce St, Poughkeepsie, NY 12603-2608, USA" at bounding box center [307, 217] width 46 height 7
drag, startPoint x: 693, startPoint y: 94, endPoint x: 670, endPoint y: 82, distance: 25.9
click at [670, 82] on div "Blacktop Maintenance Corp. SIMA Member Blacktop Maintenance Corp. Recommend" at bounding box center [481, 18] width 461 height 135
click at [694, 96] on icon "Company Data Modal" at bounding box center [697, 95] width 7 height 7
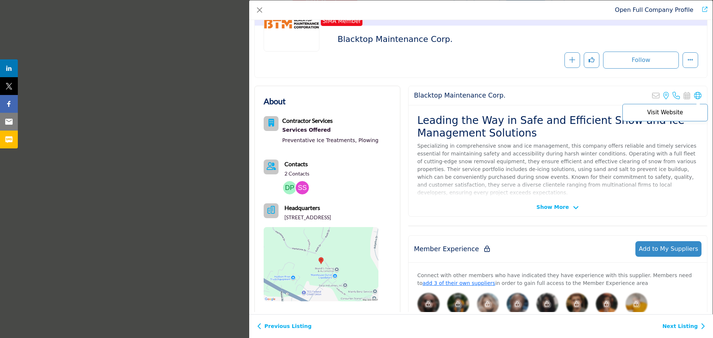
click at [695, 95] on icon "Company Data Modal" at bounding box center [697, 95] width 7 height 7
click at [291, 187] on img "Company Data Modal" at bounding box center [289, 187] width 13 height 13
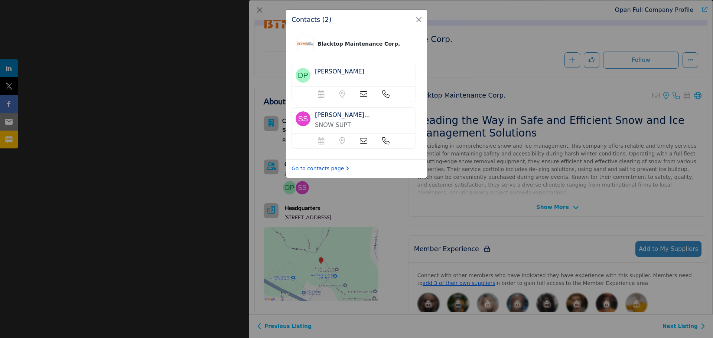
click at [318, 171] on link "Go to contacts page" at bounding box center [320, 169] width 58 height 8
click at [417, 17] on button "Close" at bounding box center [419, 19] width 10 height 10
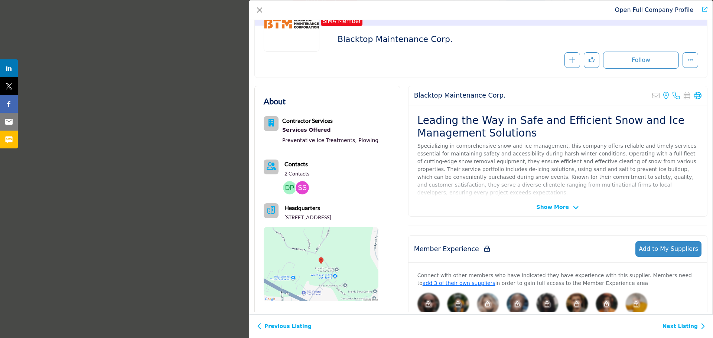
click at [699, 325] on link "Next Listing" at bounding box center [683, 327] width 43 height 8
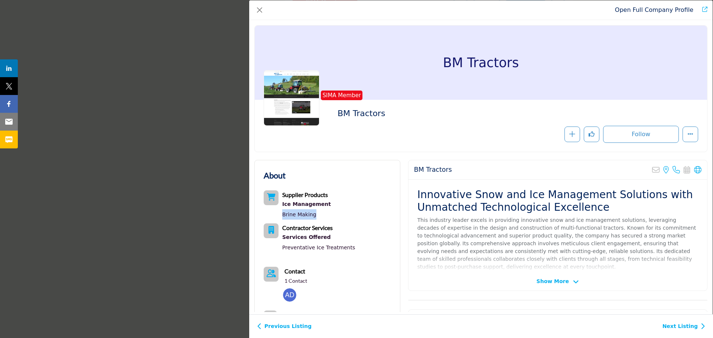
drag, startPoint x: 317, startPoint y: 215, endPoint x: 282, endPoint y: 215, distance: 34.5
click at [282, 215] on div "Brine Making" at bounding box center [306, 214] width 49 height 10
click at [321, 216] on div "Brine Making" at bounding box center [306, 214] width 49 height 10
drag, startPoint x: 316, startPoint y: 214, endPoint x: 282, endPoint y: 213, distance: 34.2
click at [282, 213] on div "Brine Making" at bounding box center [306, 214] width 49 height 10
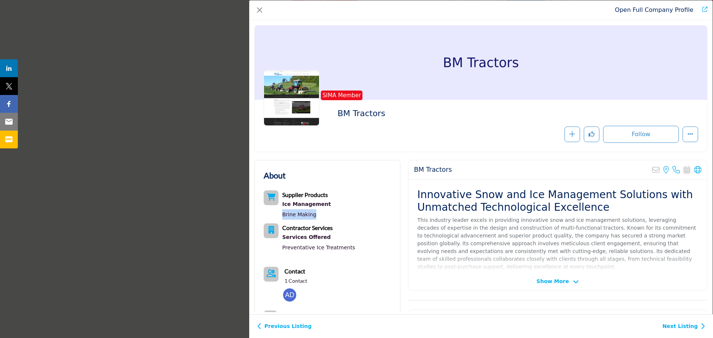
click at [324, 216] on div "Brine Making" at bounding box center [306, 214] width 49 height 10
drag, startPoint x: 314, startPoint y: 215, endPoint x: 281, endPoint y: 208, distance: 33.5
click at [281, 208] on div "Supplier Products Ice Management Brine Making" at bounding box center [297, 204] width 67 height 29
drag, startPoint x: 355, startPoint y: 248, endPoint x: 280, endPoint y: 247, distance: 75.0
click at [280, 247] on div "Supplier Products Ice Management Brine Making Services Offered" at bounding box center [327, 222] width 127 height 65
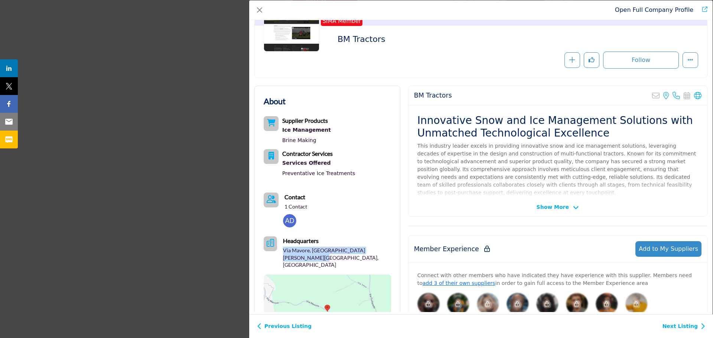
drag, startPoint x: 296, startPoint y: 258, endPoint x: 282, endPoint y: 252, distance: 15.3
click at [282, 252] on div "Headquarters Via Mavore, Zocca, Emilia Romagna 41059, ITA" at bounding box center [327, 252] width 127 height 32
click at [694, 96] on icon "Company Data Modal" at bounding box center [697, 95] width 7 height 7
click at [287, 216] on img "Company Data Modal" at bounding box center [289, 220] width 13 height 13
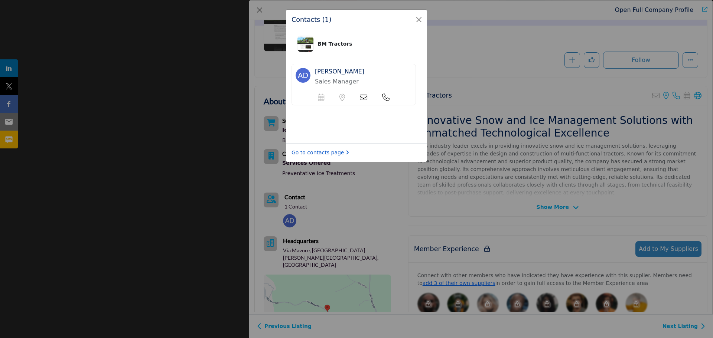
click at [318, 154] on link "Go to contacts page" at bounding box center [320, 153] width 58 height 8
click at [423, 17] on button "Close" at bounding box center [419, 19] width 10 height 10
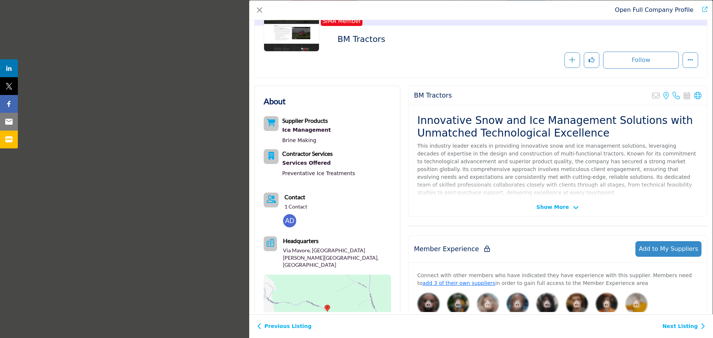
click at [680, 327] on link "Next Listing" at bounding box center [683, 327] width 43 height 8
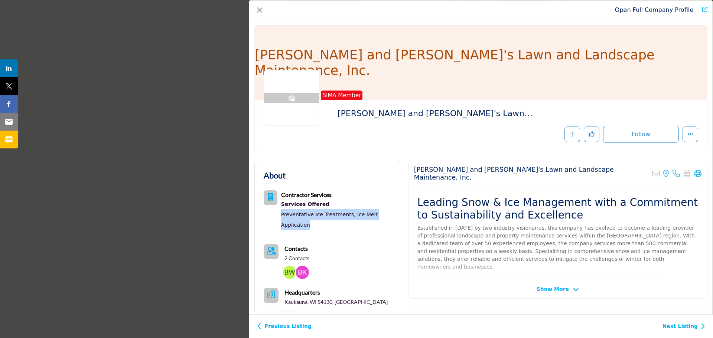
drag, startPoint x: 311, startPoint y: 226, endPoint x: 278, endPoint y: 216, distance: 34.5
click at [278, 216] on div "Contractor Services Services Offered Preventative Ice Treatments, Ice Melt Appl…" at bounding box center [327, 210] width 127 height 40
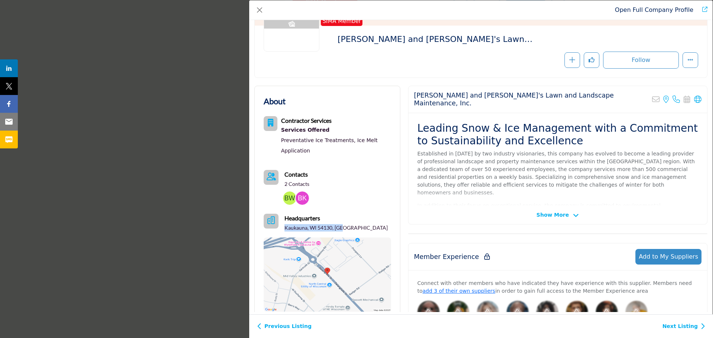
drag, startPoint x: 350, startPoint y: 228, endPoint x: 284, endPoint y: 230, distance: 66.9
click at [284, 230] on div "Headquarters Kaukauna, WI 54130, USA" at bounding box center [327, 223] width 127 height 18
click at [694, 99] on icon "Company Data Modal" at bounding box center [697, 99] width 7 height 7
click at [287, 198] on img "Company Data Modal" at bounding box center [289, 198] width 13 height 13
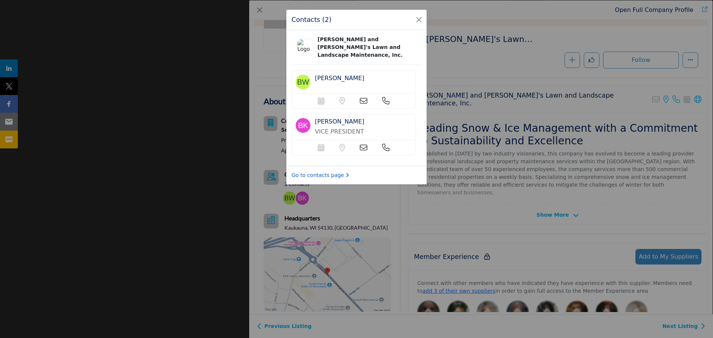
click at [324, 172] on link "Go to contacts page" at bounding box center [320, 176] width 58 height 8
click at [417, 17] on button "Close" at bounding box center [419, 19] width 10 height 10
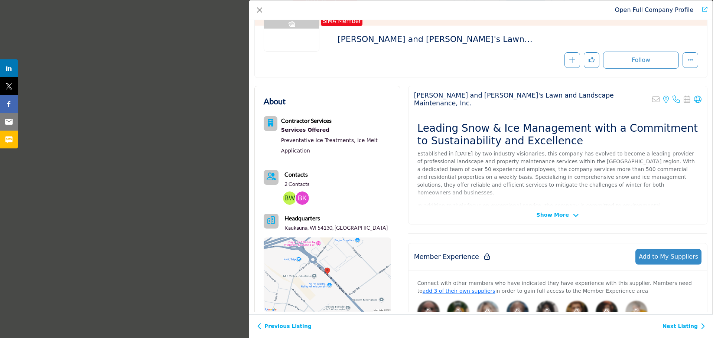
click at [688, 324] on link "Next Listing" at bounding box center [683, 327] width 43 height 8
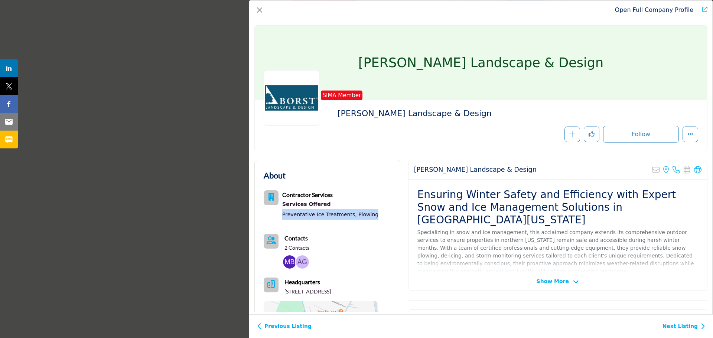
drag, startPoint x: 372, startPoint y: 219, endPoint x: 282, endPoint y: 218, distance: 89.8
click at [282, 218] on div "Contractor Services Services Offered Preventative Ice Treatments, Plowing" at bounding box center [321, 206] width 115 height 32
drag, startPoint x: 309, startPoint y: 299, endPoint x: 283, endPoint y: 294, distance: 26.9
click at [283, 294] on div "Headquarters 260 W Crescent Ave, Allendale, NJ 07401-1532, USA" at bounding box center [321, 287] width 115 height 18
click at [694, 172] on icon "Company Data Modal" at bounding box center [697, 169] width 7 height 7
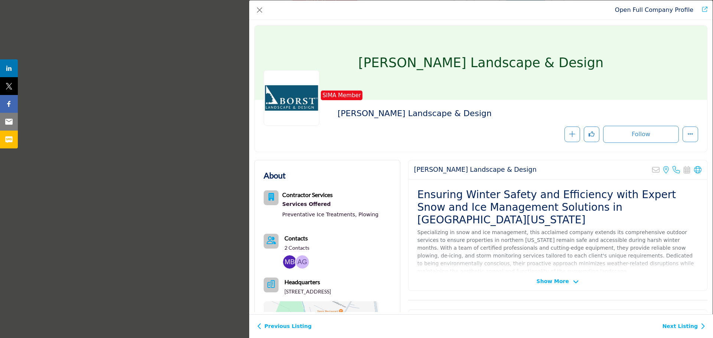
click at [304, 264] on img "Company Data Modal" at bounding box center [302, 261] width 13 height 13
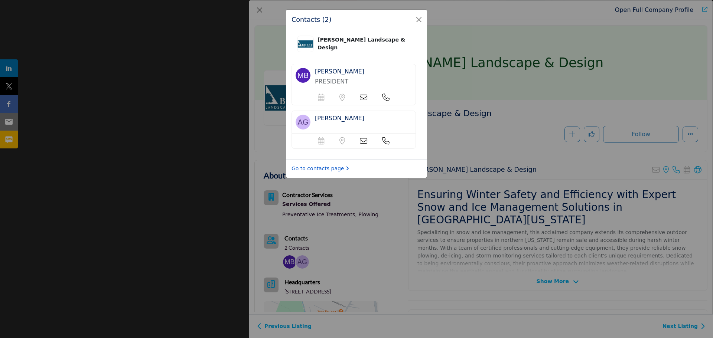
click at [312, 169] on link "Go to contacts page" at bounding box center [320, 169] width 58 height 8
click at [416, 21] on button "Close" at bounding box center [419, 19] width 10 height 10
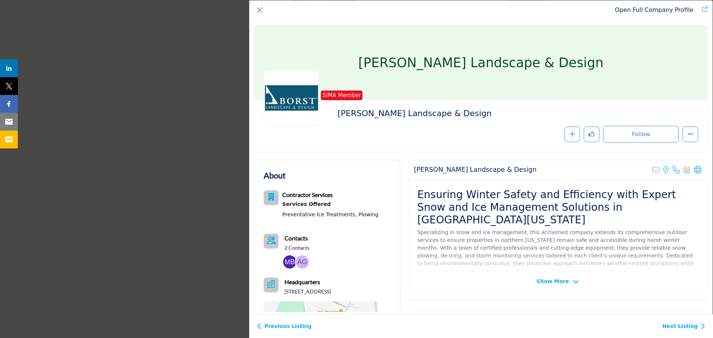
click at [670, 326] on link "Next Listing" at bounding box center [683, 327] width 43 height 8
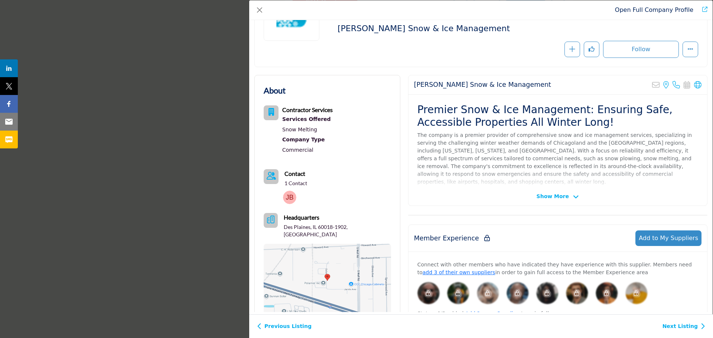
scroll to position [111, 0]
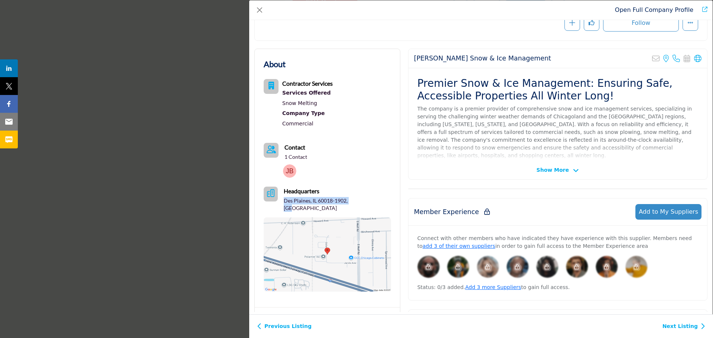
drag, startPoint x: 363, startPoint y: 202, endPoint x: 283, endPoint y: 201, distance: 79.5
click at [283, 201] on div "Headquarters Des Plaines, IL 60018-1902, USA" at bounding box center [327, 199] width 127 height 25
click at [694, 59] on icon "Company Data Modal" at bounding box center [697, 58] width 7 height 7
click at [303, 157] on p "1 Contact" at bounding box center [295, 156] width 23 height 7
click at [691, 324] on link "Next Listing" at bounding box center [683, 327] width 43 height 8
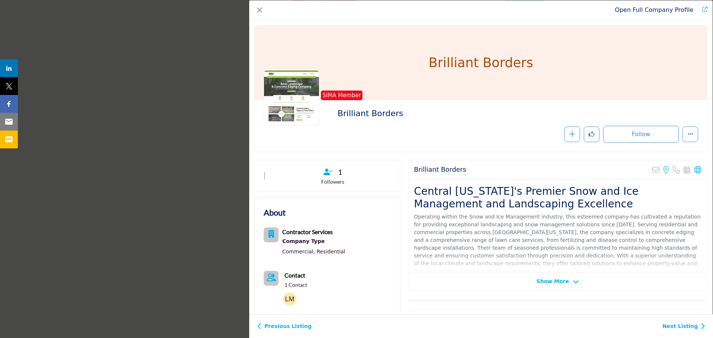
scroll to position [37, 0]
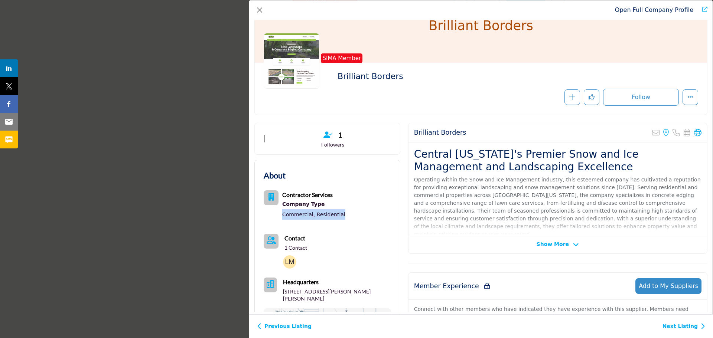
drag, startPoint x: 344, startPoint y: 214, endPoint x: 281, endPoint y: 212, distance: 62.8
click at [281, 212] on div "Contractor Services Company Type Commercial, Residential" at bounding box center [327, 206] width 127 height 32
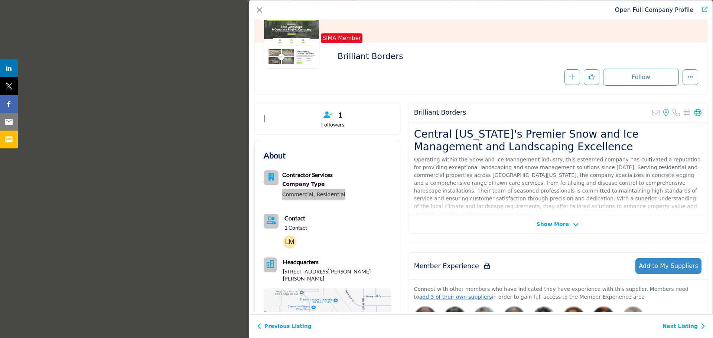
scroll to position [74, 0]
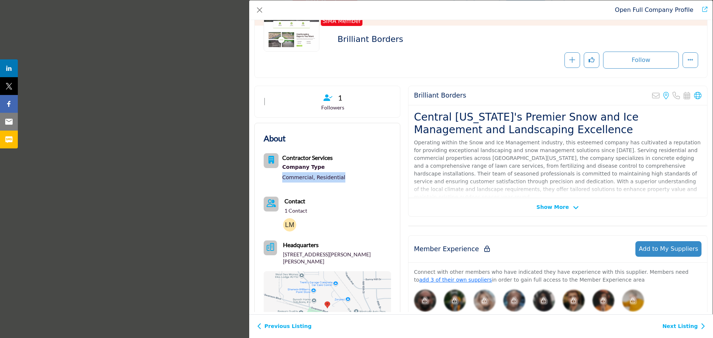
drag, startPoint x: 300, startPoint y: 260, endPoint x: 285, endPoint y: 255, distance: 16.2
click at [285, 255] on p "9289 Swanson Blvd, Clive, IA 50325-6908, USA" at bounding box center [337, 258] width 108 height 14
click at [694, 94] on icon "Company Data Modal" at bounding box center [697, 95] width 7 height 7
click at [296, 210] on p "1 Contact" at bounding box center [295, 210] width 23 height 7
click at [673, 326] on link "Next Listing" at bounding box center [683, 327] width 43 height 8
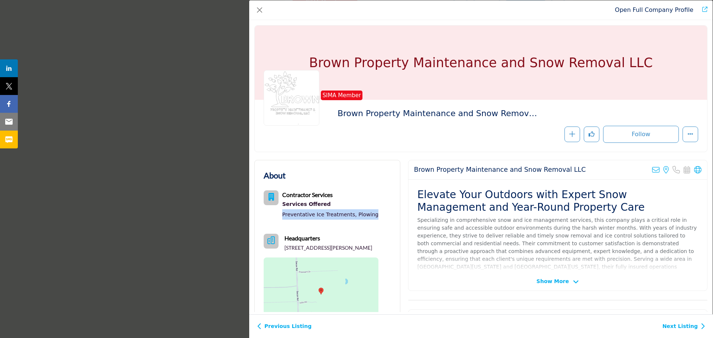
drag, startPoint x: 375, startPoint y: 215, endPoint x: 282, endPoint y: 215, distance: 93.2
click at [282, 215] on div "Contractor Services Services Offered Preventative Ice Treatments, Plowing" at bounding box center [321, 206] width 115 height 32
drag, startPoint x: 298, startPoint y: 257, endPoint x: 284, endPoint y: 249, distance: 16.1
click at [284, 249] on p "9440 Secor Rd, Temperance, MI 48182-9484, USA" at bounding box center [328, 247] width 88 height 7
click at [694, 167] on icon "Company Data Modal" at bounding box center [697, 169] width 7 height 7
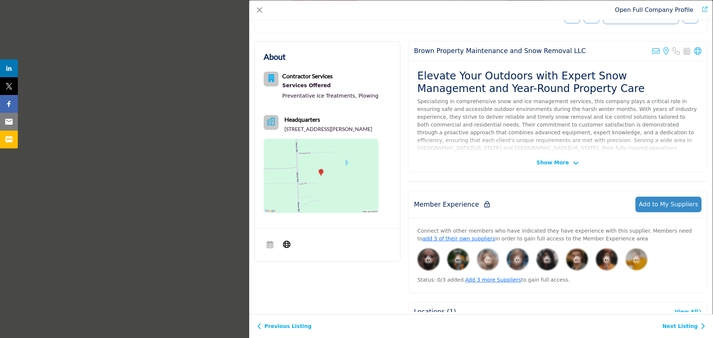
scroll to position [37, 0]
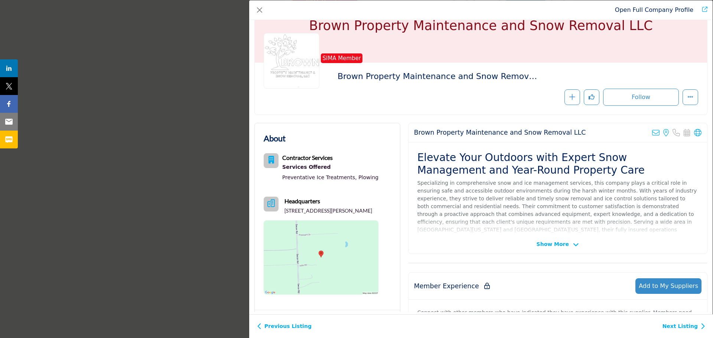
click at [669, 326] on link "Next Listing" at bounding box center [683, 327] width 43 height 8
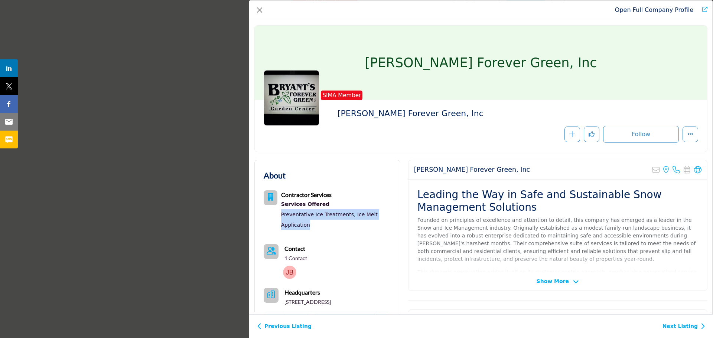
drag, startPoint x: 314, startPoint y: 224, endPoint x: 281, endPoint y: 218, distance: 33.9
click at [281, 218] on div "Contractor Services Services Offered Preventative Ice Treatments, Ice Melt Appl…" at bounding box center [327, 210] width 127 height 40
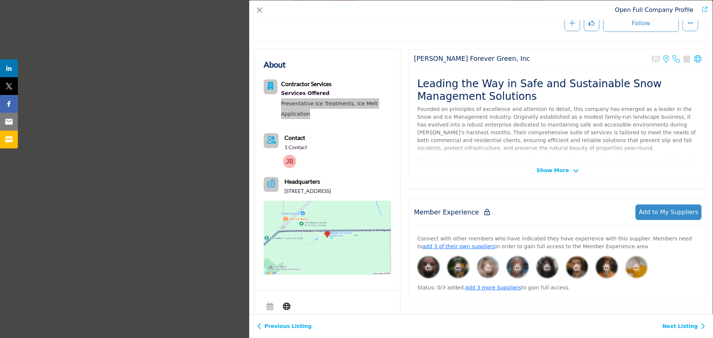
scroll to position [111, 0]
drag, startPoint x: 329, startPoint y: 200, endPoint x: 283, endPoint y: 192, distance: 46.5
click at [284, 192] on p "14105 Gar Hwy, STE 250, Chardon, OH 44024-9562, USA" at bounding box center [307, 190] width 46 height 7
click at [694, 59] on icon "Company Data Modal" at bounding box center [697, 58] width 7 height 7
click at [297, 147] on p "1 Contact" at bounding box center [295, 146] width 23 height 7
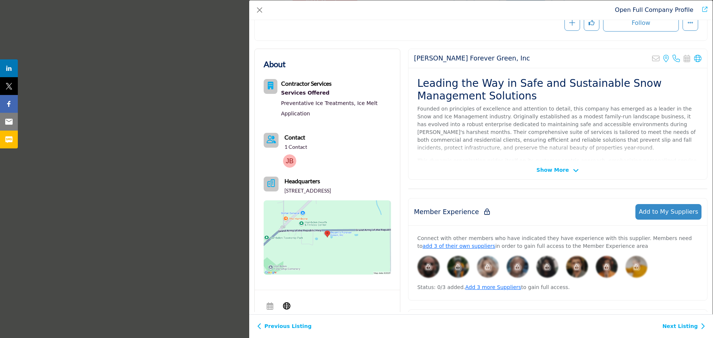
click at [698, 330] on link "Next Listing" at bounding box center [683, 327] width 43 height 8
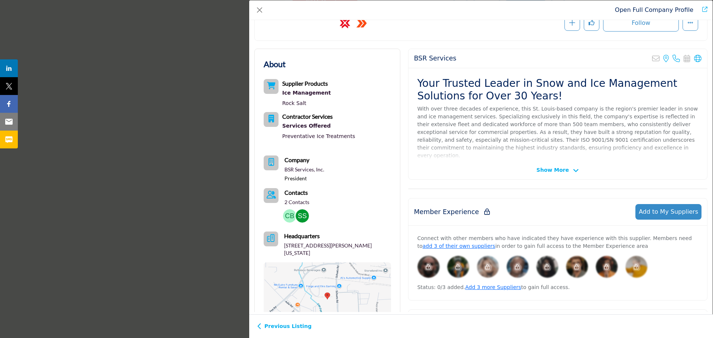
drag, startPoint x: 315, startPoint y: 254, endPoint x: 283, endPoint y: 247, distance: 32.6
click at [284, 247] on p "2451 Schuetz Rd, Maryland Heights, MO 63043, USA" at bounding box center [337, 249] width 107 height 14
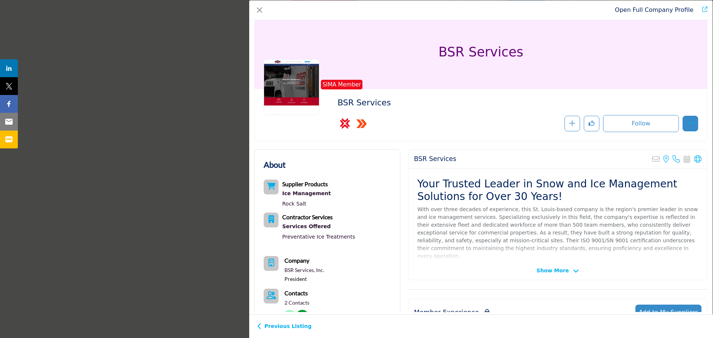
scroll to position [0, 0]
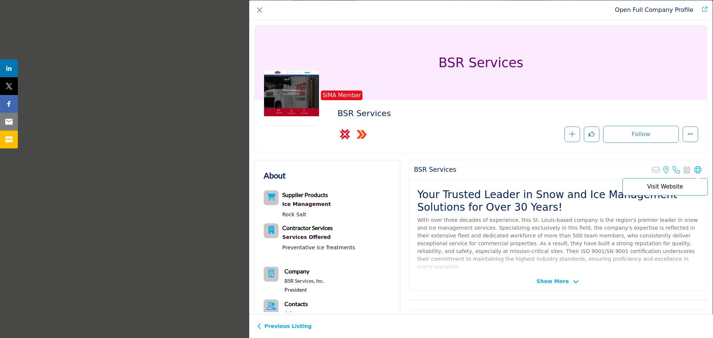
click at [697, 171] on icon "Company Data Modal" at bounding box center [697, 169] width 7 height 7
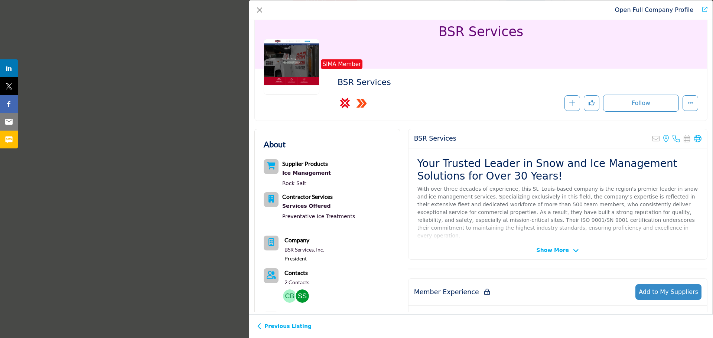
scroll to position [74, 0]
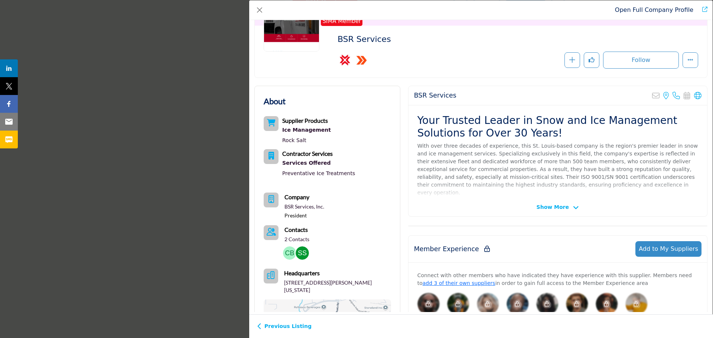
click at [297, 240] on p "2 Contacts" at bounding box center [296, 239] width 25 height 7
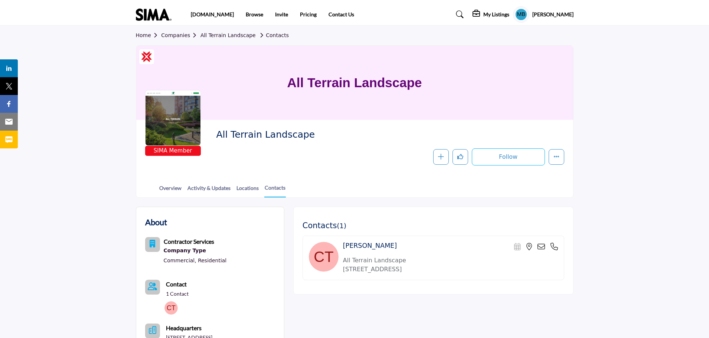
click at [555, 246] on icon at bounding box center [554, 246] width 7 height 7
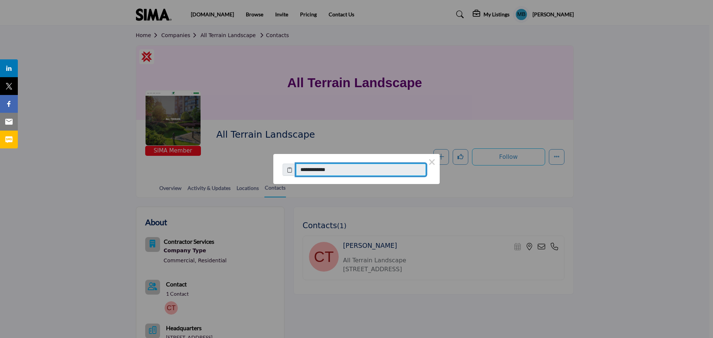
drag, startPoint x: 327, startPoint y: 171, endPoint x: 358, endPoint y: 176, distance: 30.6
click at [322, 172] on input "**********" at bounding box center [361, 170] width 130 height 13
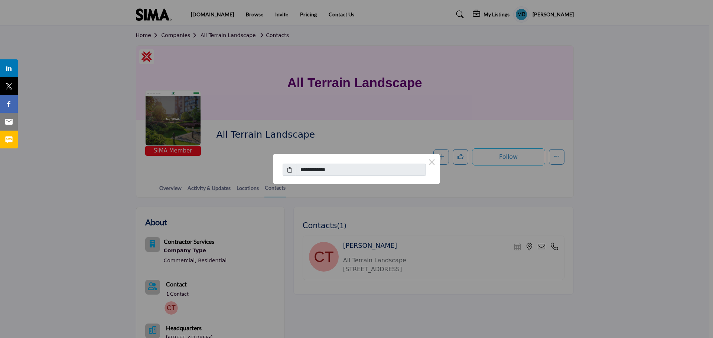
click at [366, 176] on div "**********" at bounding box center [356, 166] width 166 height 24
click at [425, 205] on div "**********" at bounding box center [356, 169] width 713 height 338
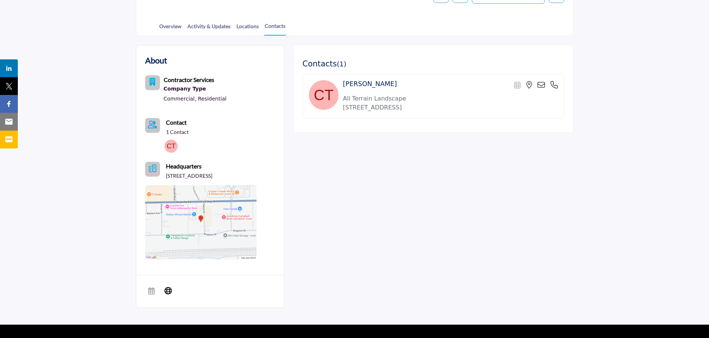
scroll to position [63, 0]
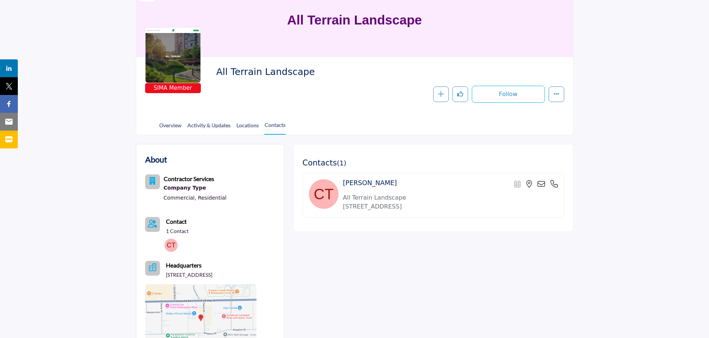
click at [542, 182] on icon at bounding box center [541, 183] width 7 height 7
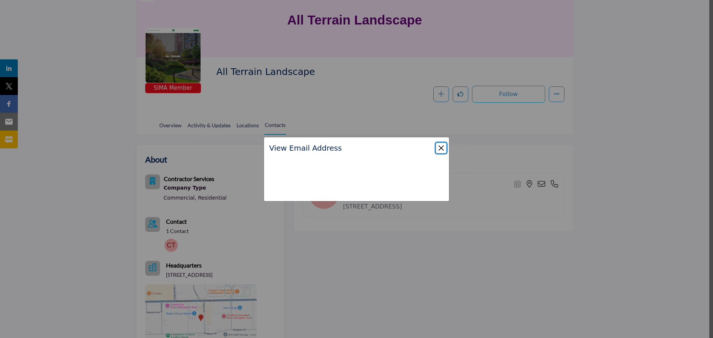
click at [441, 148] on button "Close" at bounding box center [441, 148] width 10 height 10
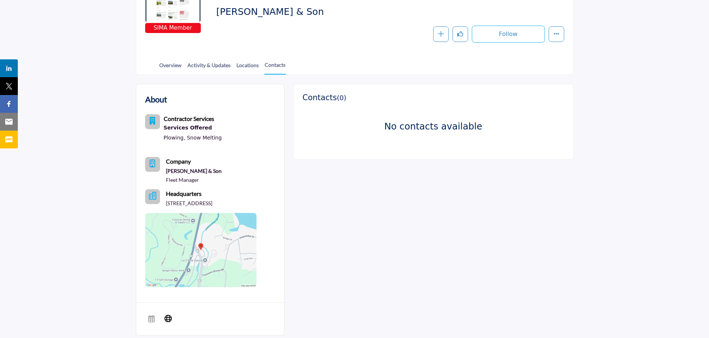
scroll to position [148, 0]
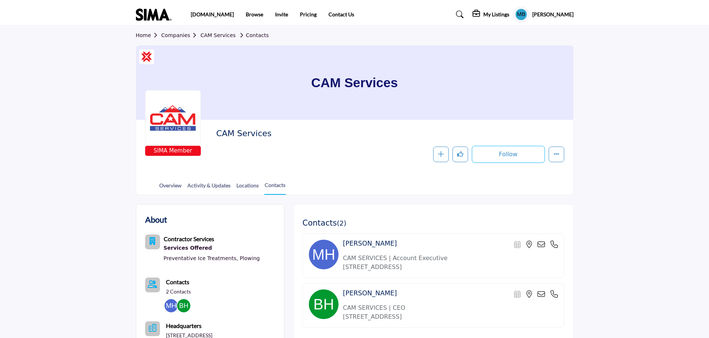
scroll to position [74, 0]
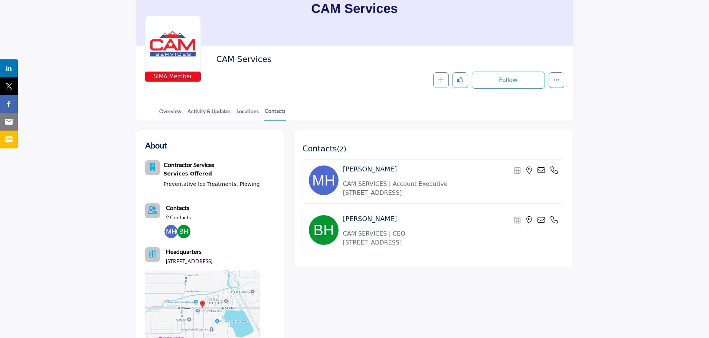
click at [552, 171] on icon at bounding box center [554, 170] width 7 height 7
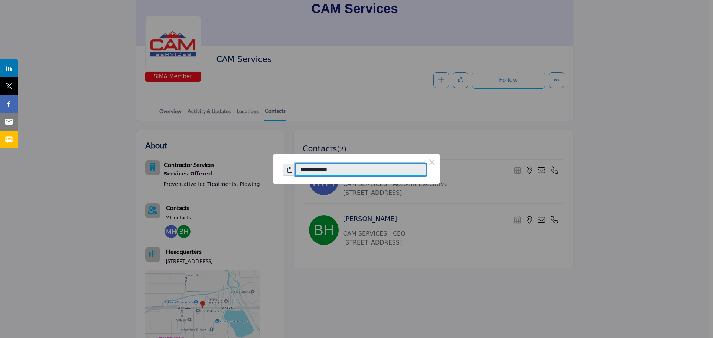
click at [368, 172] on input "**********" at bounding box center [361, 170] width 130 height 13
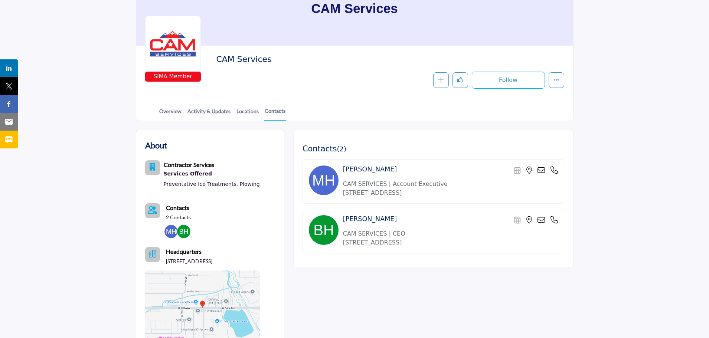
click at [559, 219] on div "[PERSON_NAME] Scheduler URL is currently unavailable for this contact." at bounding box center [434, 231] width 262 height 45
click at [554, 219] on icon at bounding box center [554, 219] width 7 height 7
click at [542, 221] on icon at bounding box center [541, 219] width 7 height 7
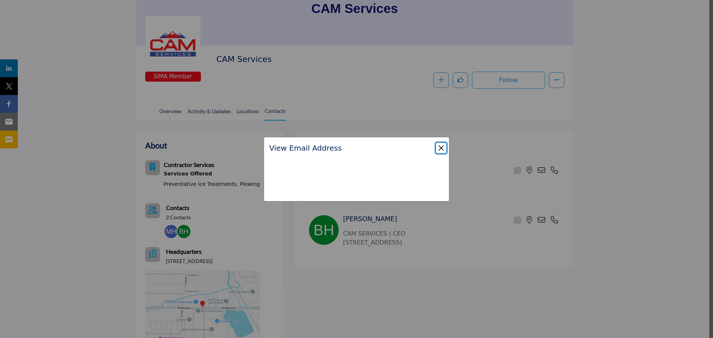
click at [437, 149] on button "Close" at bounding box center [441, 148] width 10 height 10
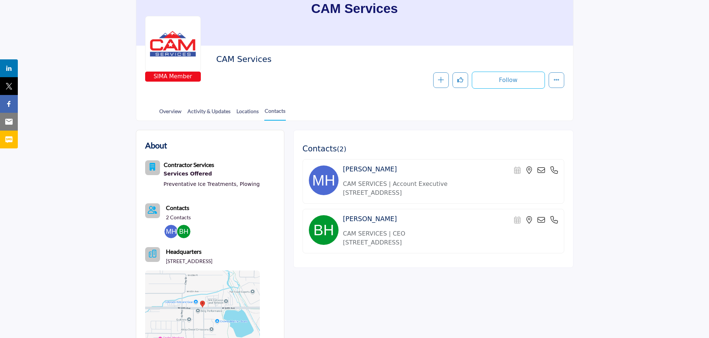
drag, startPoint x: 398, startPoint y: 168, endPoint x: 345, endPoint y: 170, distance: 53.9
click at [345, 170] on div "Matthew Huggins Scheduler URL is currently unavailable for this contact." at bounding box center [450, 171] width 215 height 10
copy h4 "Matthew Huggins"
drag, startPoint x: 388, startPoint y: 220, endPoint x: 342, endPoint y: 222, distance: 46.1
click at [342, 222] on div "Butch Hartman Scheduler URL is currently unavailable for this contact." at bounding box center [434, 231] width 262 height 45
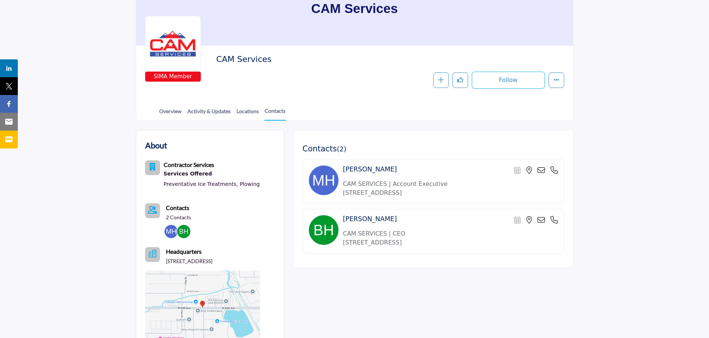
copy h4 "Butch Hartman"
click at [362, 92] on div "SIMA Member CAM Services Follow Following Message Recommend Add to My Suppliers…" at bounding box center [354, 72] width 437 height 52
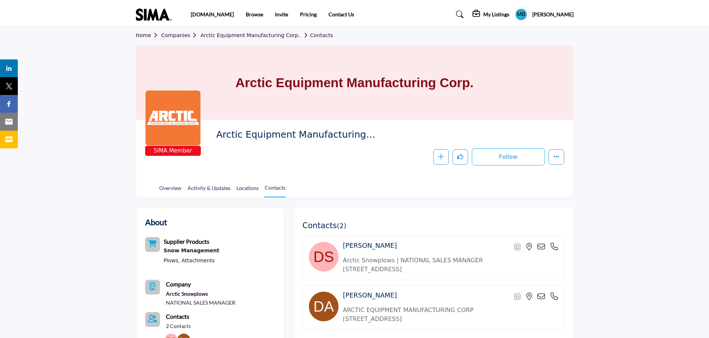
click at [556, 247] on icon at bounding box center [554, 246] width 7 height 7
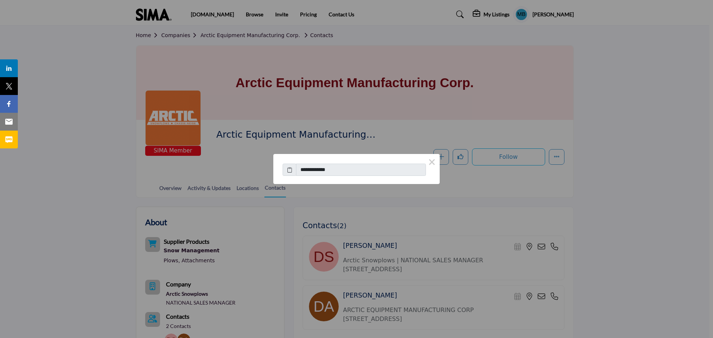
click at [560, 264] on div "**********" at bounding box center [356, 169] width 713 height 338
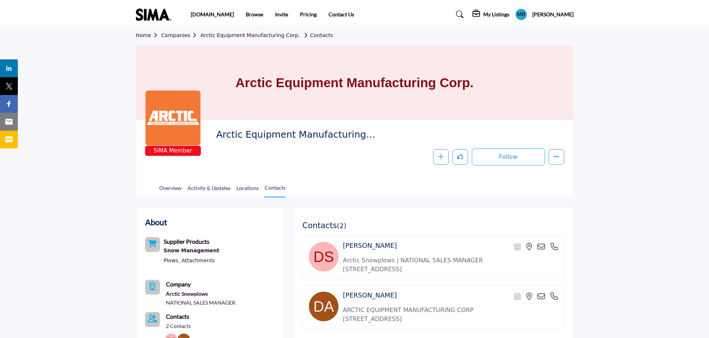
click at [553, 293] on icon at bounding box center [554, 296] width 7 height 7
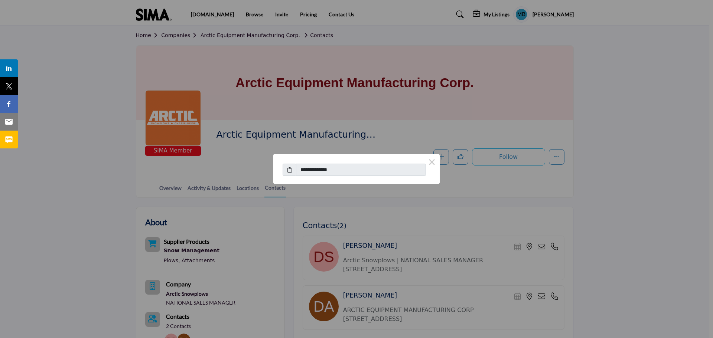
click at [546, 270] on div "**********" at bounding box center [356, 169] width 713 height 338
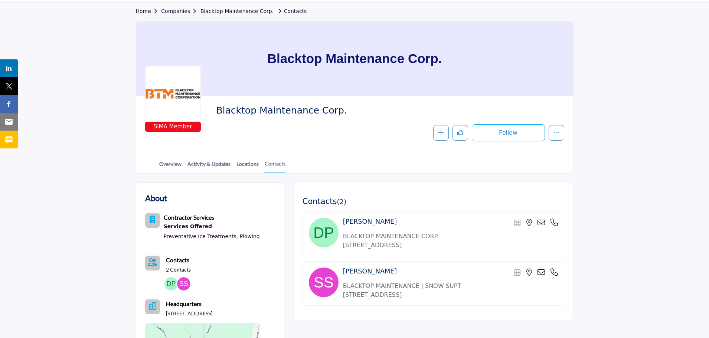
scroll to position [37, 0]
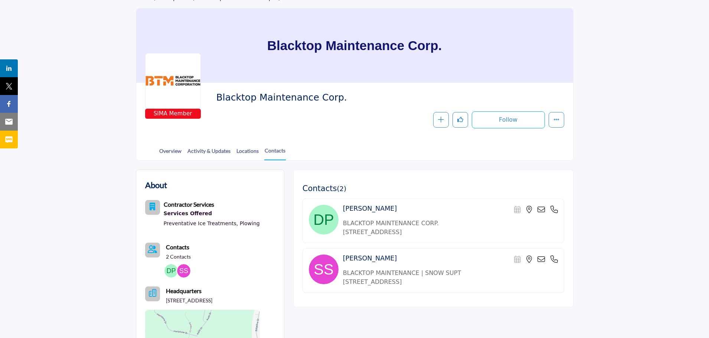
click at [556, 209] on icon at bounding box center [554, 209] width 7 height 7
click at [543, 259] on icon at bounding box center [541, 259] width 7 height 7
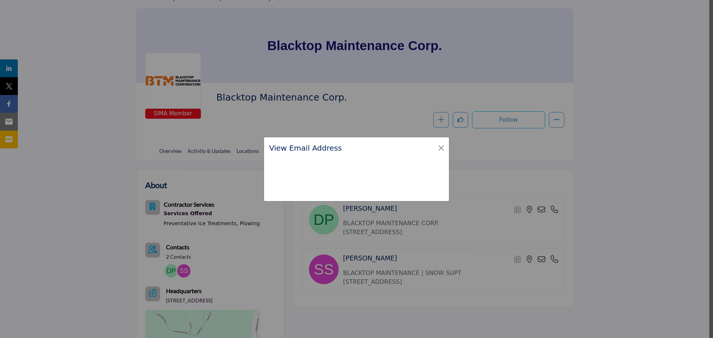
click at [438, 142] on div "View Email Address" at bounding box center [356, 148] width 185 height 22
click at [442, 148] on button "Close" at bounding box center [441, 148] width 10 height 10
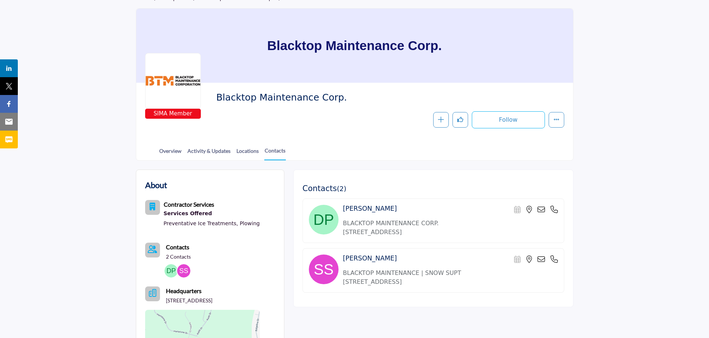
click at [555, 256] on icon at bounding box center [554, 259] width 7 height 7
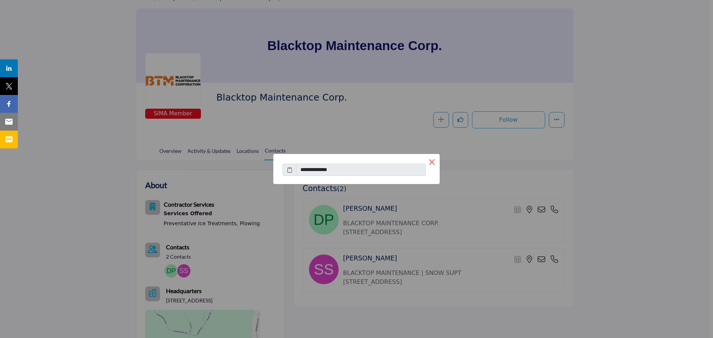
click at [433, 162] on button "×" at bounding box center [432, 162] width 16 height 16
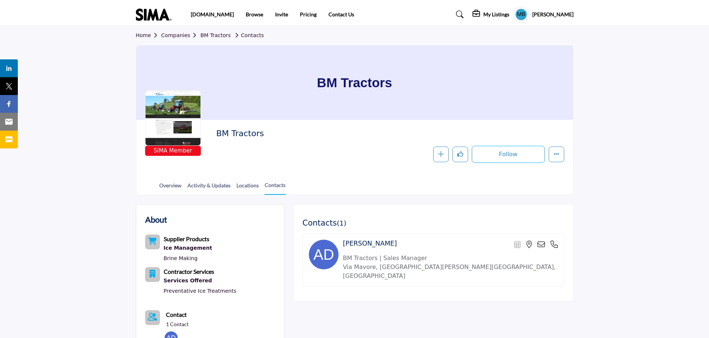
click at [554, 243] on icon at bounding box center [554, 244] width 7 height 7
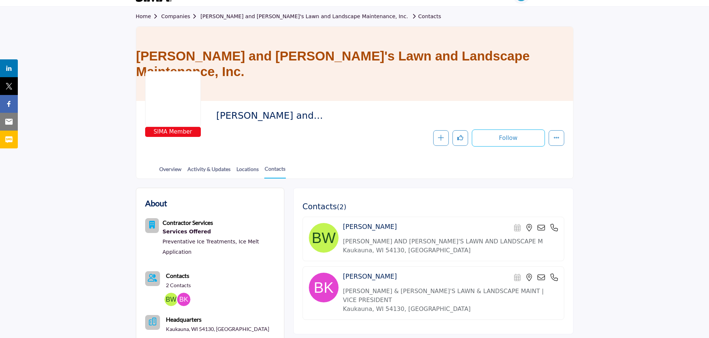
scroll to position [37, 0]
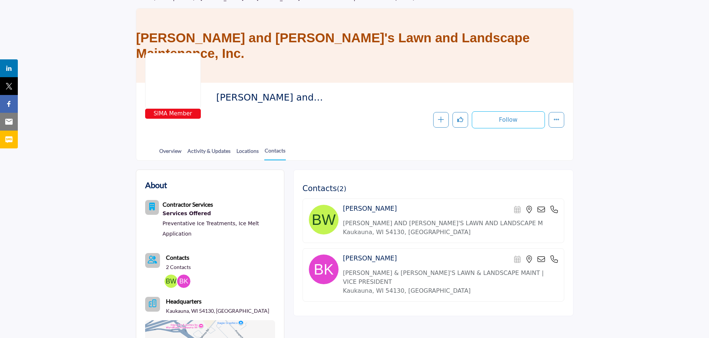
click at [553, 210] on icon at bounding box center [554, 209] width 7 height 7
click at [555, 260] on icon at bounding box center [554, 259] width 7 height 7
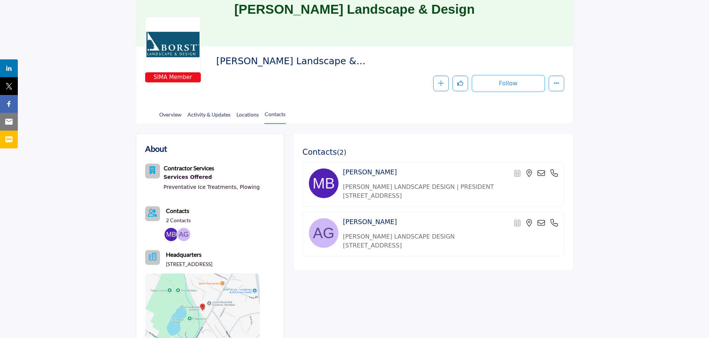
scroll to position [74, 0]
click at [553, 170] on icon at bounding box center [554, 172] width 7 height 7
click at [555, 219] on icon at bounding box center [554, 222] width 7 height 7
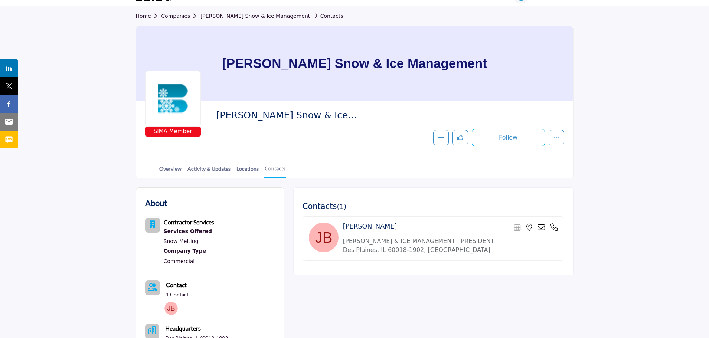
scroll to position [37, 0]
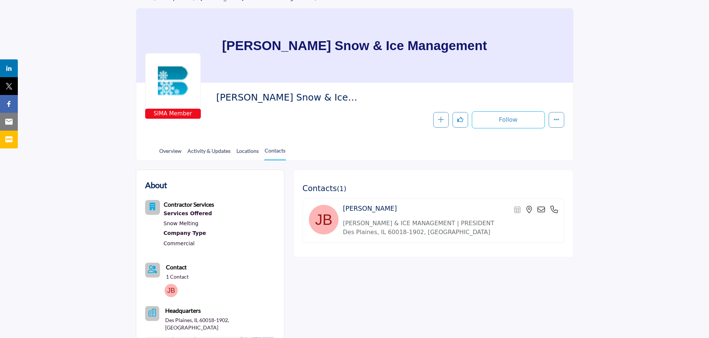
click at [555, 209] on icon at bounding box center [554, 209] width 7 height 7
click at [533, 167] on div "About Contractor Services Services Offered Snow Melting Company Type Commercial…" at bounding box center [355, 319] width 438 height 316
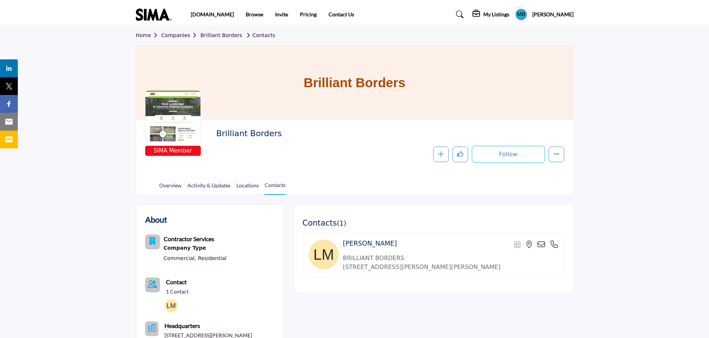
click at [555, 244] on icon at bounding box center [554, 244] width 7 height 7
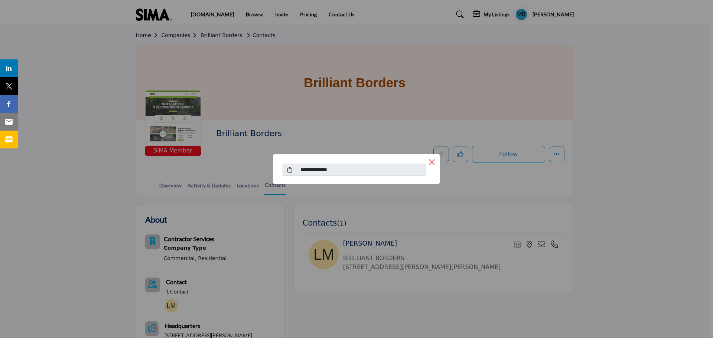
click at [427, 161] on button "×" at bounding box center [432, 162] width 16 height 16
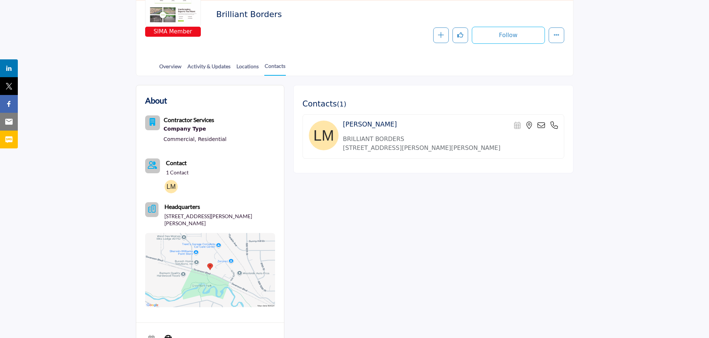
scroll to position [98, 0]
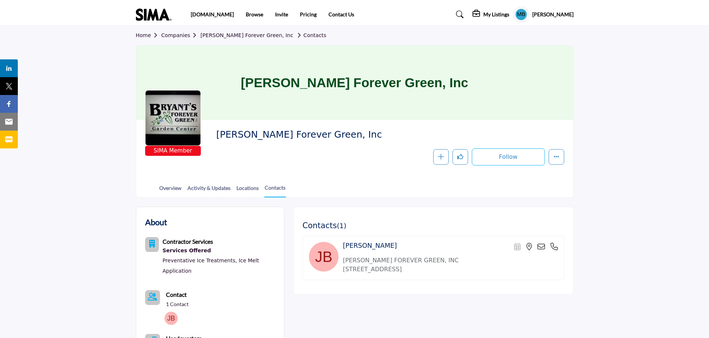
click at [552, 246] on icon at bounding box center [554, 246] width 7 height 7
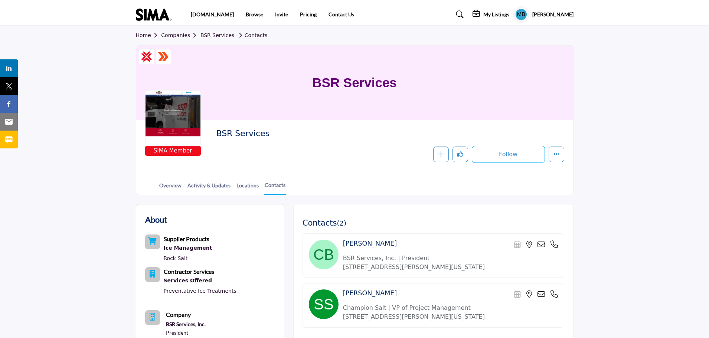
click at [552, 244] on icon at bounding box center [554, 244] width 7 height 7
click at [556, 292] on icon at bounding box center [554, 294] width 7 height 7
click at [553, 241] on icon at bounding box center [554, 244] width 7 height 7
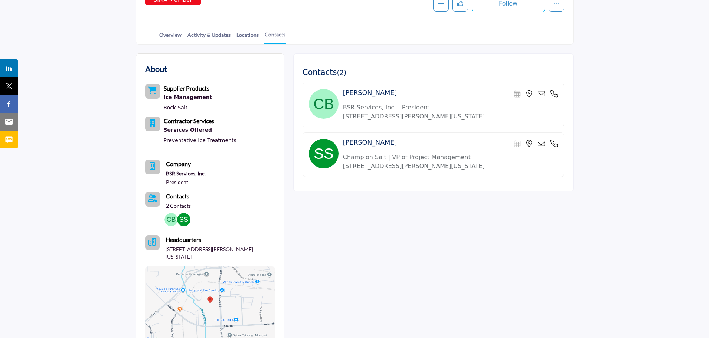
scroll to position [133, 0]
